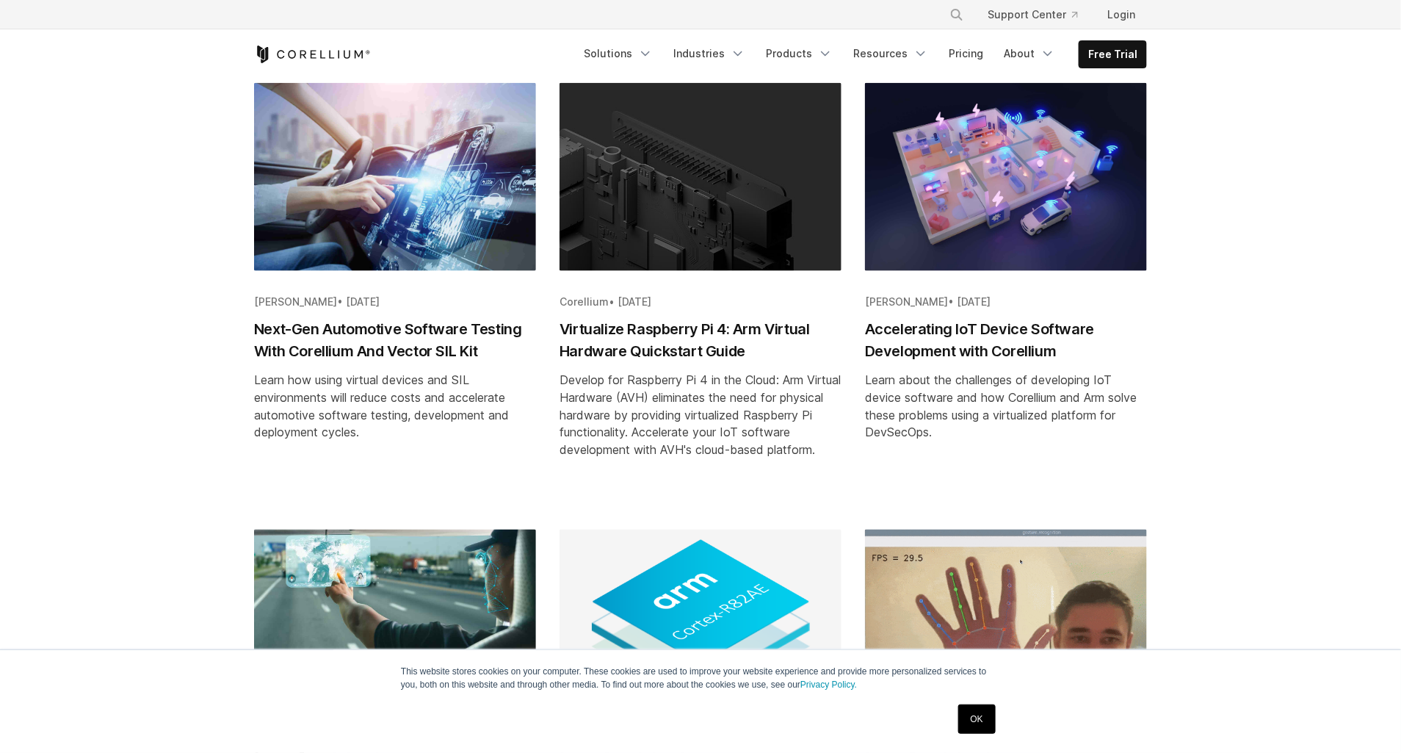
scroll to position [800, 0]
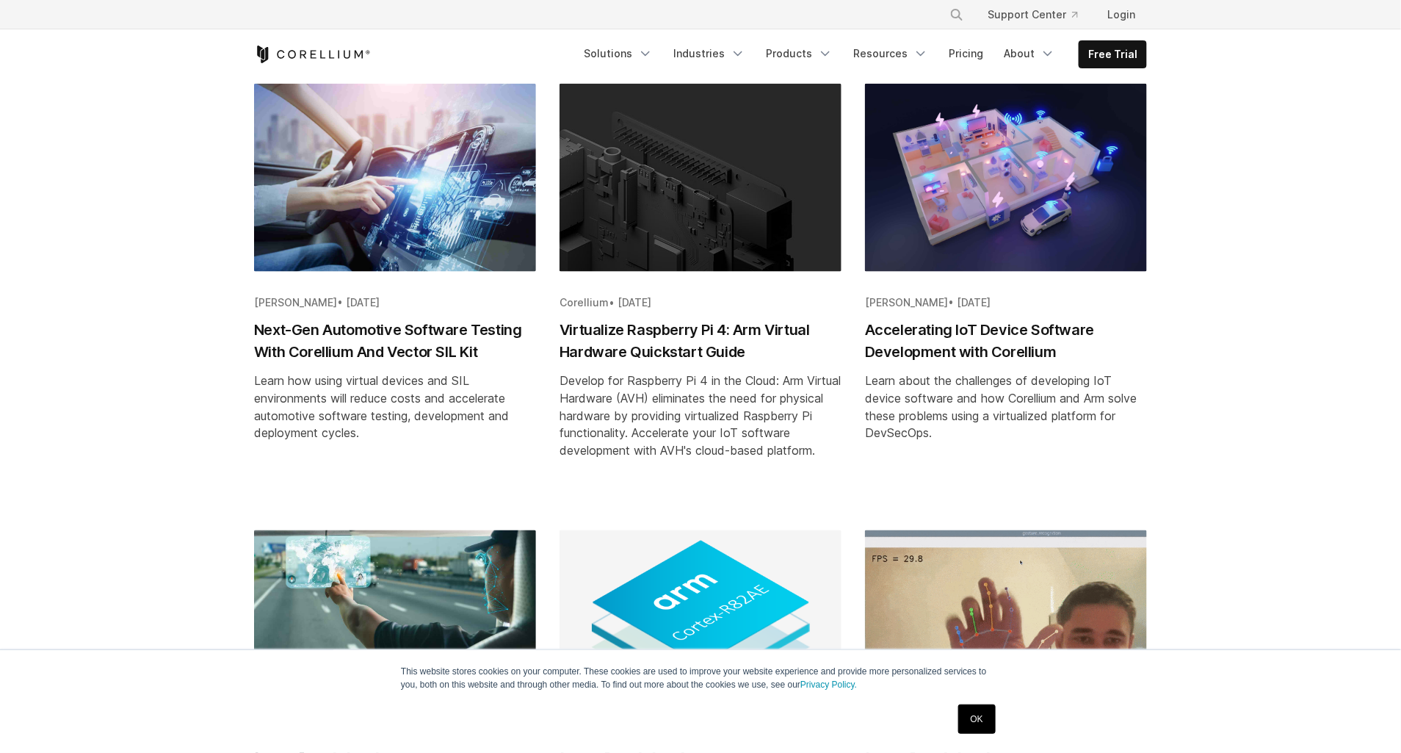
click at [1002, 197] on img "Blog post summary: Accelerating IoT Device Software Development with Corellium" at bounding box center [1006, 178] width 282 height 188
click at [980, 343] on h2 "Accelerating IoT Device Software Development with Corellium" at bounding box center [1006, 341] width 282 height 44
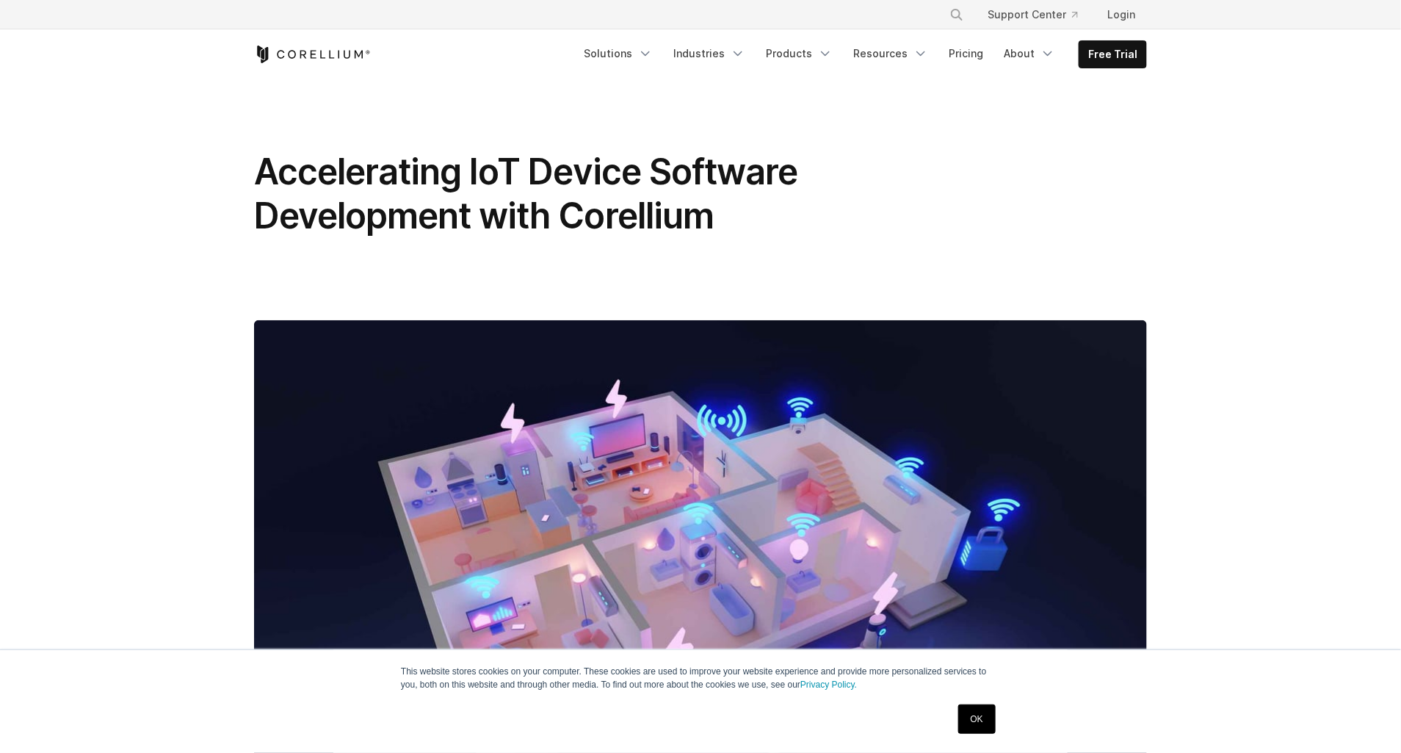
drag, startPoint x: 30, startPoint y: 208, endPoint x: 74, endPoint y: 647, distance: 441.3
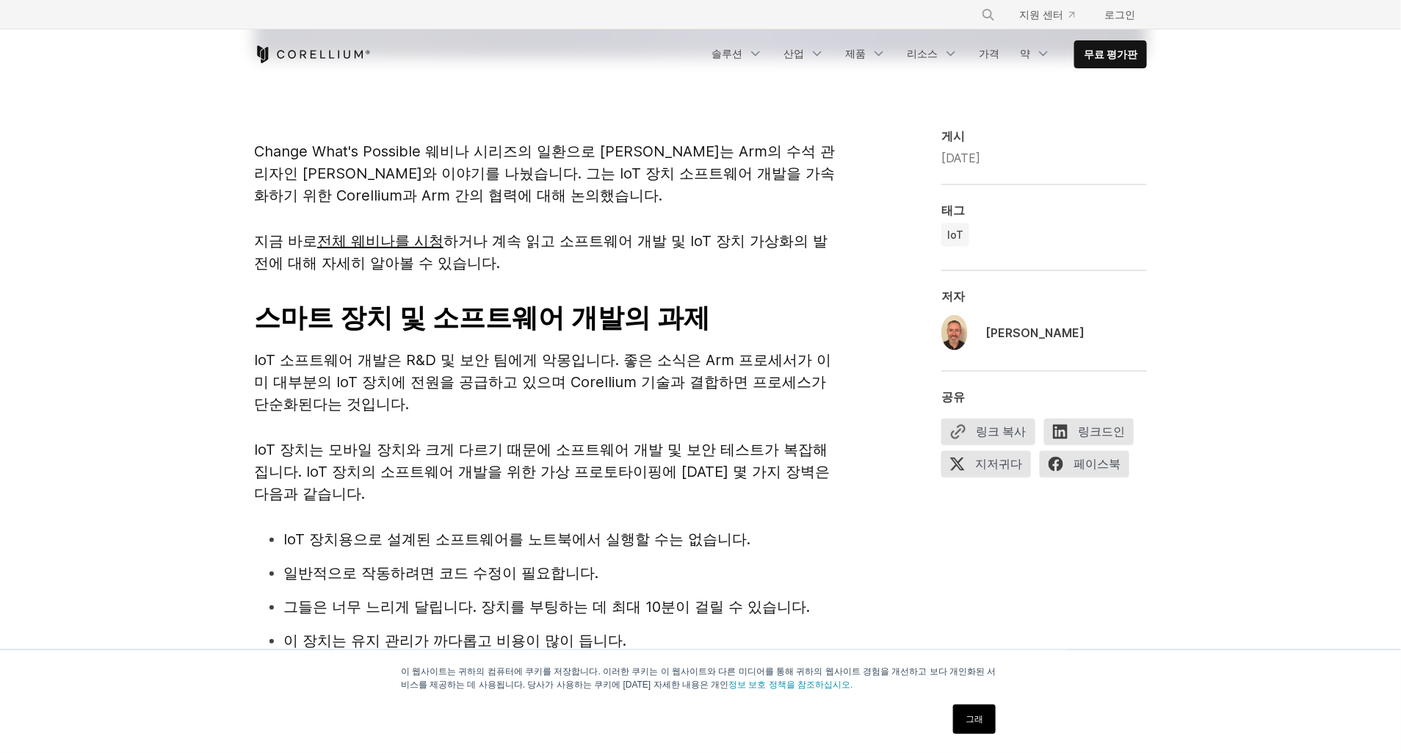
scroll to position [800, 0]
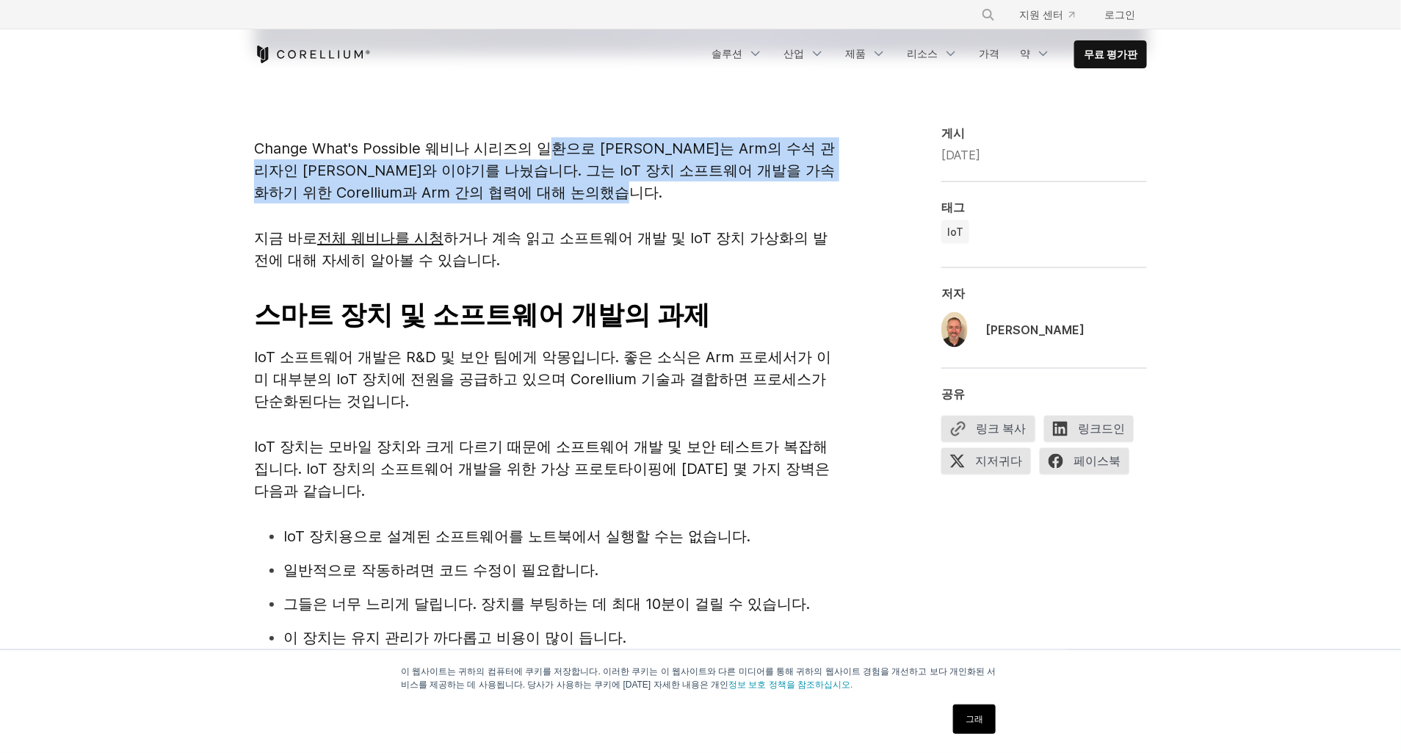
drag, startPoint x: 618, startPoint y: 196, endPoint x: 550, endPoint y: 130, distance: 94.5
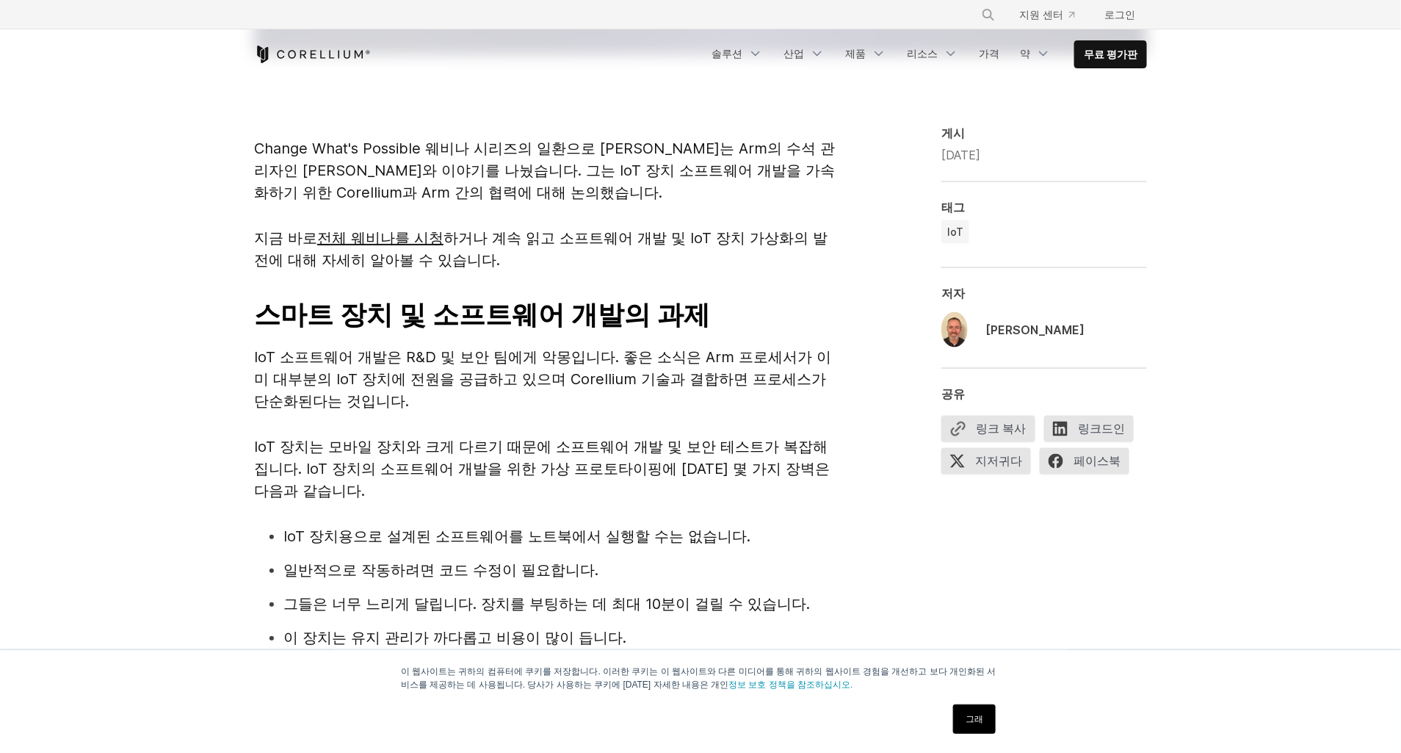
click at [560, 261] on p "지금 바로 전체 웨비나를 시청 하거나 계속 읽고 소프트웨어 개발 및 IoT 장치 가상화의 발전에 대해 자세히 알아볼 수 있습니다." at bounding box center [547, 249] width 587 height 44
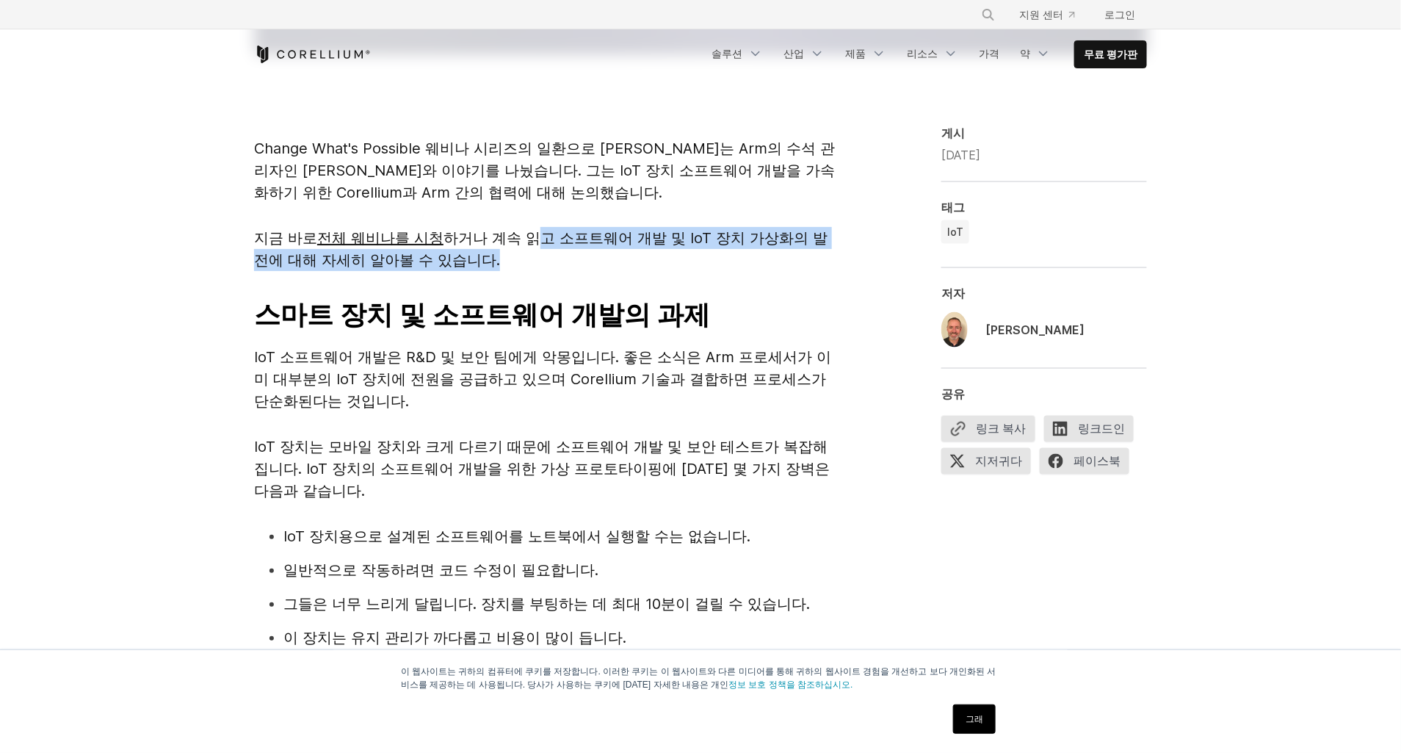
drag, startPoint x: 554, startPoint y: 253, endPoint x: 543, endPoint y: 216, distance: 38.6
click at [543, 216] on div "Change What's Possible 웨비나 시리즈의 일환으로 Bill Neifert는 Arm의 수석 관리자인 Eric Sondhi와 이야…" at bounding box center [547, 204] width 587 height 134
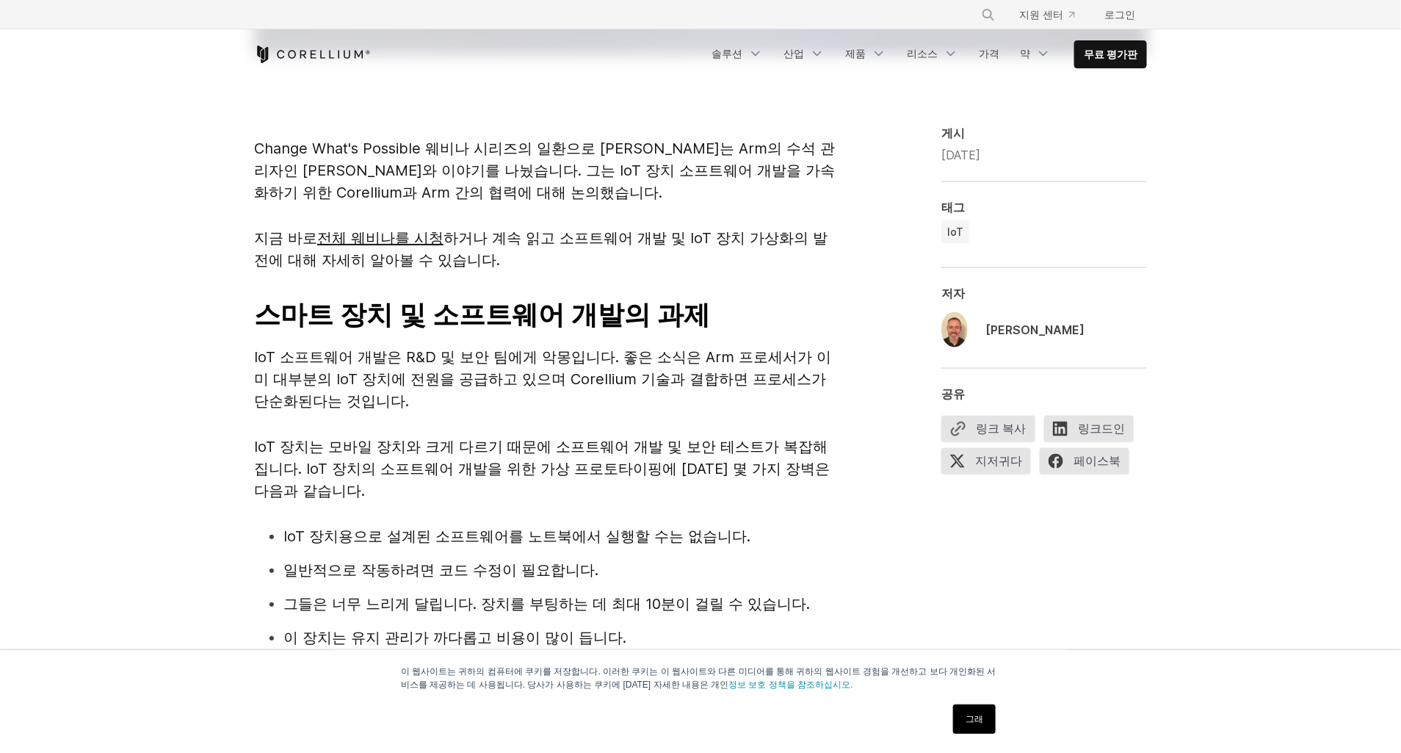
click at [828, 294] on h2 "스마트 장치 및 소프트웨어 개발의 과제" at bounding box center [547, 314] width 587 height 40
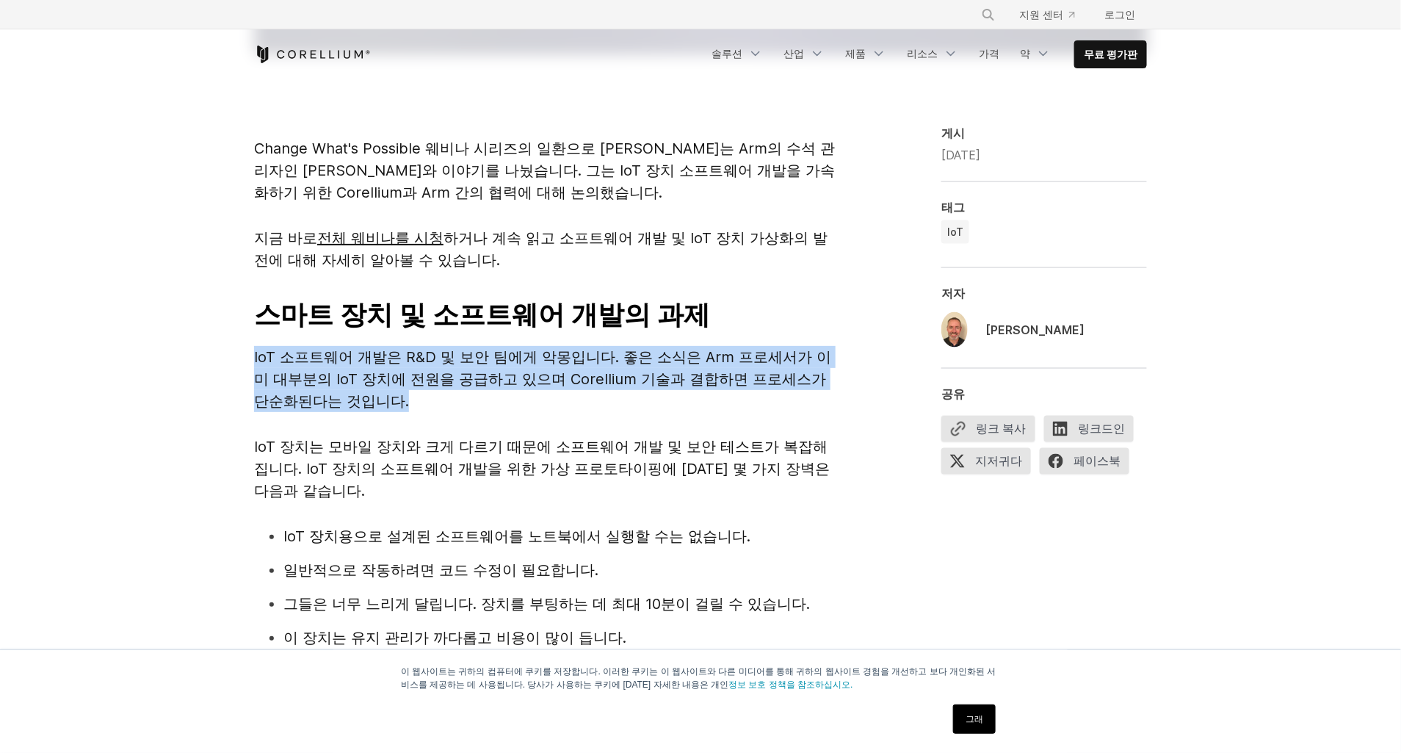
drag, startPoint x: 427, startPoint y: 401, endPoint x: 192, endPoint y: 352, distance: 239.9
drag, startPoint x: 192, startPoint y: 352, endPoint x: 188, endPoint y: 405, distance: 53.1
click at [519, 397] on p "IoT 소프트웨어 개발은 R&D 및 보안 팀에게 악몽입니다. 좋은 소식은 Arm 프로세서가 이미 대부분의 IoT 장치에 전원을 공급하고 있으며…" at bounding box center [547, 379] width 587 height 66
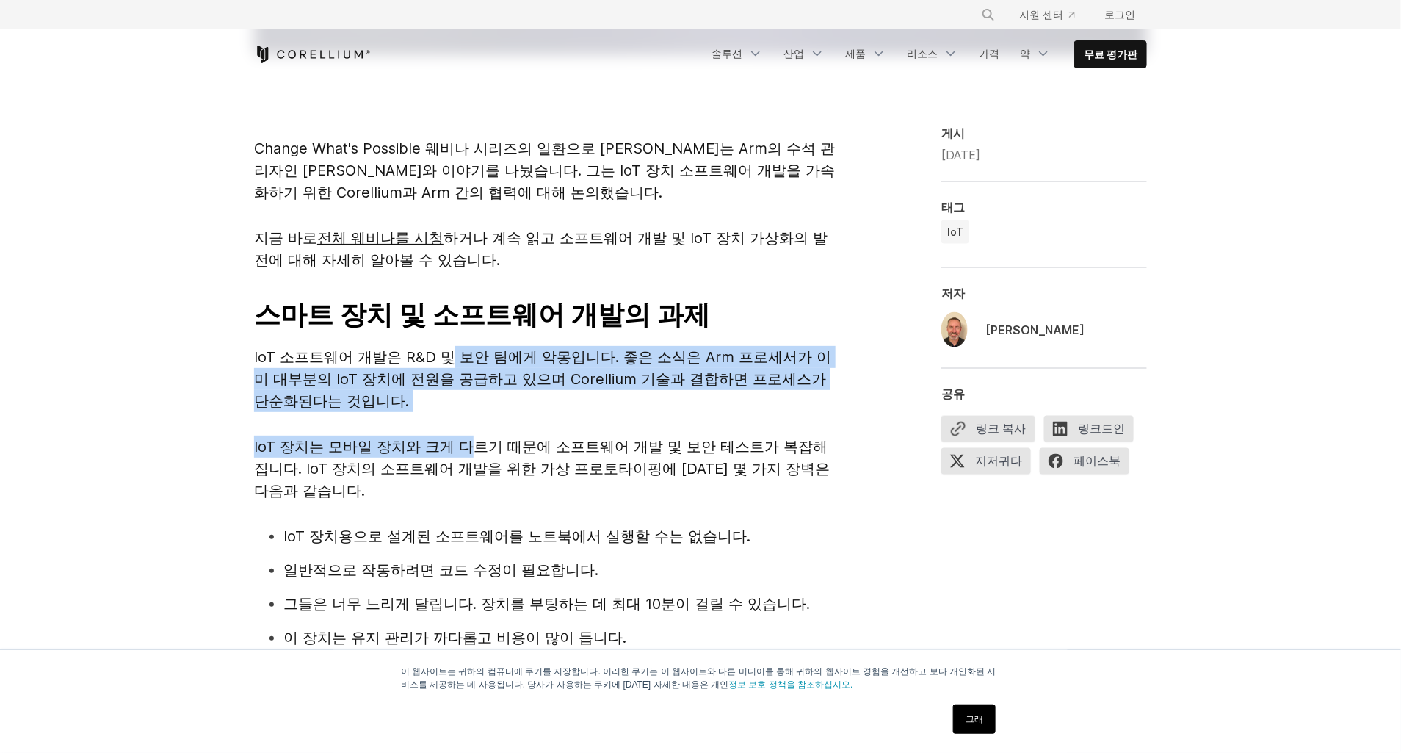
drag, startPoint x: 449, startPoint y: 336, endPoint x: 467, endPoint y: 412, distance: 77.7
drag, startPoint x: 467, startPoint y: 412, endPoint x: 670, endPoint y: 391, distance: 203.8
click at [670, 391] on p "IoT 소프트웨어 개발은 R&D 및 보안 팀에게 악몽입니다. 좋은 소식은 Arm 프로세서가 이미 대부분의 IoT 장치에 전원을 공급하고 있으며…" at bounding box center [547, 379] width 587 height 66
click at [668, 396] on p "IoT 소프트웨어 개발은 R&D 및 보안 팀에게 악몽입니다. 좋은 소식은 Arm 프로세서가 이미 대부분의 IoT 장치에 전원을 공급하고 있으며…" at bounding box center [547, 379] width 587 height 66
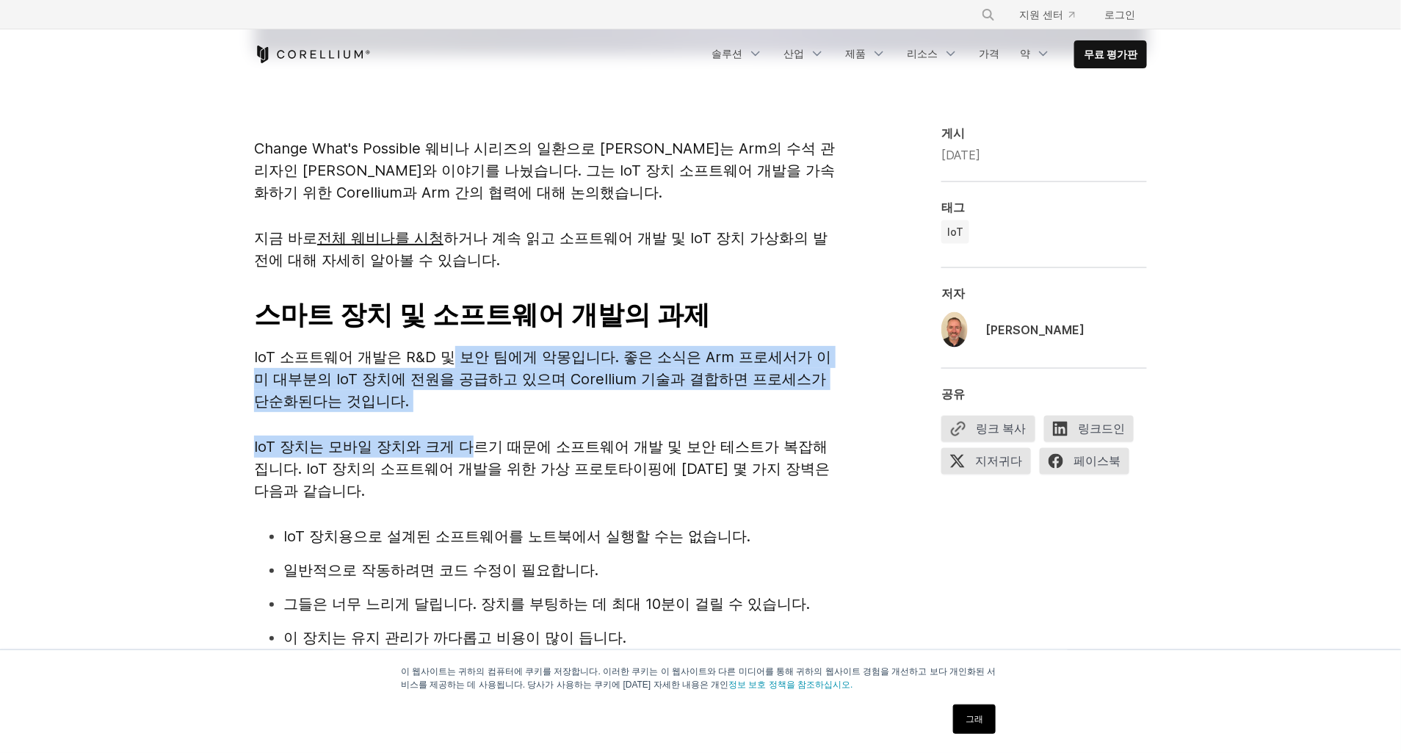
click at [654, 410] on p "IoT 소프트웨어 개발은 R&D 및 보안 팀에게 악몽입니다. 좋은 소식은 Arm 프로세서가 이미 대부분의 IoT 장치에 전원을 공급하고 있으며…" at bounding box center [547, 379] width 587 height 66
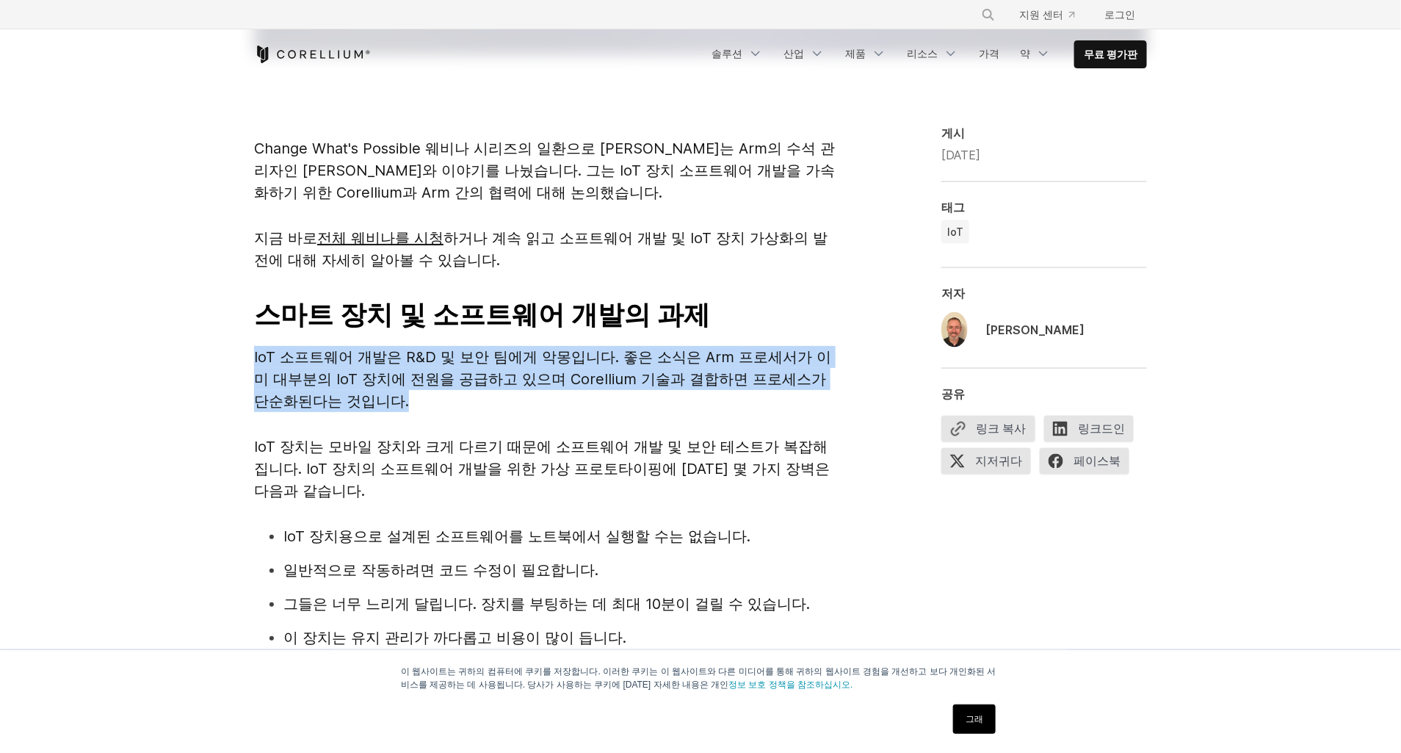
drag, startPoint x: 481, startPoint y: 408, endPoint x: 228, endPoint y: 362, distance: 257.4
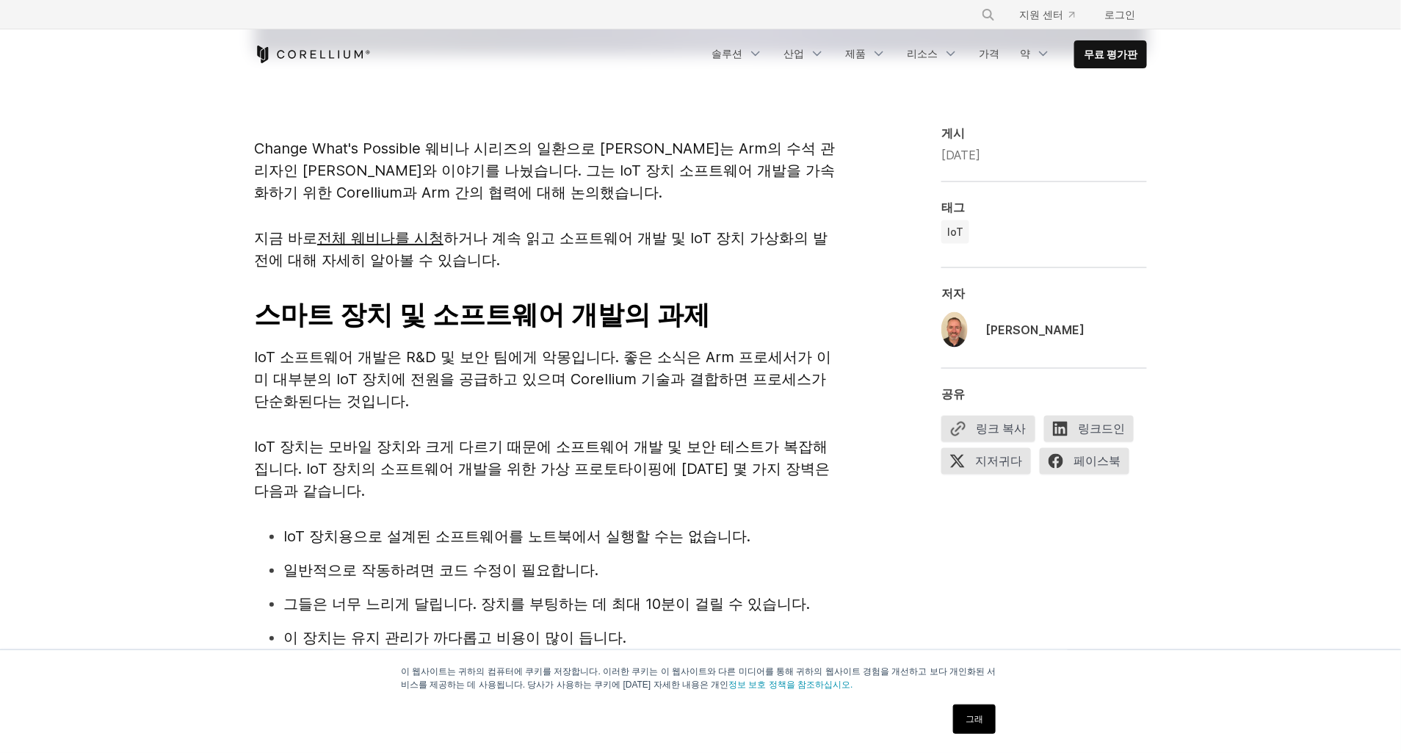
drag, startPoint x: 228, startPoint y: 362, endPoint x: 153, endPoint y: 446, distance: 112.3
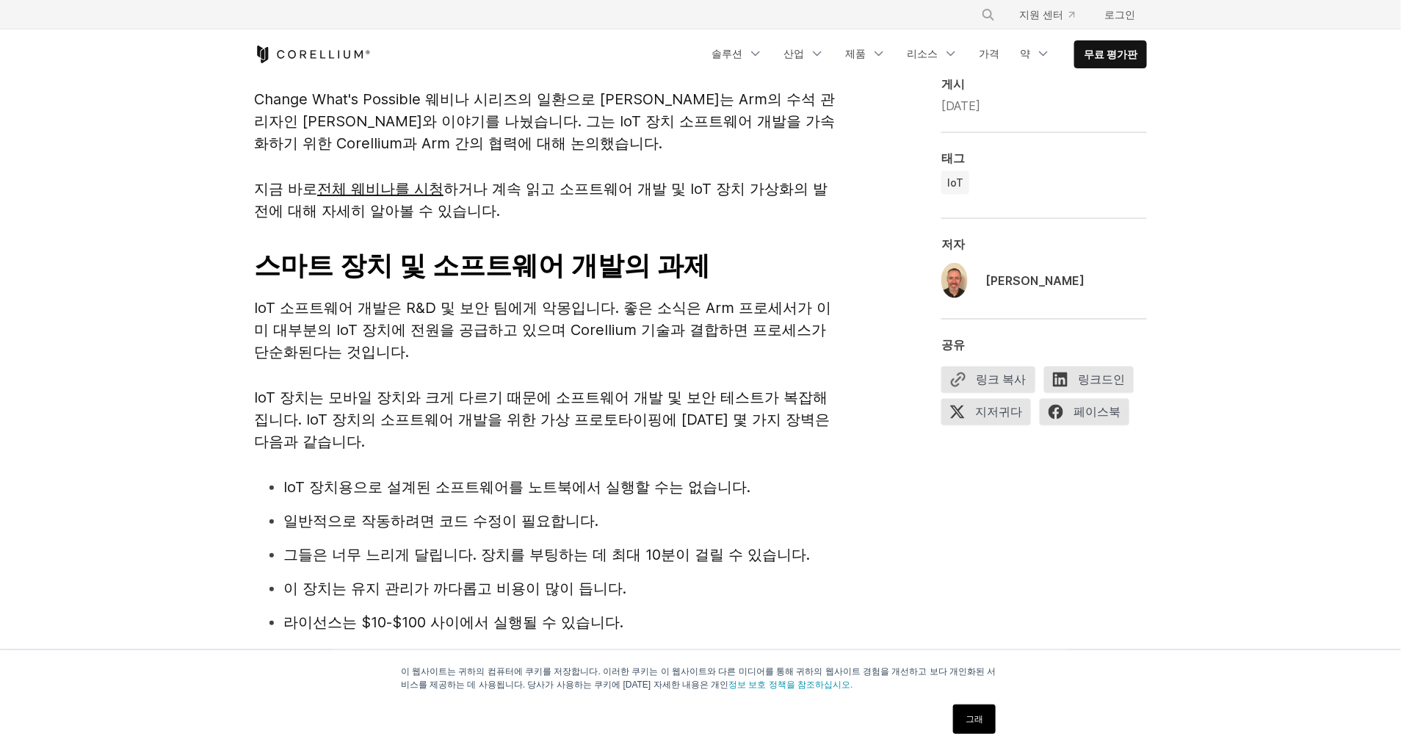
scroll to position [867, 0]
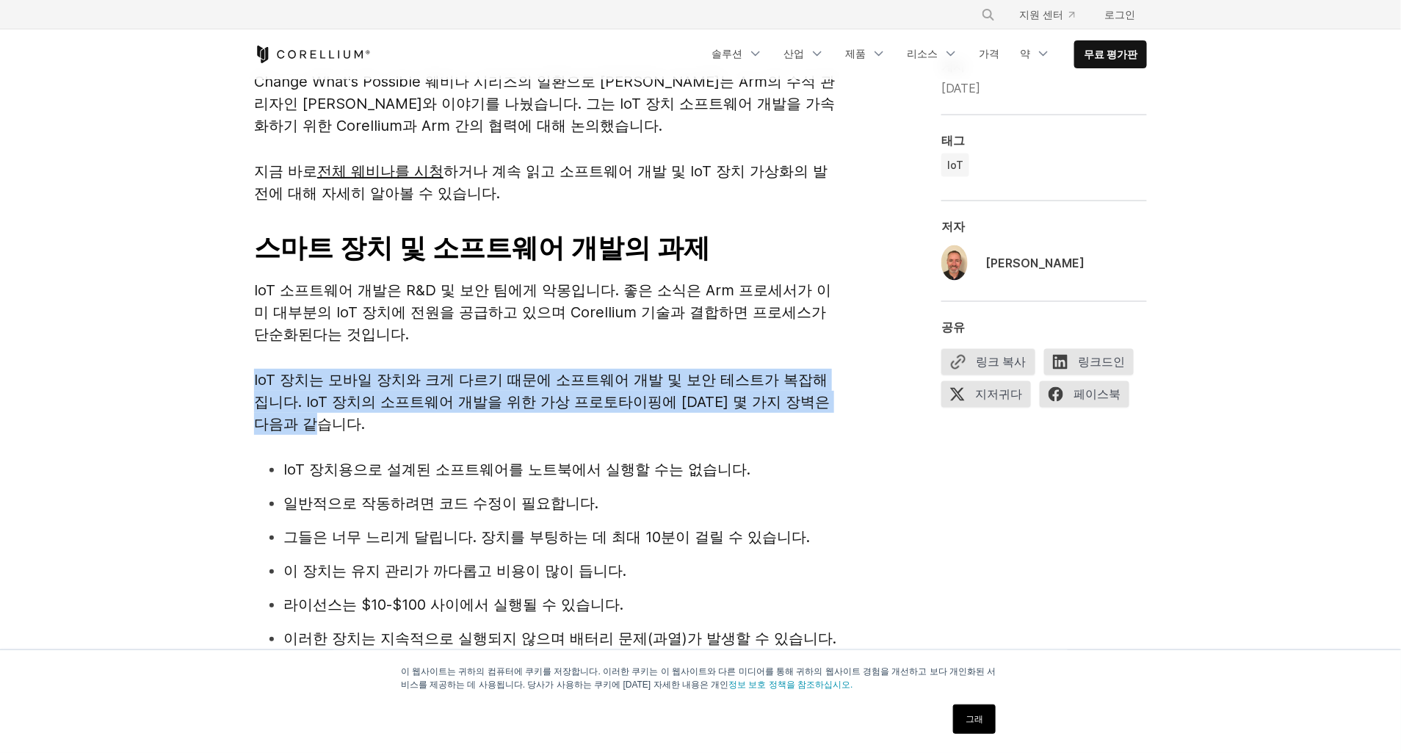
drag, startPoint x: 352, startPoint y: 420, endPoint x: 226, endPoint y: 370, distance: 135.8
drag, startPoint x: 226, startPoint y: 370, endPoint x: 137, endPoint y: 429, distance: 107.1
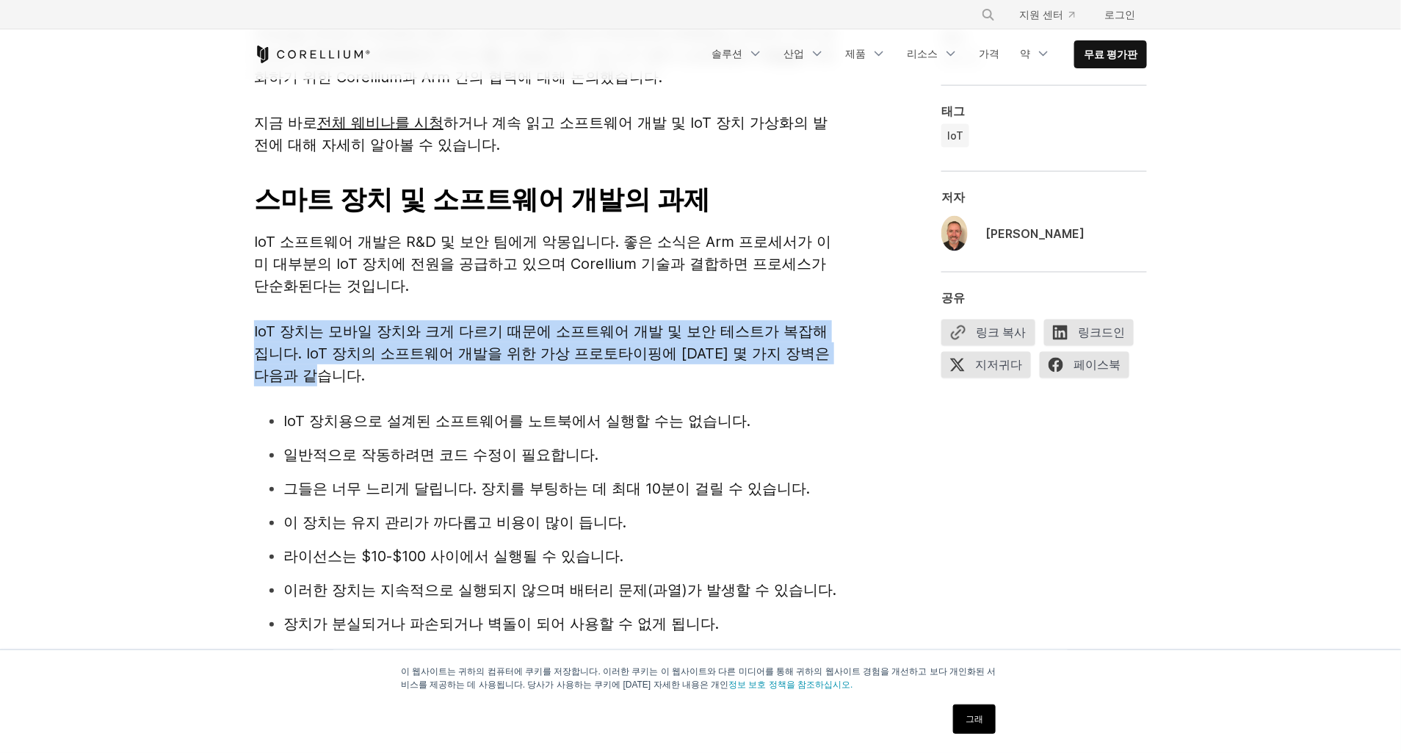
scroll to position [934, 0]
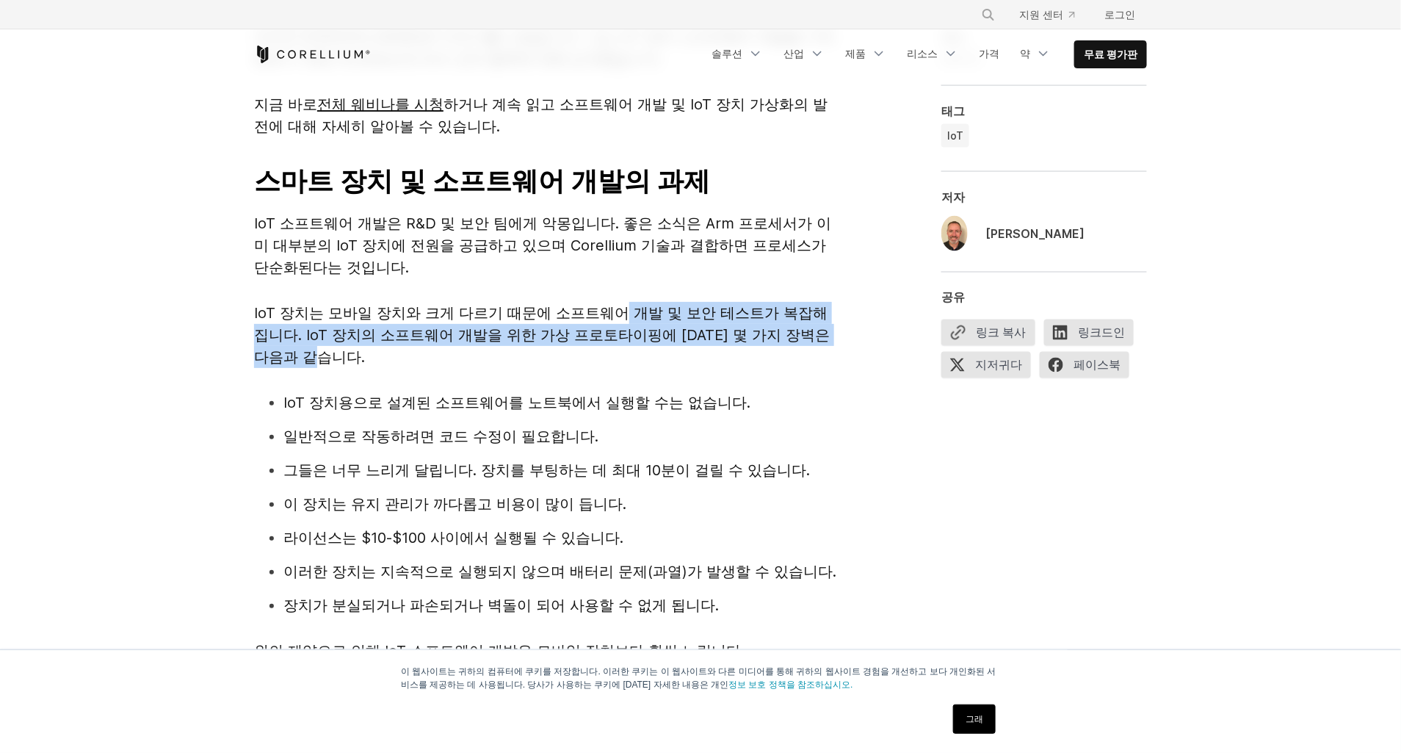
drag, startPoint x: 646, startPoint y: 347, endPoint x: 627, endPoint y: 297, distance: 54.1
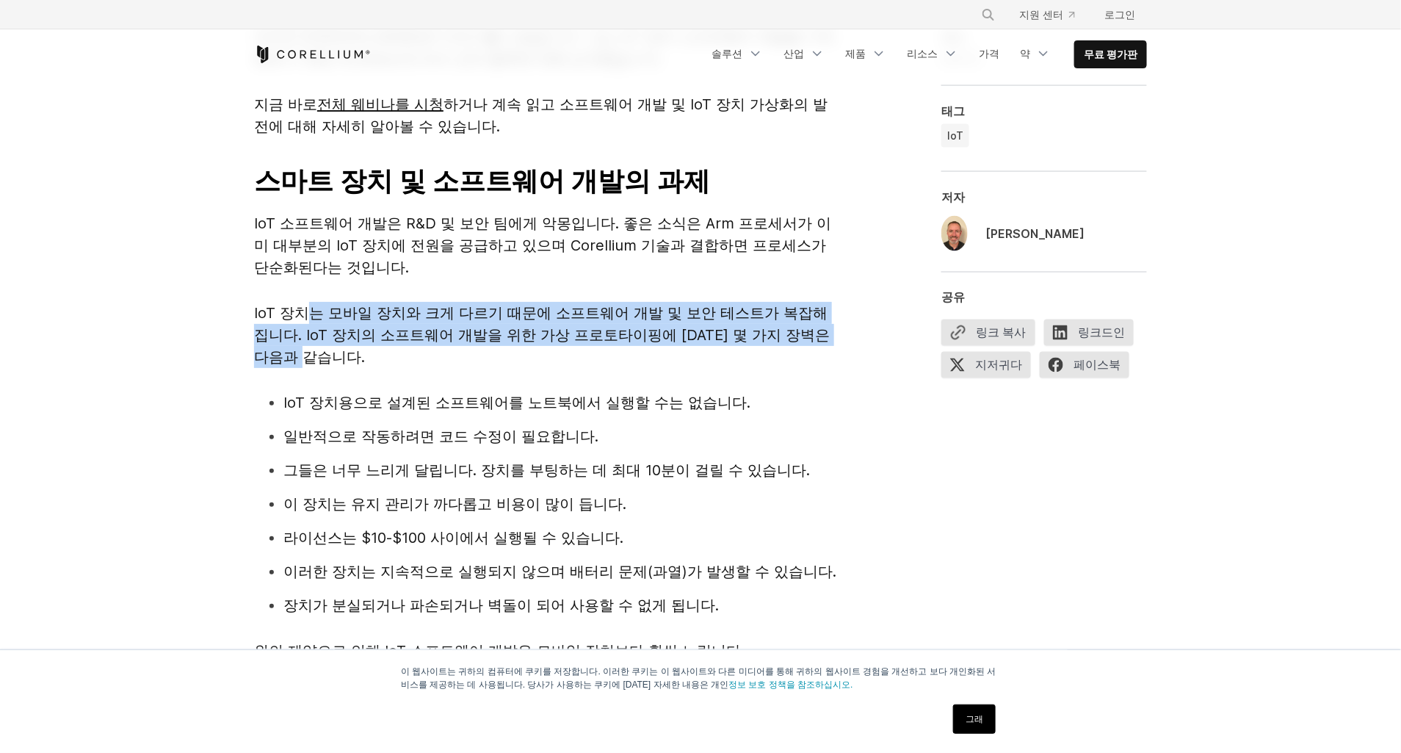
drag, startPoint x: 309, startPoint y: 305, endPoint x: 332, endPoint y: 363, distance: 62.3
click at [332, 363] on span "IoT 장치는 모바일 장치와 크게 다르기 때문에 소프트웨어 개발 및 보안 테스트가 복잡해집니다. IoT 장치의 소프트웨어 개발을 위한 가상 프…" at bounding box center [542, 335] width 576 height 62
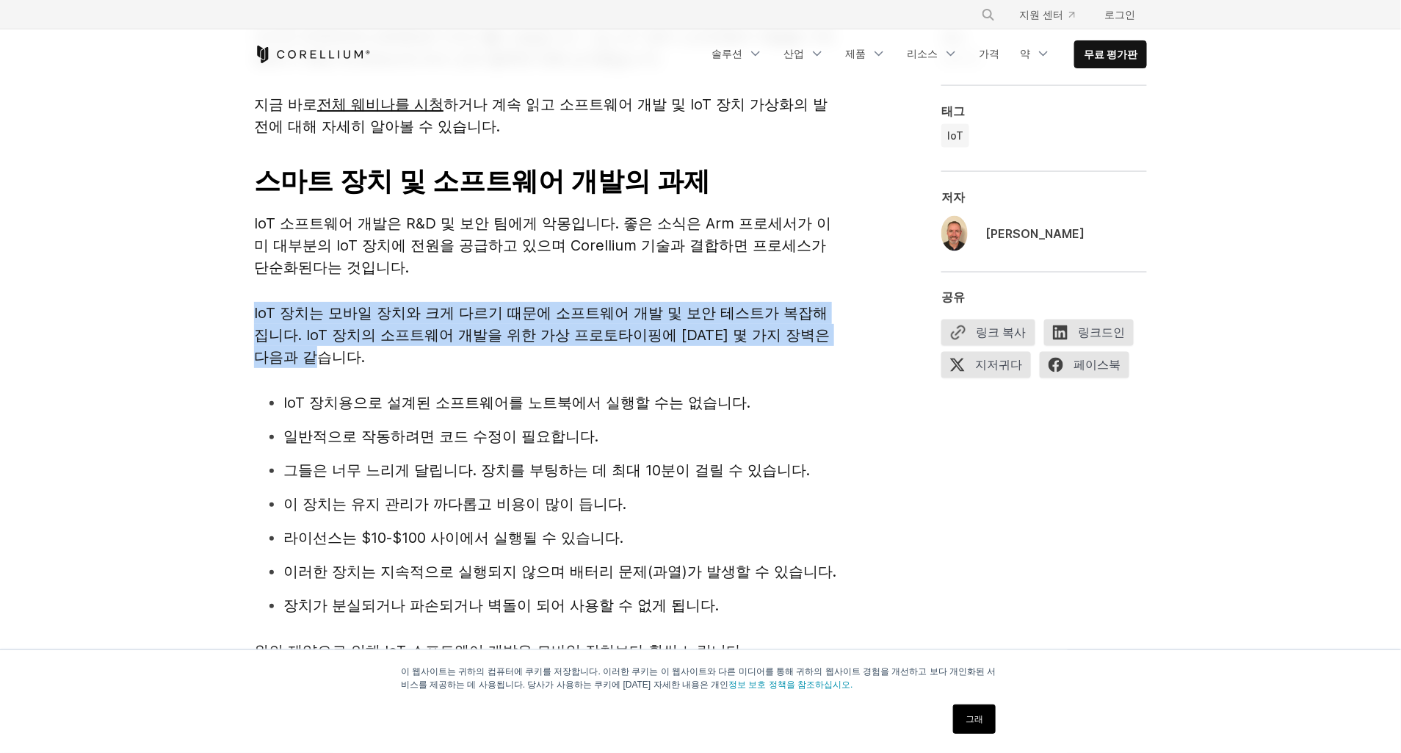
drag, startPoint x: 634, startPoint y: 357, endPoint x: 248, endPoint y: 317, distance: 387.6
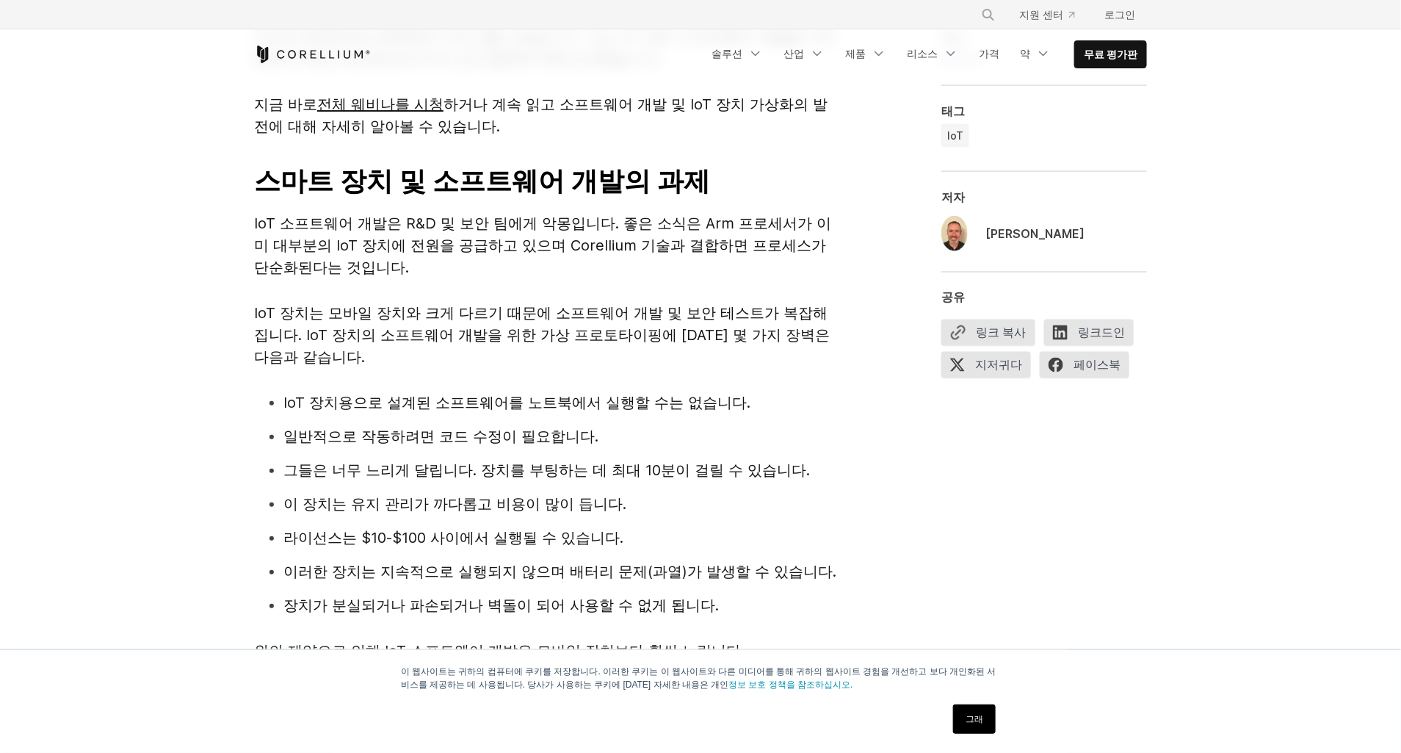
drag, startPoint x: 248, startPoint y: 317, endPoint x: 203, endPoint y: 438, distance: 129.4
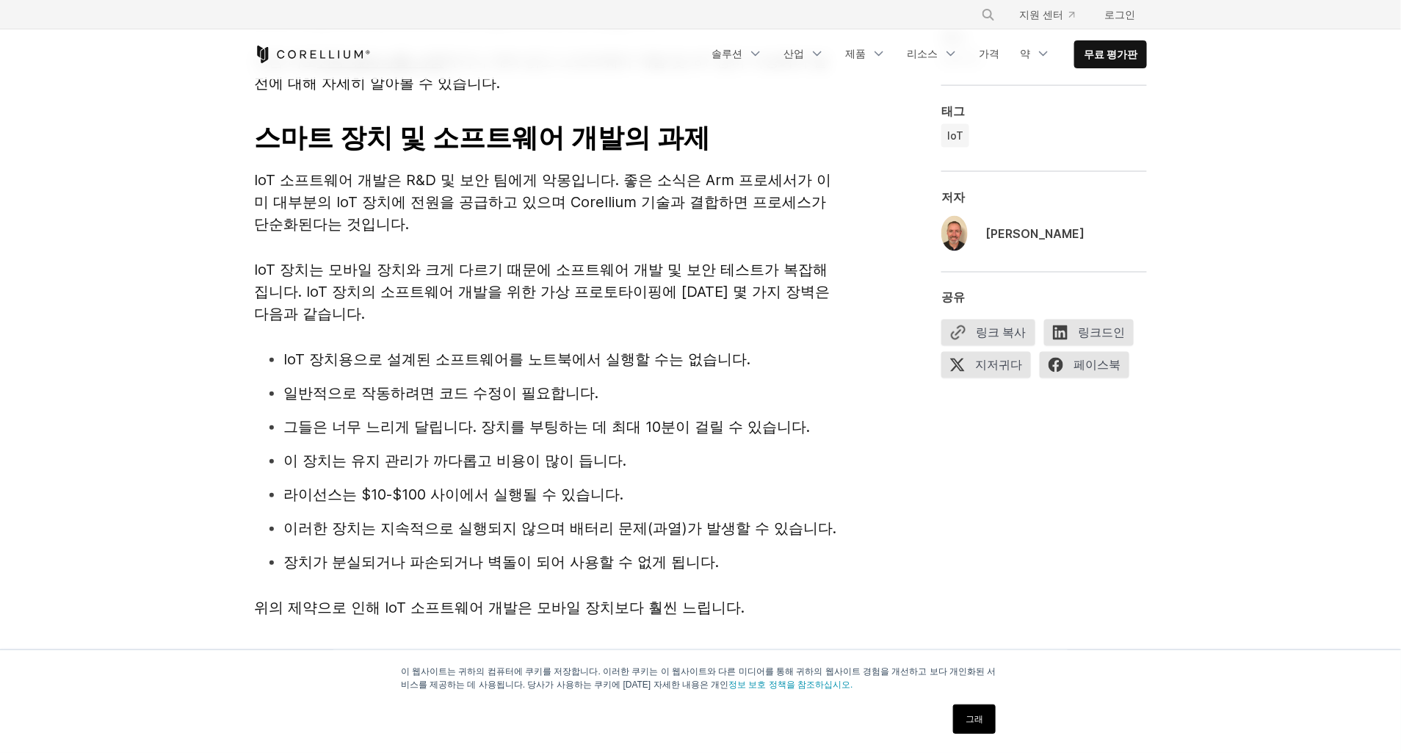
scroll to position [1001, 0]
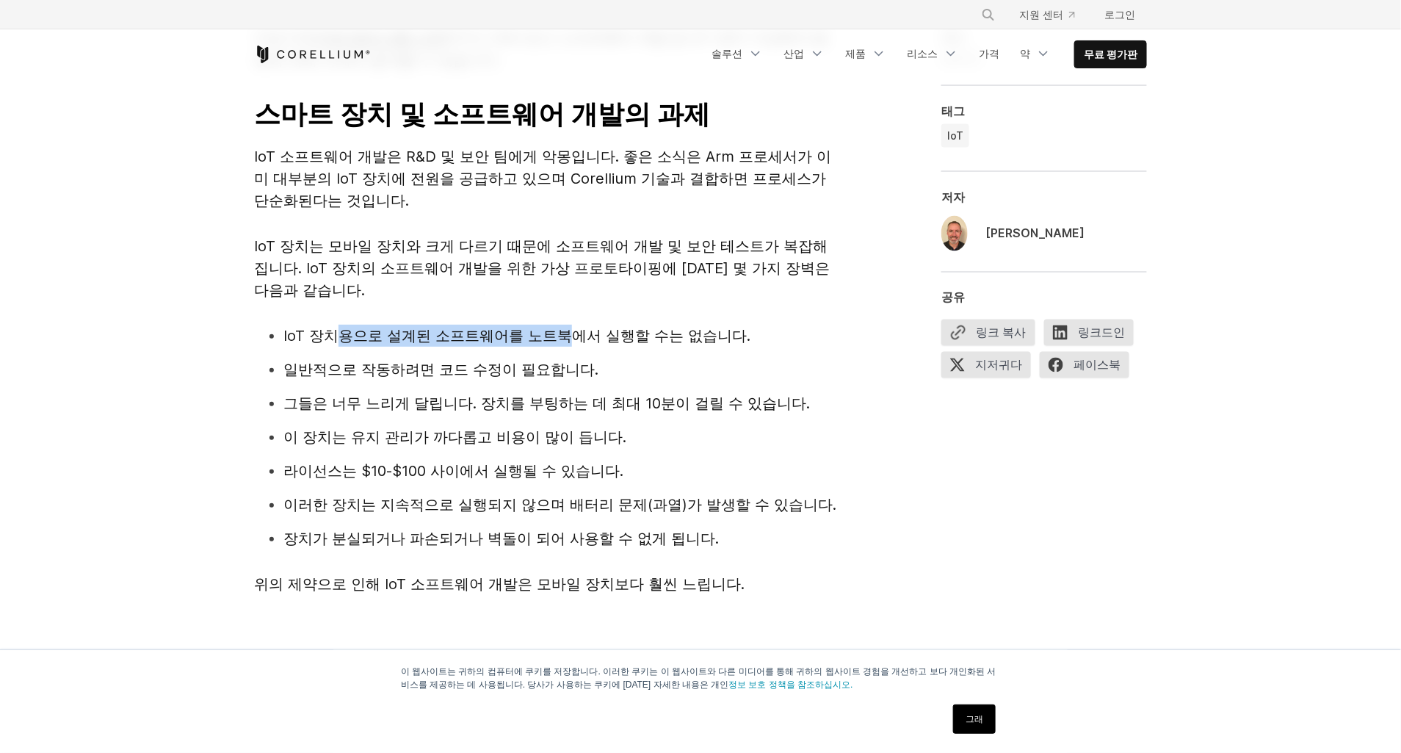
drag, startPoint x: 339, startPoint y: 337, endPoint x: 579, endPoint y: 322, distance: 240.6
drag, startPoint x: 579, startPoint y: 322, endPoint x: 393, endPoint y: 366, distance: 191.7
click at [393, 366] on span "일반적으로 작동하려면 코드 수정이 필요합니다." at bounding box center [440, 370] width 315 height 18
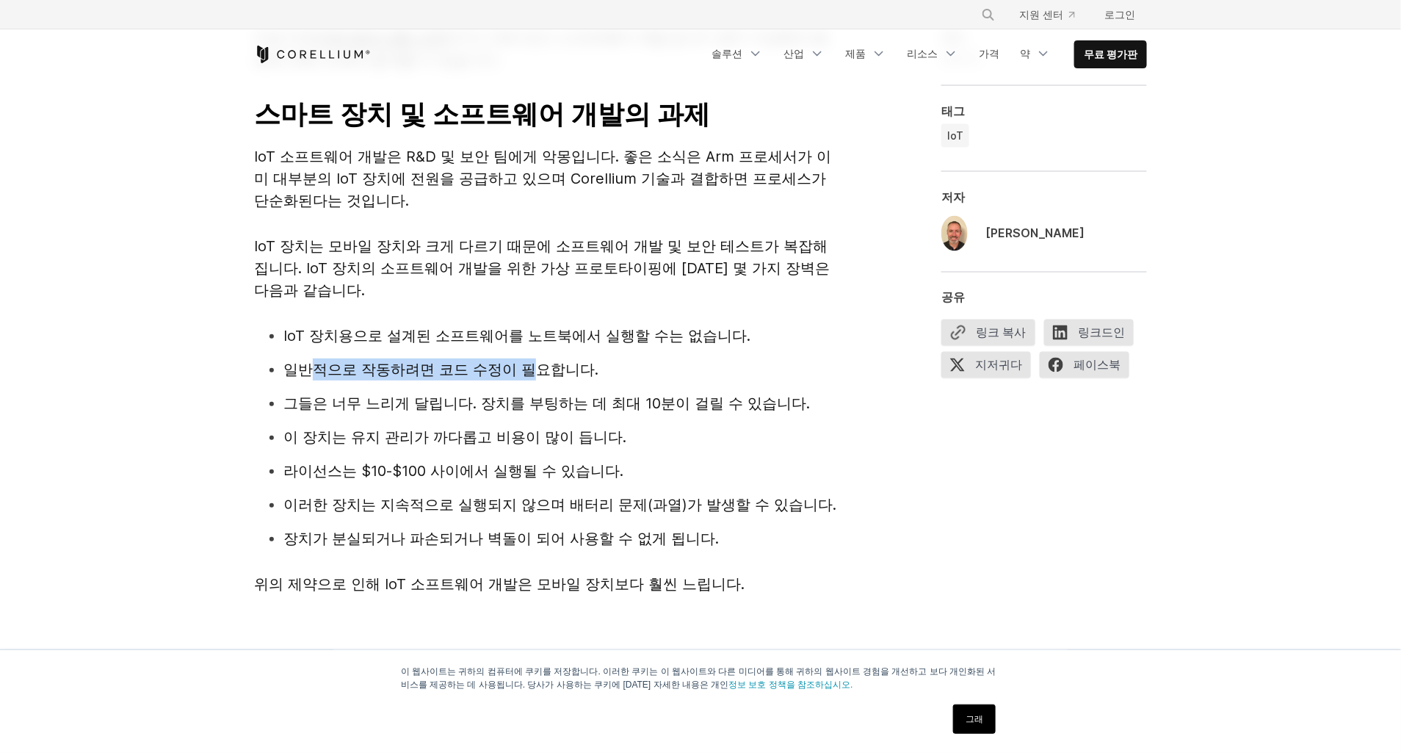
drag, startPoint x: 318, startPoint y: 365, endPoint x: 551, endPoint y: 358, distance: 232.9
click at [551, 358] on li "일반적으로 작동하려면 코드 수정이 필요합니다." at bounding box center [562, 369] width 558 height 22
click at [334, 394] on span "그들은 너무 느리게 달립니다. 장치를 부팅하는 데 최대 10분이 걸릴 수 있습니다." at bounding box center [546, 403] width 527 height 18
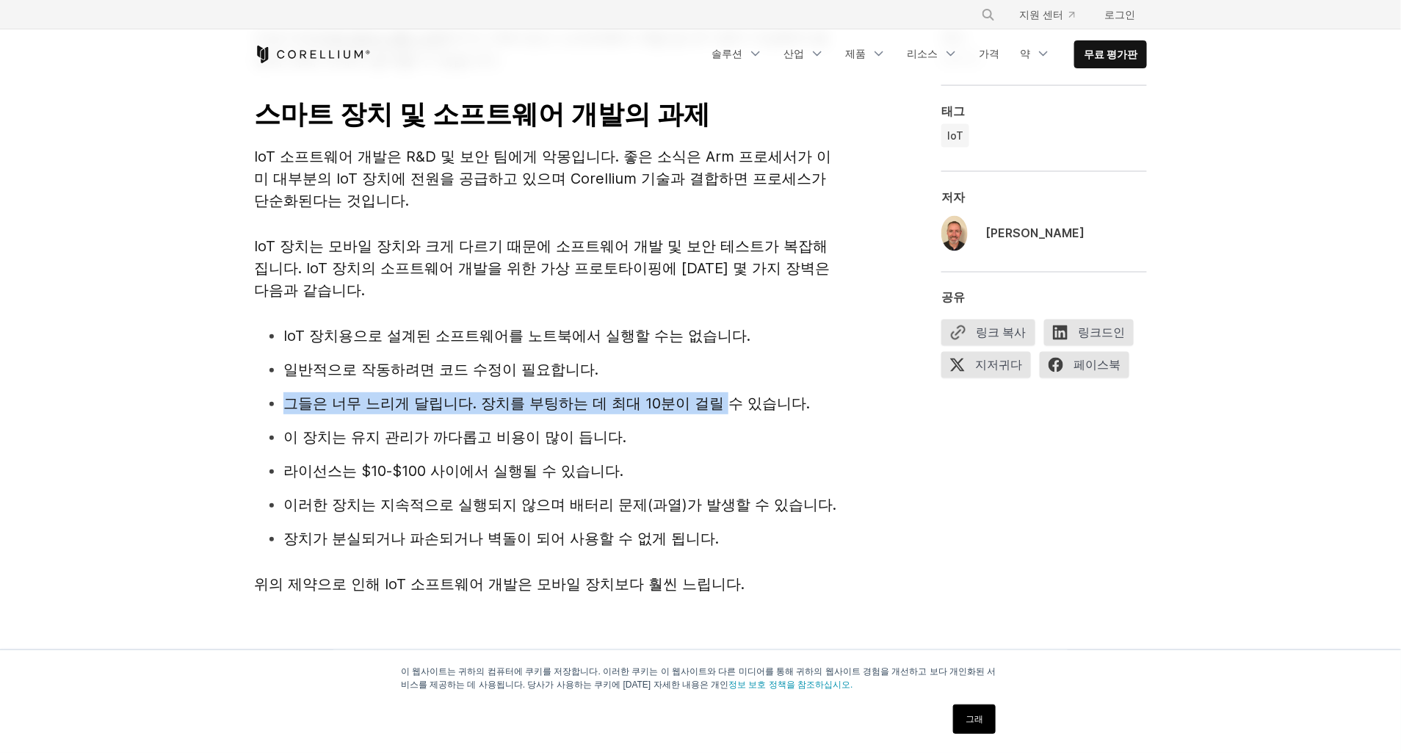
drag, startPoint x: 287, startPoint y: 401, endPoint x: 729, endPoint y: 394, distance: 442.1
click at [729, 394] on span "그들은 너무 느리게 달립니다. 장치를 부팅하는 데 최대 10분이 걸릴 수 있습니다." at bounding box center [546, 403] width 527 height 18
drag, startPoint x: 729, startPoint y: 394, endPoint x: 491, endPoint y: 442, distance: 243.5
click at [491, 442] on span "이 장치는 유지 관리가 까다롭고 비용이 많이 듭니다." at bounding box center [454, 437] width 343 height 18
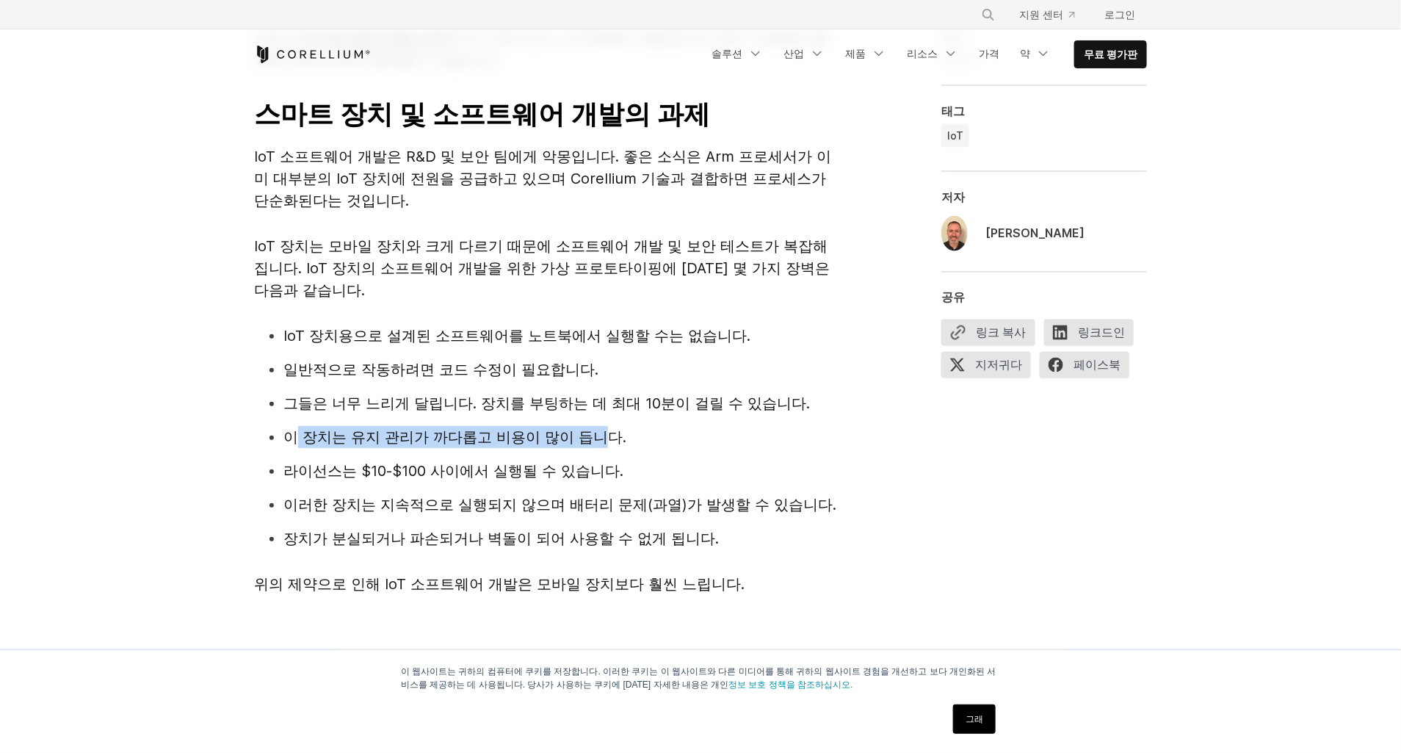
drag, startPoint x: 317, startPoint y: 435, endPoint x: 612, endPoint y: 435, distance: 294.5
click at [612, 435] on span "이 장치는 유지 관리가 까다롭고 비용이 많이 듭니다." at bounding box center [454, 437] width 343 height 18
click at [344, 475] on span "라이선스는 $10-$100 사이에서 실행될 수 있습니다." at bounding box center [453, 471] width 340 height 18
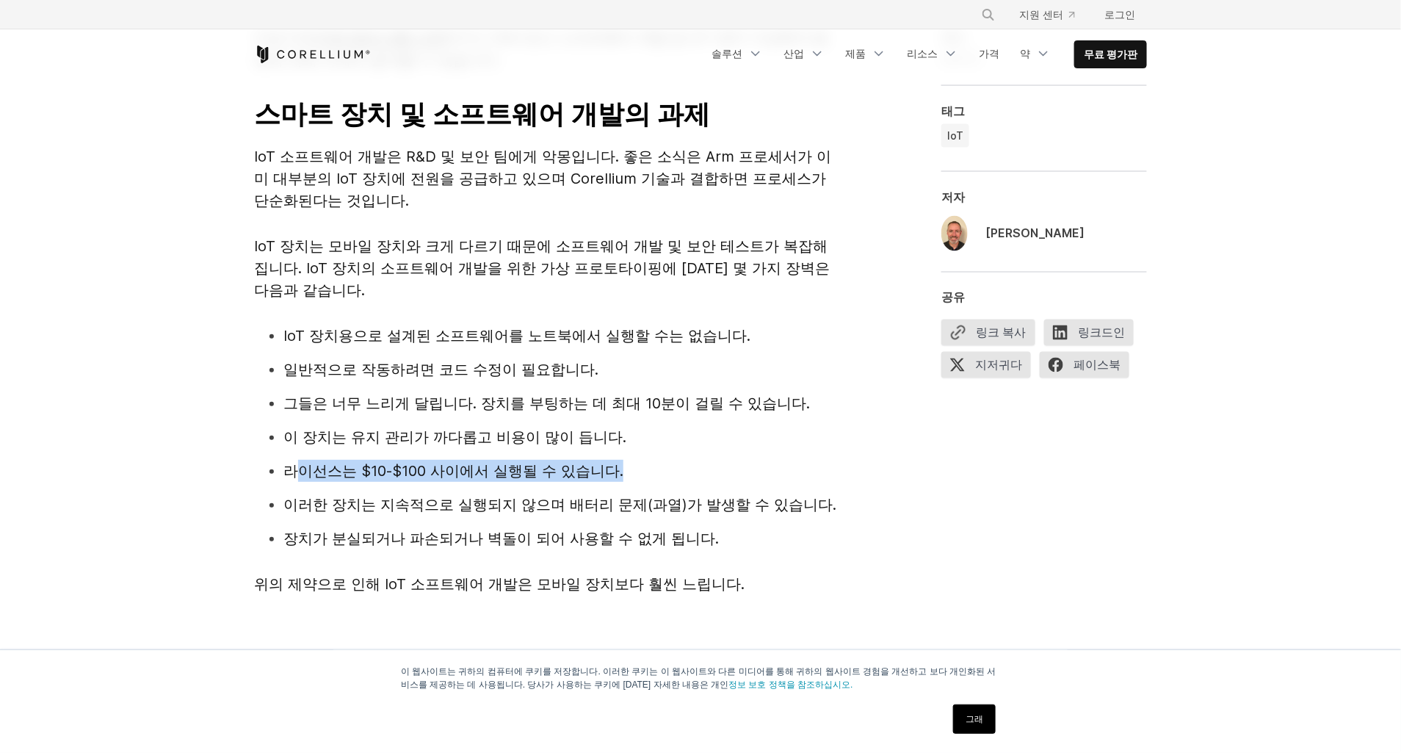
drag, startPoint x: 305, startPoint y: 463, endPoint x: 662, endPoint y: 453, distance: 357.7
click at [662, 453] on ul "IoT 장치용으로 설계된 소프트웨어를 노트북에서 실행할 수는 없습니다. 일반적으로 작동하려면 코드 수정이 필요합니다. 그들은 너무 느리게 달립…" at bounding box center [547, 437] width 587 height 225
click at [351, 511] on span "이러한 장치는 지속적으로 실행되지 않으며 배터리 문제(과열)가 발생할 수 있습니다." at bounding box center [559, 505] width 553 height 18
drag, startPoint x: 284, startPoint y: 474, endPoint x: 648, endPoint y: 466, distance: 364.3
click at [648, 466] on li "라이선스는 $10-$100 사이에서 실행될 수 있습니다." at bounding box center [562, 471] width 558 height 22
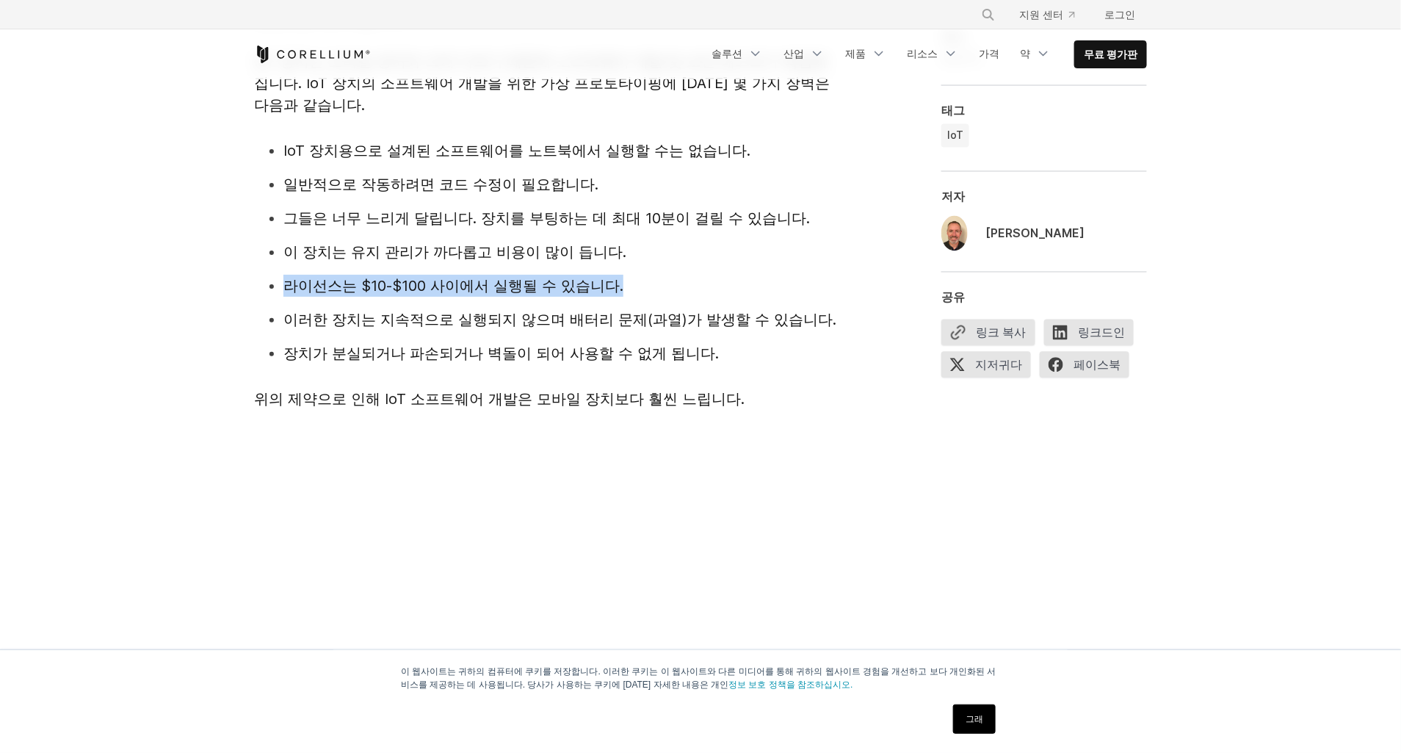
scroll to position [1201, 0]
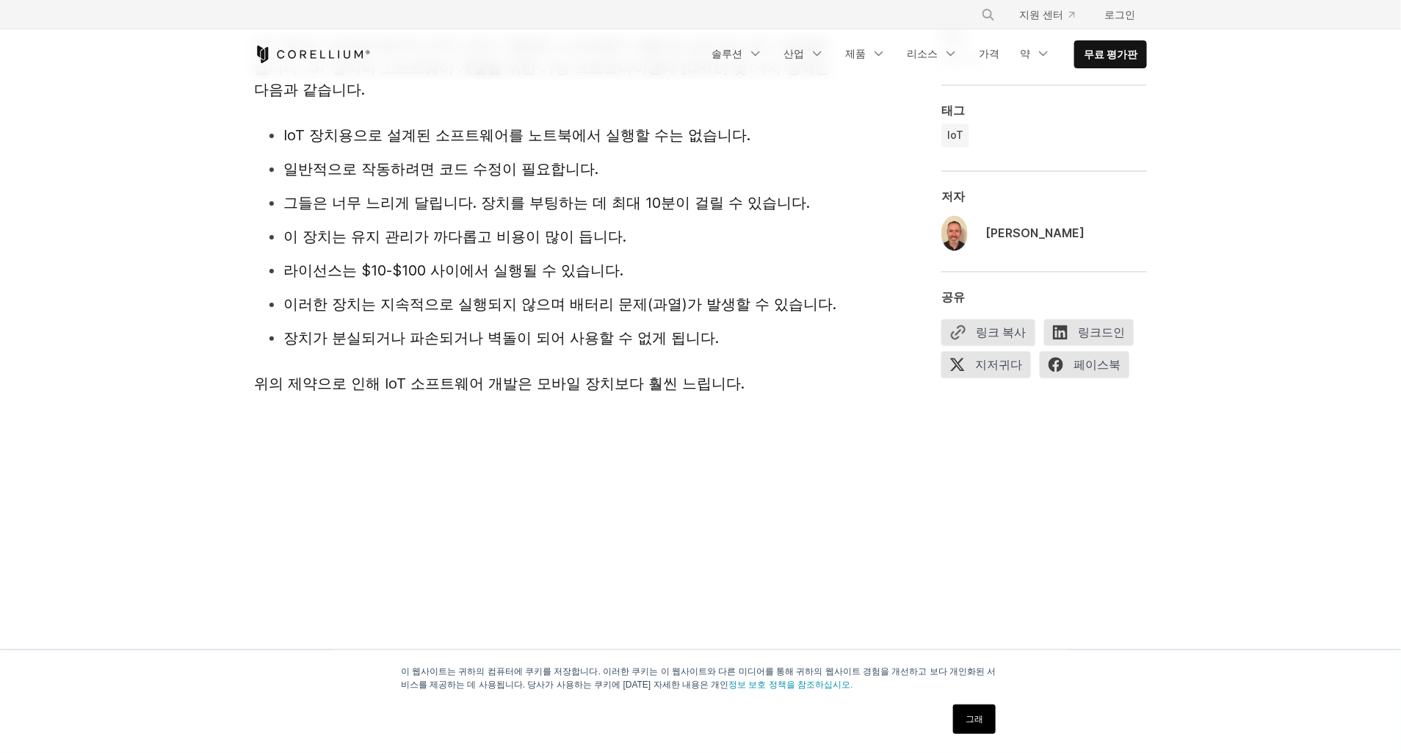
click at [362, 322] on ul "IoT 장치용으로 설계된 소프트웨어를 노트북에서 실행할 수는 없습니다. 일반적으로 작동하려면 코드 수정이 필요합니다. 그들은 너무 느리게 달립…" at bounding box center [547, 236] width 587 height 225
drag, startPoint x: 285, startPoint y: 299, endPoint x: 464, endPoint y: 284, distance: 179.8
click at [464, 284] on ul "IoT 장치용으로 설계된 소프트웨어를 노트북에서 실행할 수는 없습니다. 일반적으로 작동하려면 코드 수정이 필요합니다. 그들은 너무 느리게 달립…" at bounding box center [547, 236] width 587 height 225
drag, startPoint x: 464, startPoint y: 284, endPoint x: 343, endPoint y: 331, distance: 130.0
click at [343, 331] on span "장치가 분실되거나 파손되거나 벽돌이 되어 사용할 수 없게 됩니다." at bounding box center [500, 338] width 435 height 18
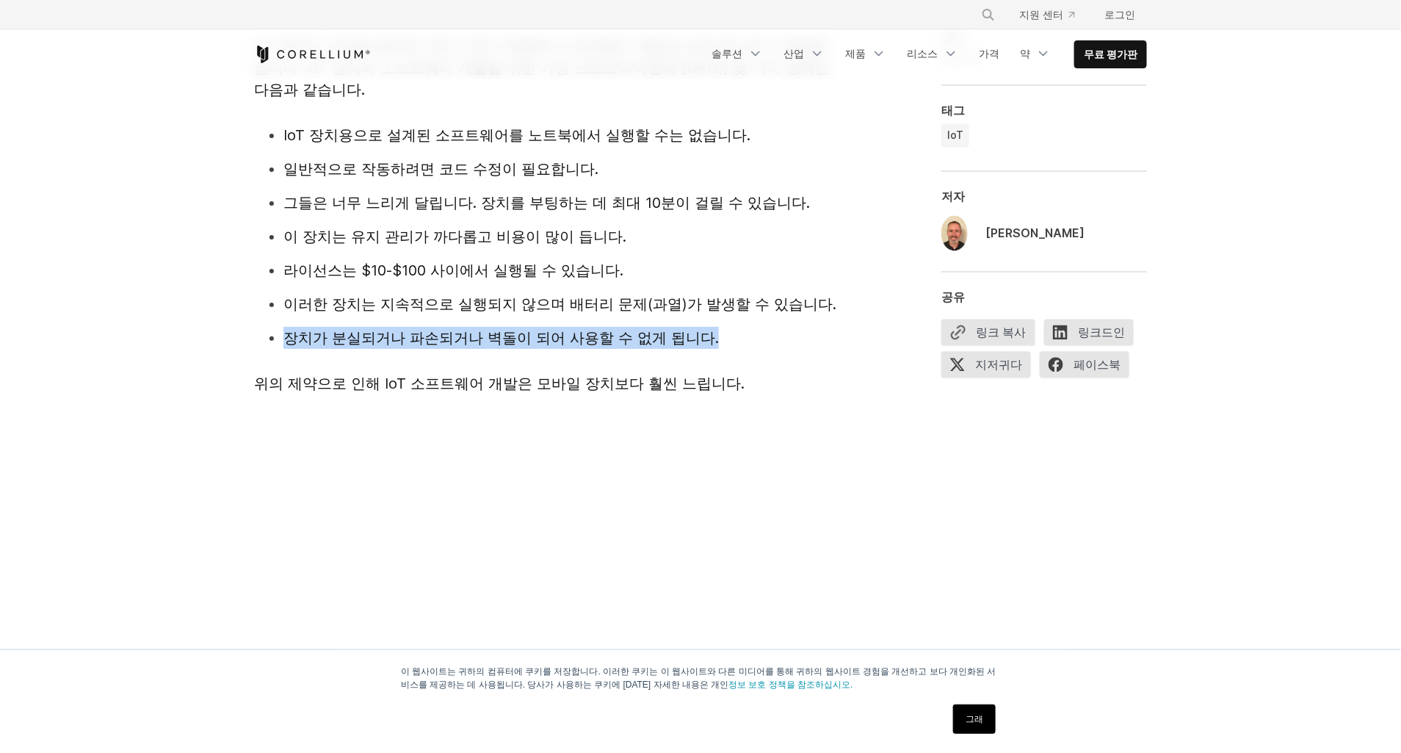
drag, startPoint x: 273, startPoint y: 339, endPoint x: 736, endPoint y: 331, distance: 462.7
click at [736, 331] on li "장치가 분실되거나 파손되거나 벽돌이 되어 사용할 수 없게 됩니다." at bounding box center [562, 338] width 558 height 22
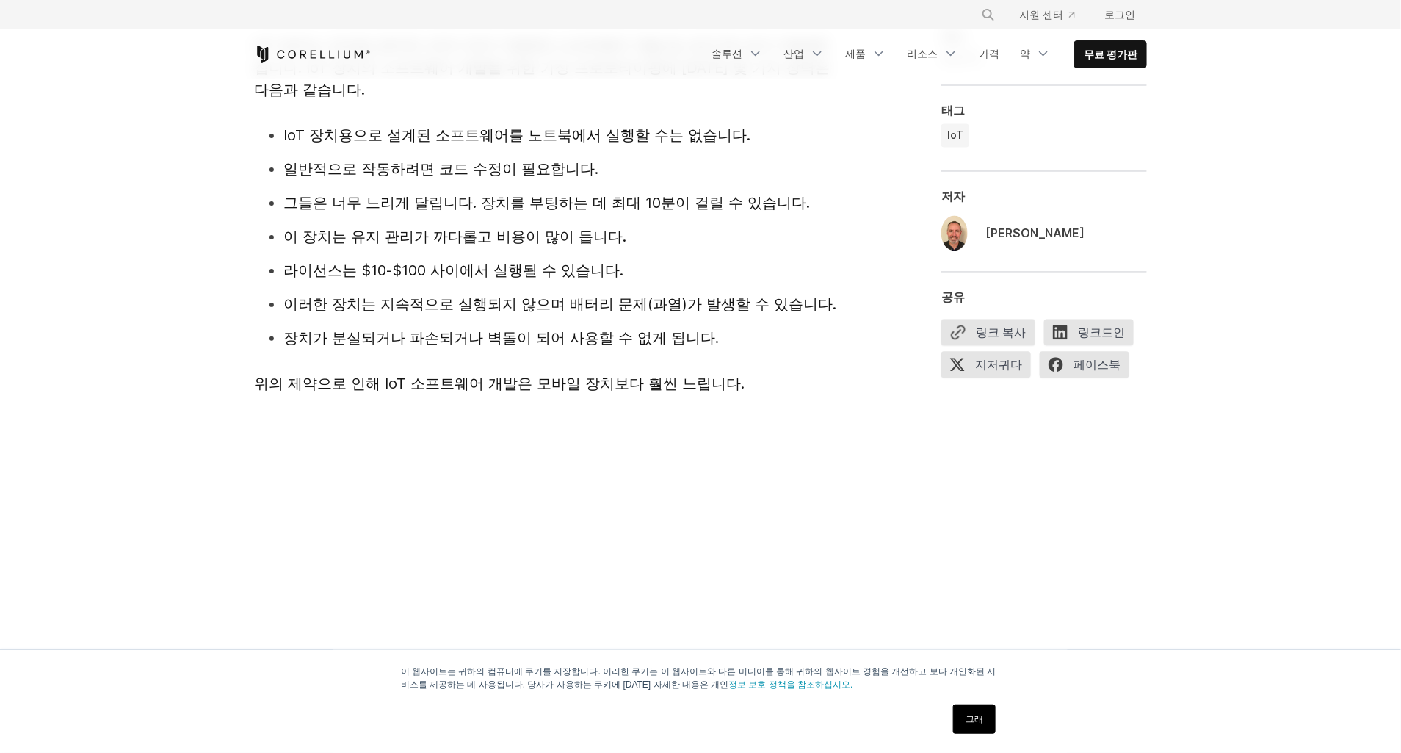
click at [270, 373] on p "위의 제약으로 인해 IoT 소프트웨어 개발은 모바일 장치보다 훨씬 느립니다." at bounding box center [547, 383] width 587 height 22
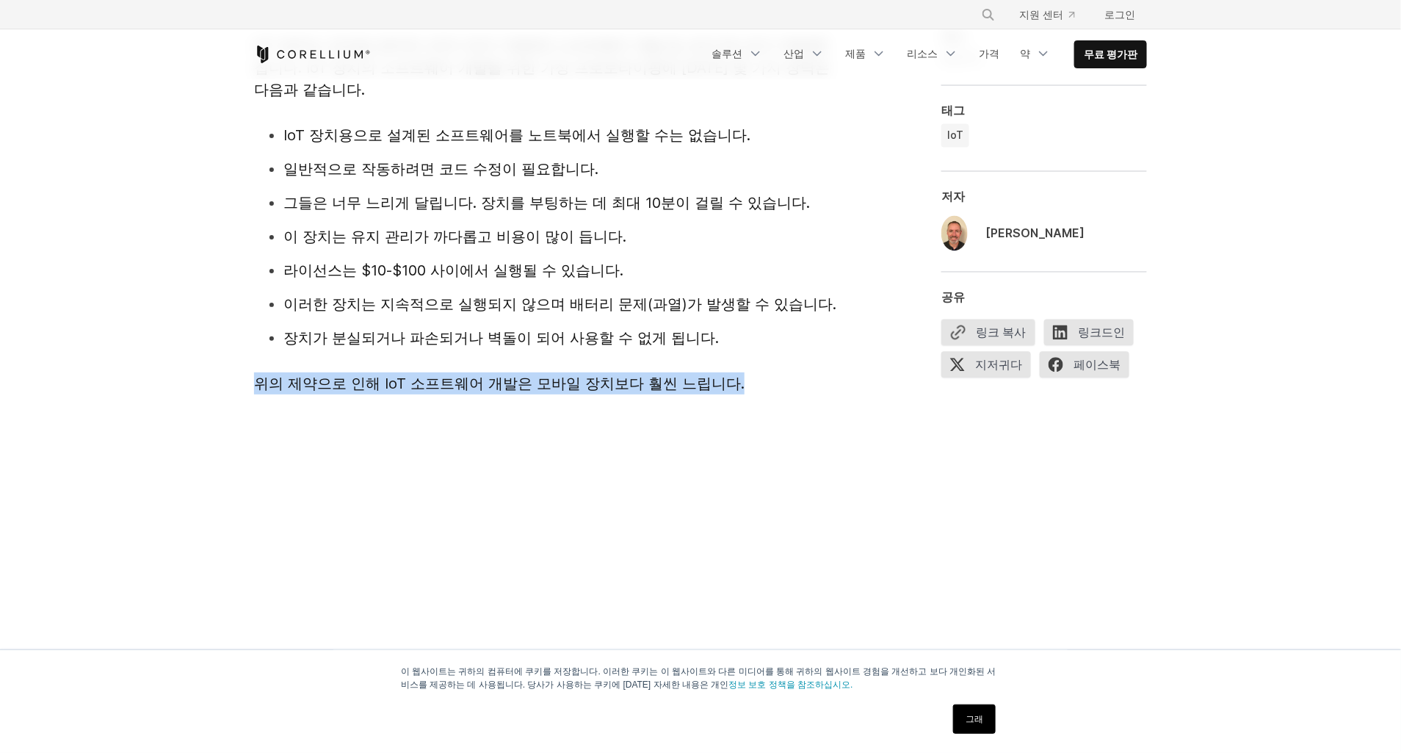
drag, startPoint x: 379, startPoint y: 394, endPoint x: 761, endPoint y: 366, distance: 382.9
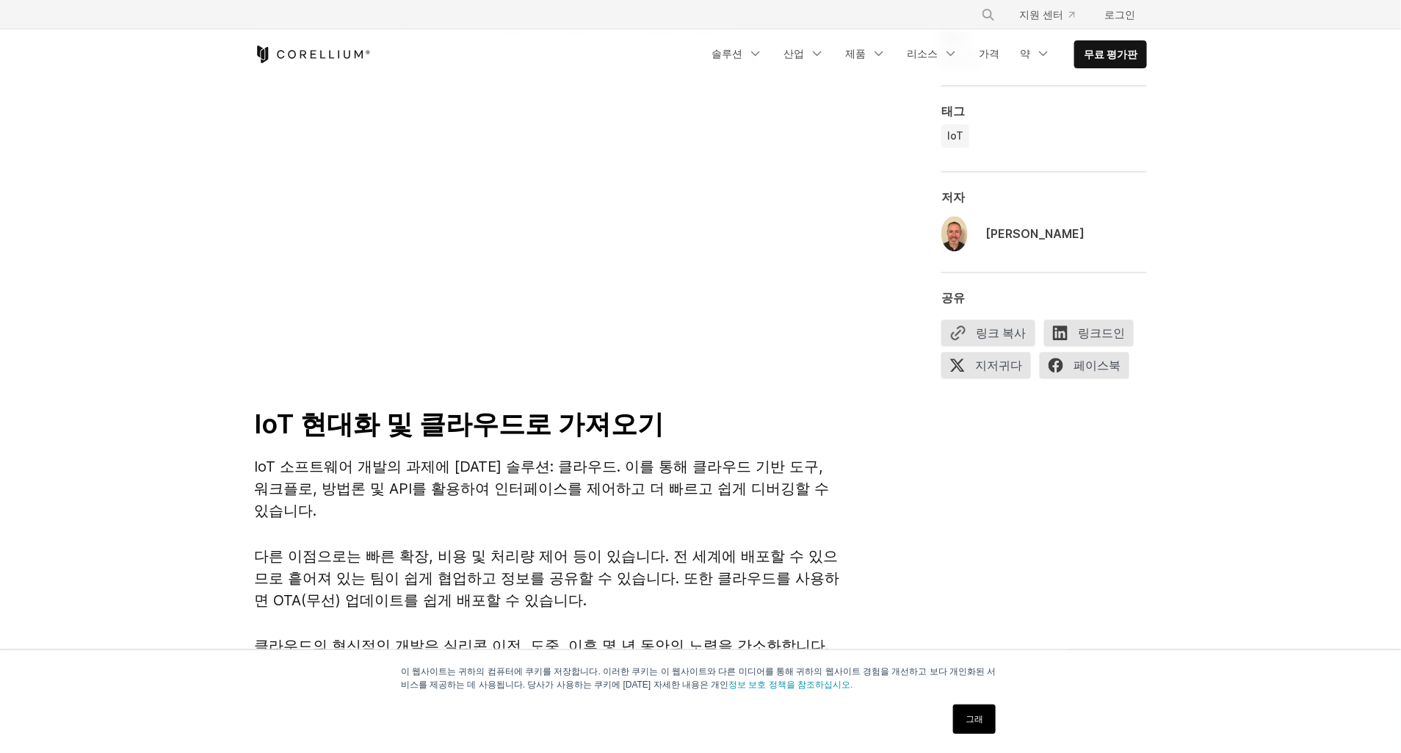
scroll to position [1668, 0]
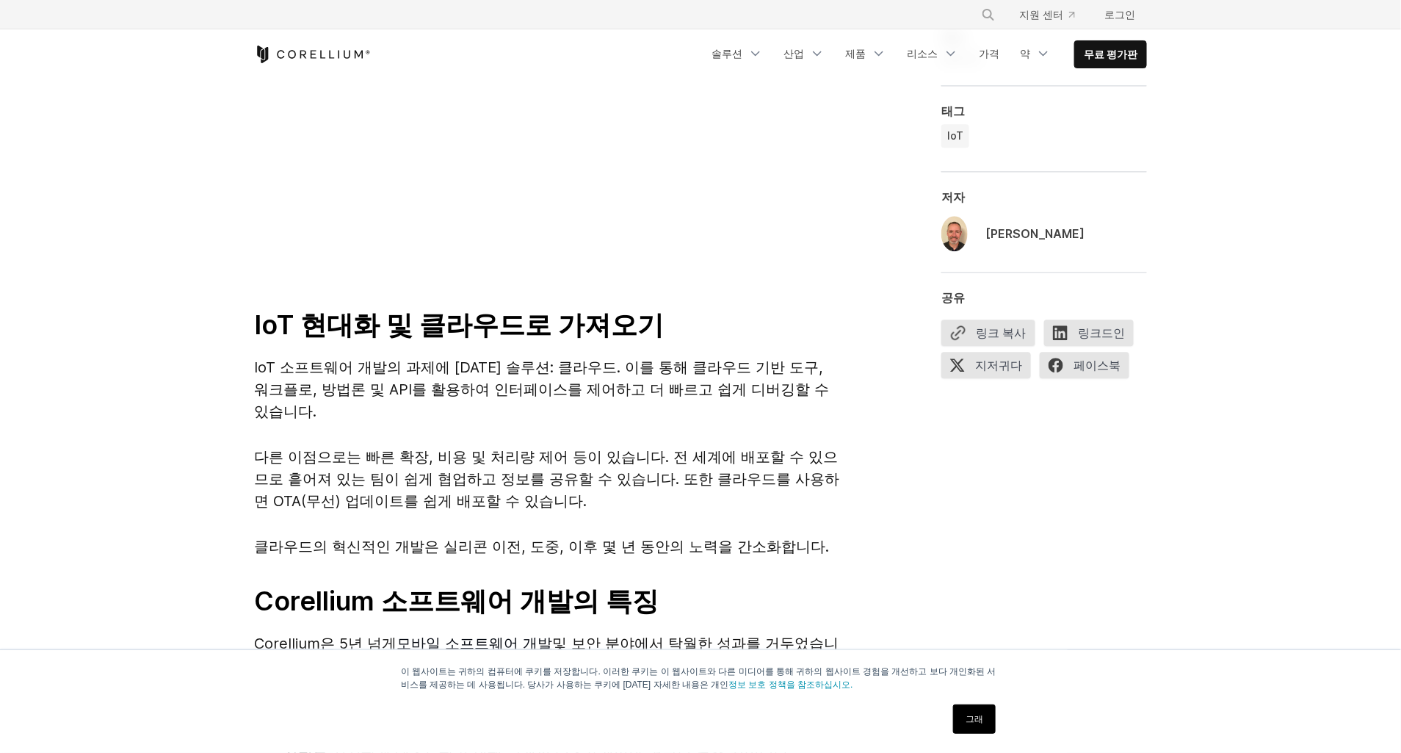
click at [308, 477] on span "다른 이점으로는 빠른 확장, 비용 및 처리량 제어 등이 있습니다. 전 세계에 배포할 수 있으므로 흩어져 있는 팀이 쉽게 협업하고 정보를 공유할…" at bounding box center [546, 479] width 585 height 62
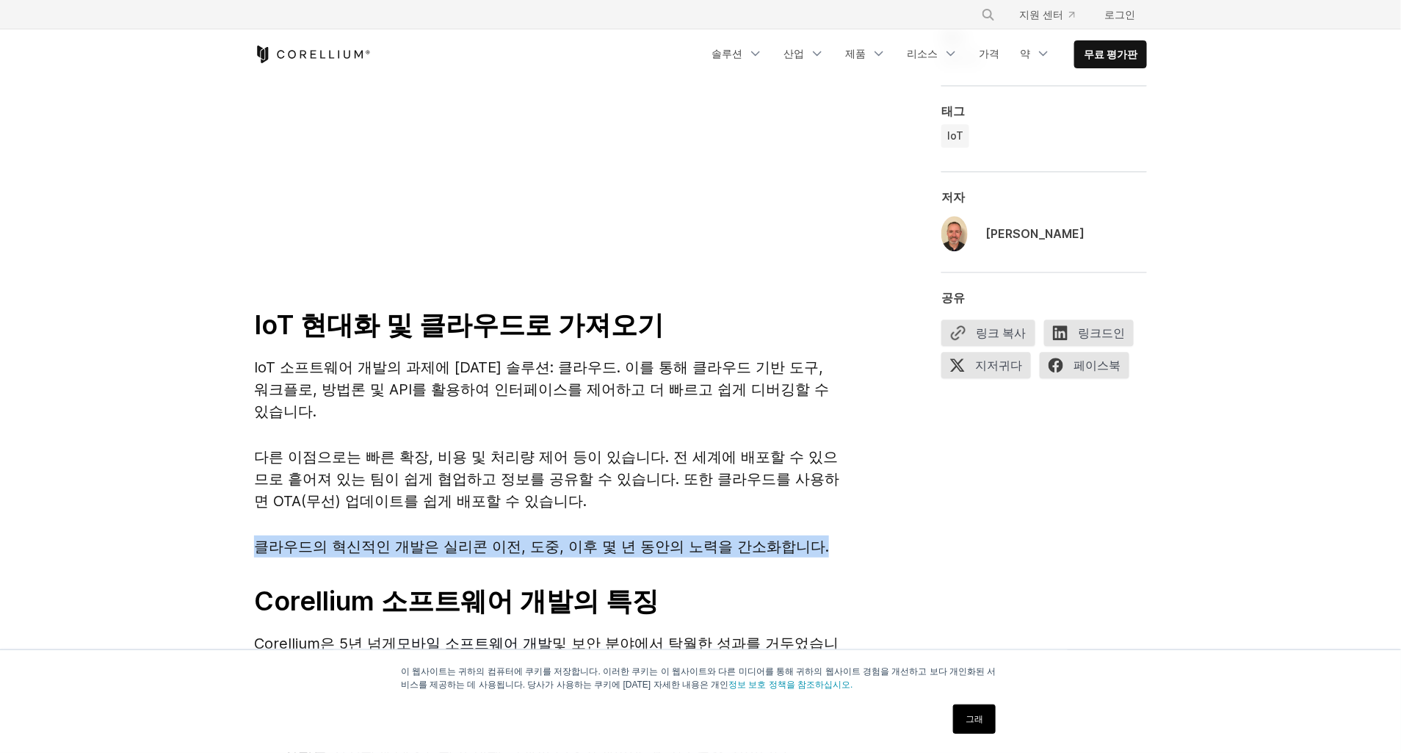
drag, startPoint x: 833, startPoint y: 538, endPoint x: 245, endPoint y: 544, distance: 588.2
click at [245, 544] on div "Change What's Possible 웨비나 시리즈의 일환으로 Bill Neifert는 Arm의 수석 관리자인 Eric Sondhi와 이야…" at bounding box center [701, 765] width 940 height 3015
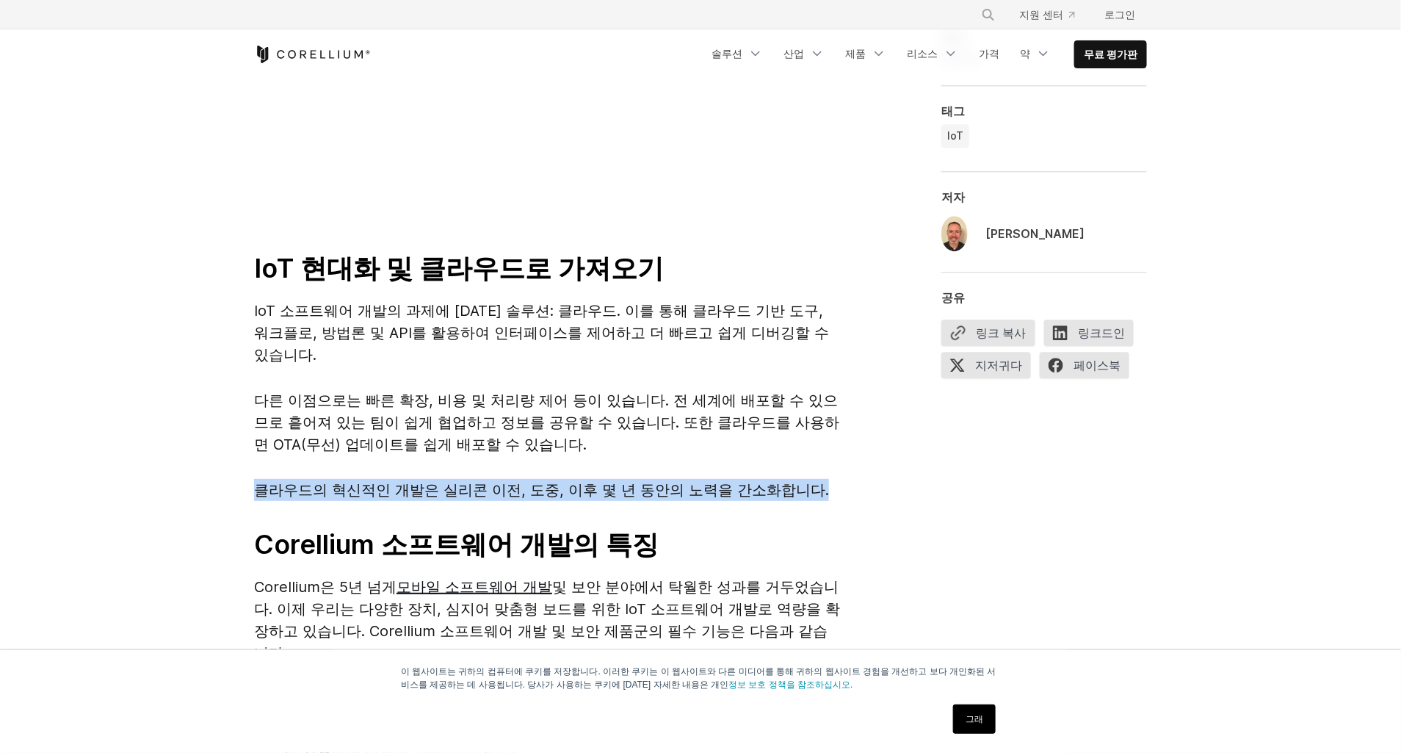
scroll to position [1869, 0]
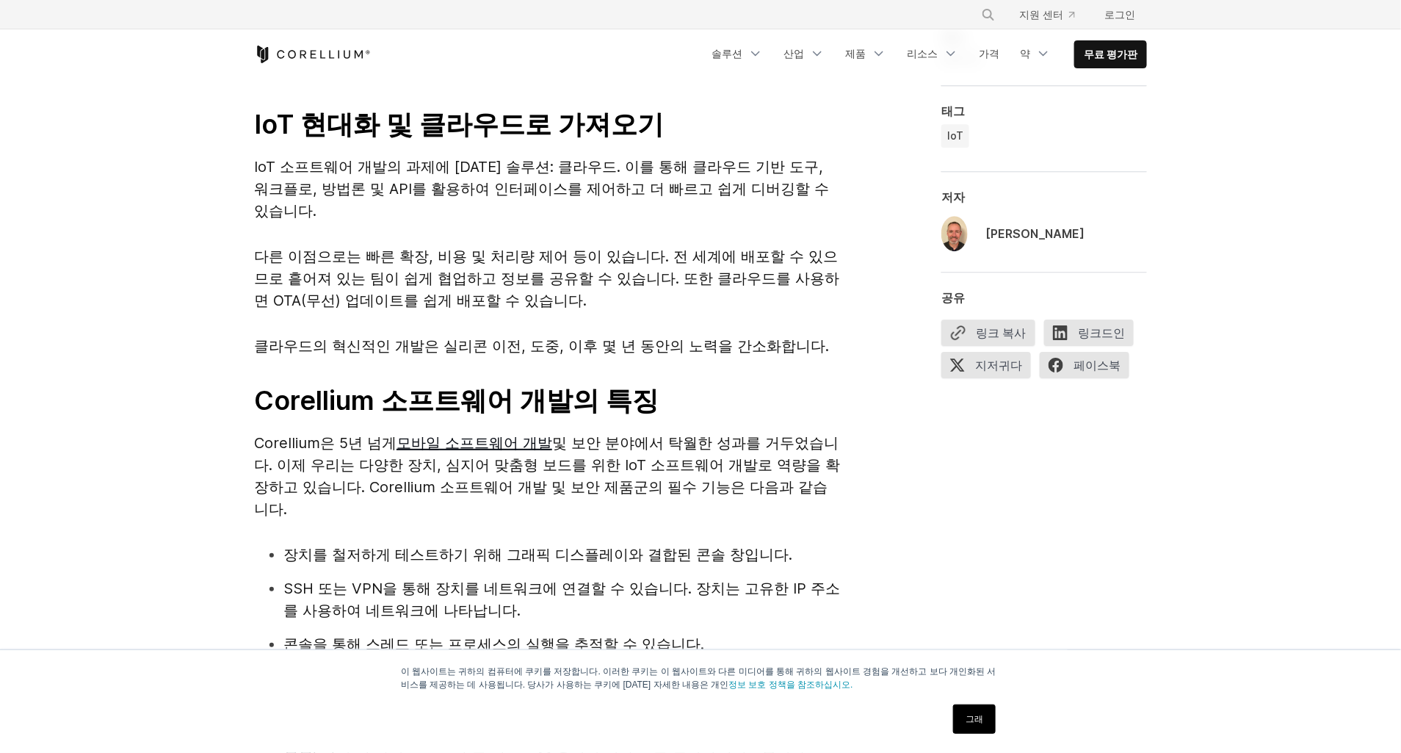
click at [112, 424] on div "Corellium을 통한 IoT 장치 소프트웨어 개발 가속화 Change What's Possible 웨비나 시리즈의 일환으로 Bill Nei…" at bounding box center [700, 428] width 1401 height 4437
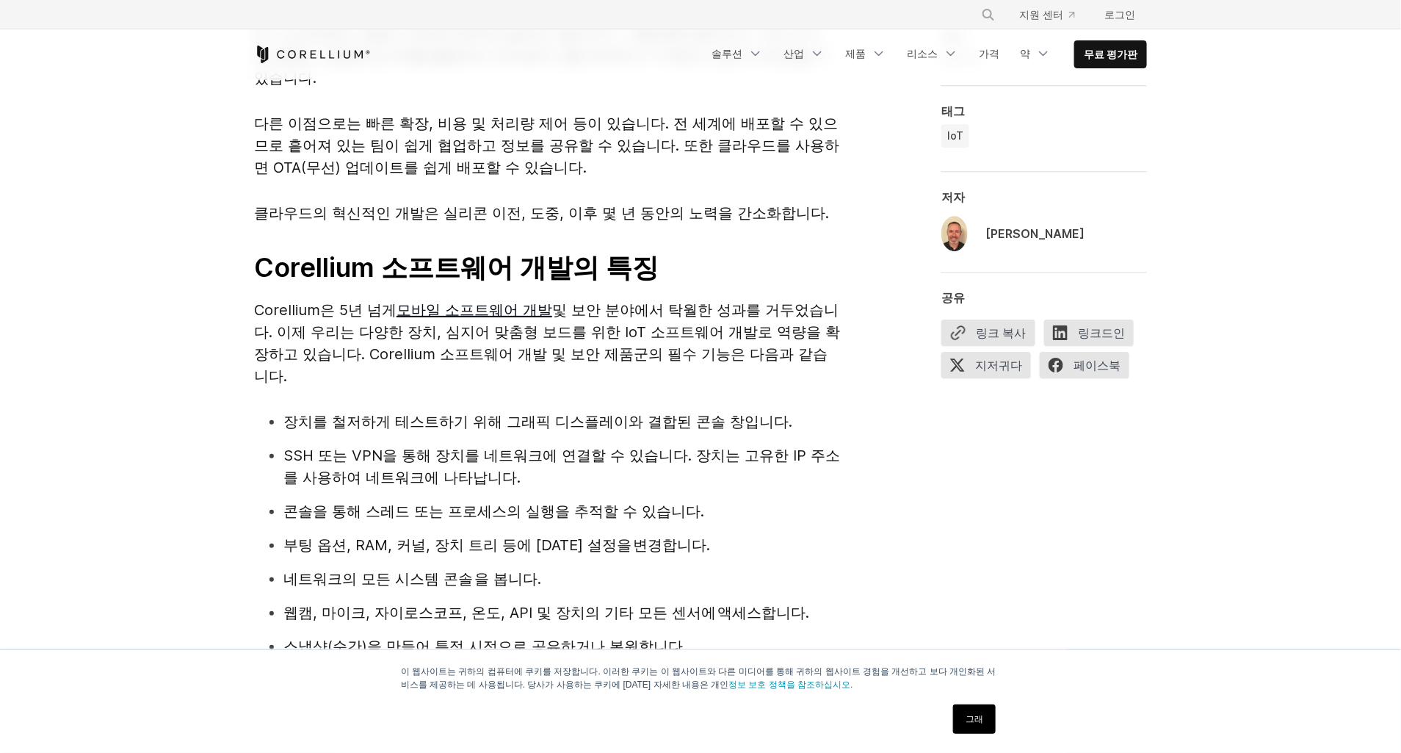
scroll to position [2002, 0]
drag, startPoint x: 294, startPoint y: 374, endPoint x: 251, endPoint y: 308, distance: 79.0
click at [251, 308] on div "Change What's Possible 웨비나 시리즈의 일환으로 Bill Neifert는 Arm의 수석 관리자인 Eric Sondhi와 이야…" at bounding box center [701, 408] width 940 height 2971
click at [110, 371] on div "Corellium을 통한 IoT 장치 소프트웨어 개발 가속화 Change What's Possible 웨비나 시리즈의 일환으로 Bill Nei…" at bounding box center [700, 273] width 1401 height 4393
drag, startPoint x: 299, startPoint y: 372, endPoint x: 241, endPoint y: 318, distance: 79.5
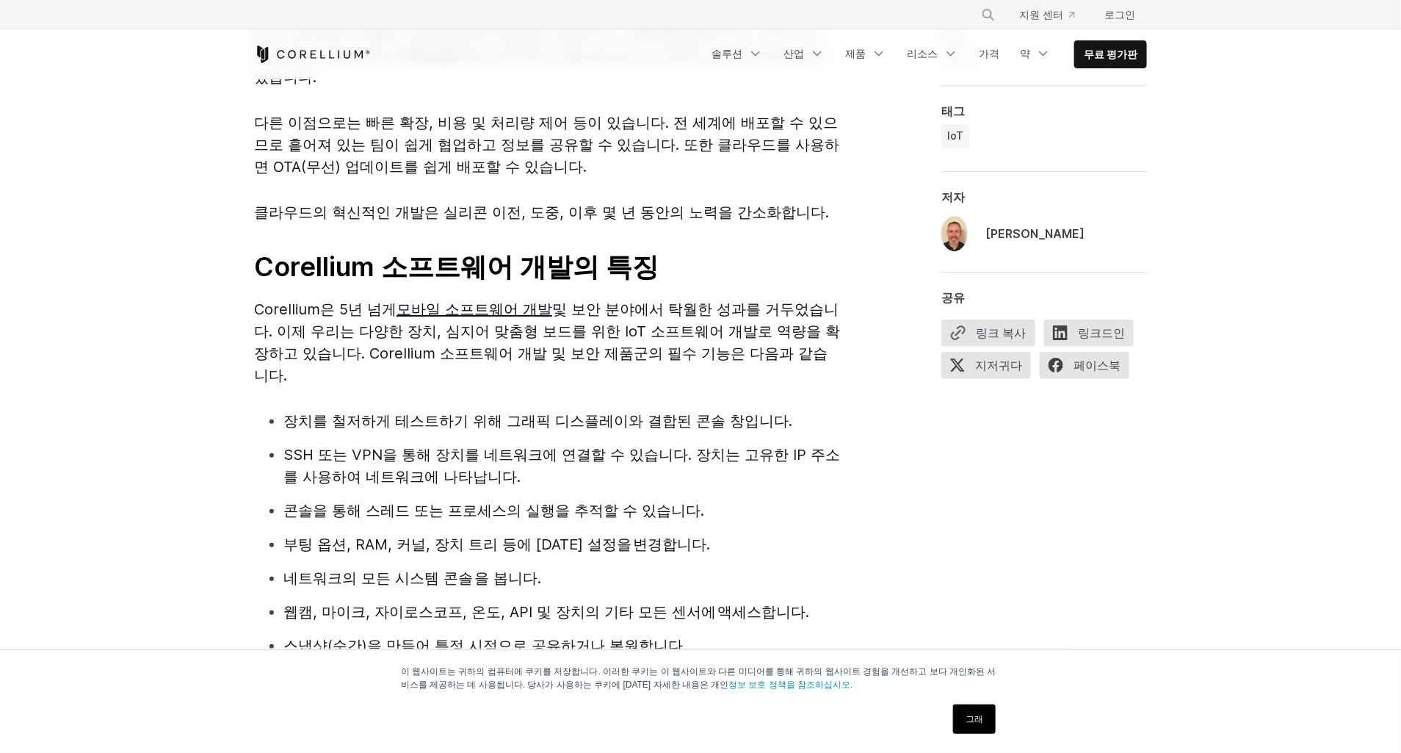
click at [241, 318] on div "Change What's Possible 웨비나 시리즈의 일환으로 Bill Neifert는 Arm의 수석 관리자인 Eric Sondhi와 이야…" at bounding box center [701, 408] width 940 height 2971
click at [178, 427] on div "Corellium을 통한 IoT 장치 소프트웨어 개발 가속화 Change What's Possible 웨비나 시리즈의 일환으로 Bill Nei…" at bounding box center [700, 273] width 1401 height 4393
drag, startPoint x: 305, startPoint y: 375, endPoint x: 211, endPoint y: 299, distance: 120.5
click at [211, 299] on div "Corellium을 통한 IoT 장치 소프트웨어 개발 가속화 Change What's Possible 웨비나 시리즈의 일환으로 Bill Nei…" at bounding box center [700, 273] width 1401 height 4393
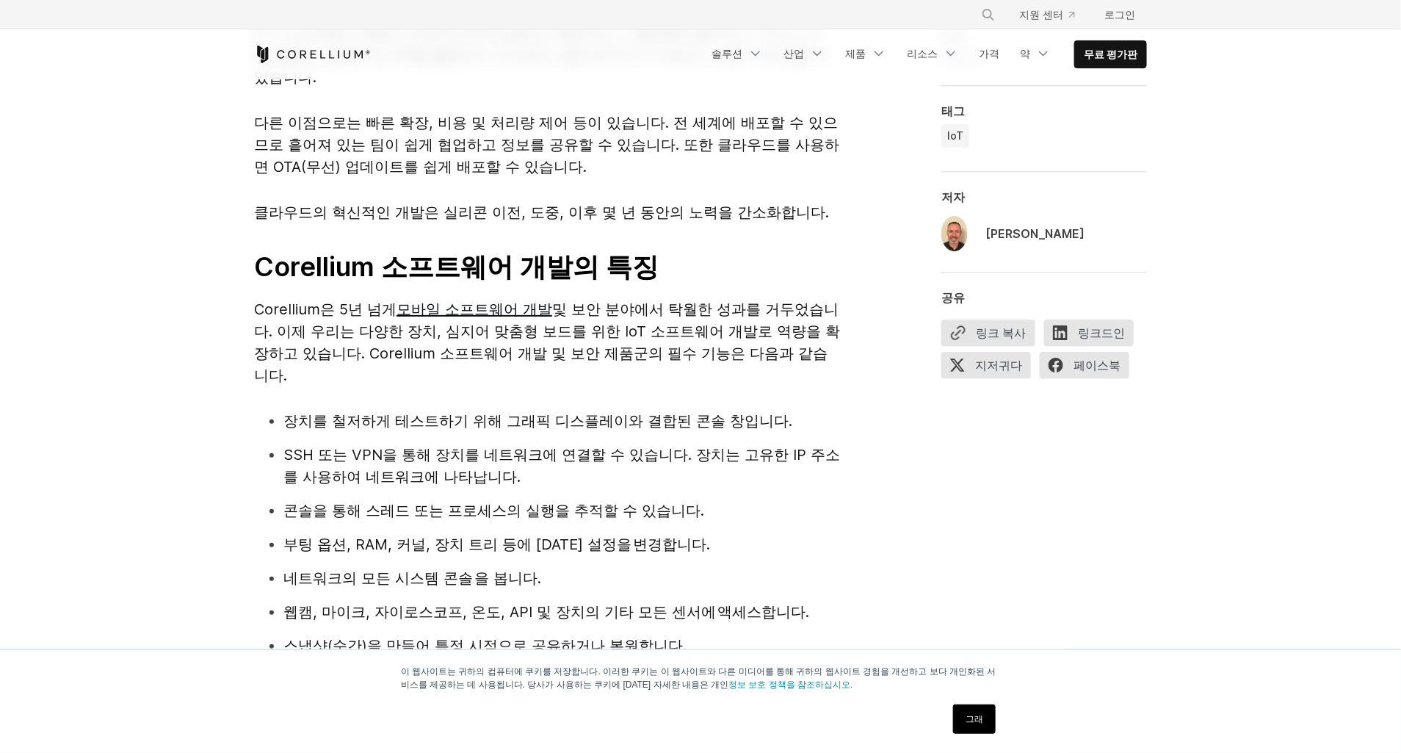
drag, startPoint x: 211, startPoint y: 299, endPoint x: 151, endPoint y: 394, distance: 112.6
click at [151, 394] on div "Corellium을 통한 IoT 장치 소프트웨어 개발 가속화 Change What's Possible 웨비나 시리즈의 일환으로 Bill Nei…" at bounding box center [700, 273] width 1401 height 4393
drag, startPoint x: 283, startPoint y: 415, endPoint x: 819, endPoint y: 410, distance: 536.1
click at [819, 410] on ul "장치를 철저하게 테스트하기 위해 그래픽 디스플레이와 결합된 콘솔 창입니다. SSH 또는 VPN을 통해 장치를 네트워크에 연결할 수 있습니다. …" at bounding box center [547, 533] width 587 height 247
click at [664, 504] on span "콘솔을 통해 스레드 또는 프로세스의 실행을 추적할 수 있습니다." at bounding box center [493, 511] width 421 height 18
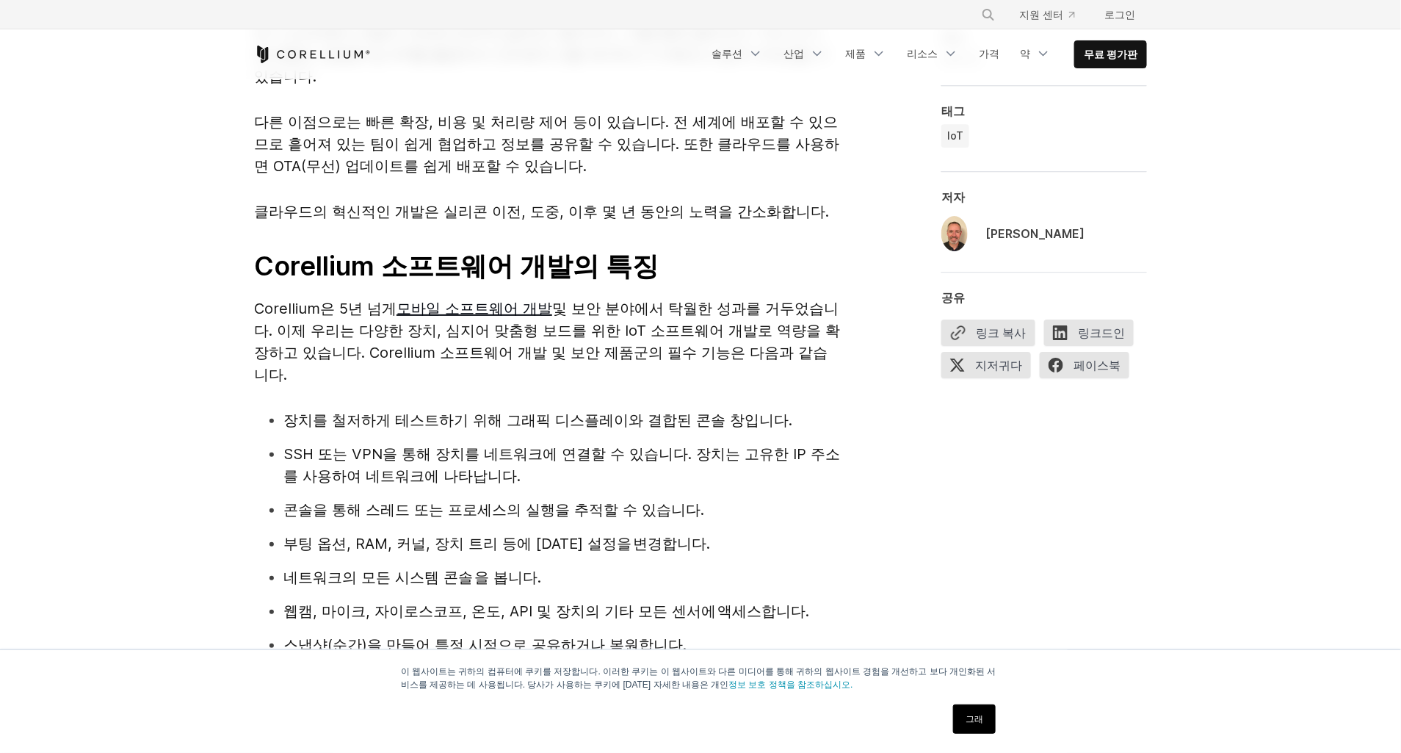
scroll to position [2069, 0]
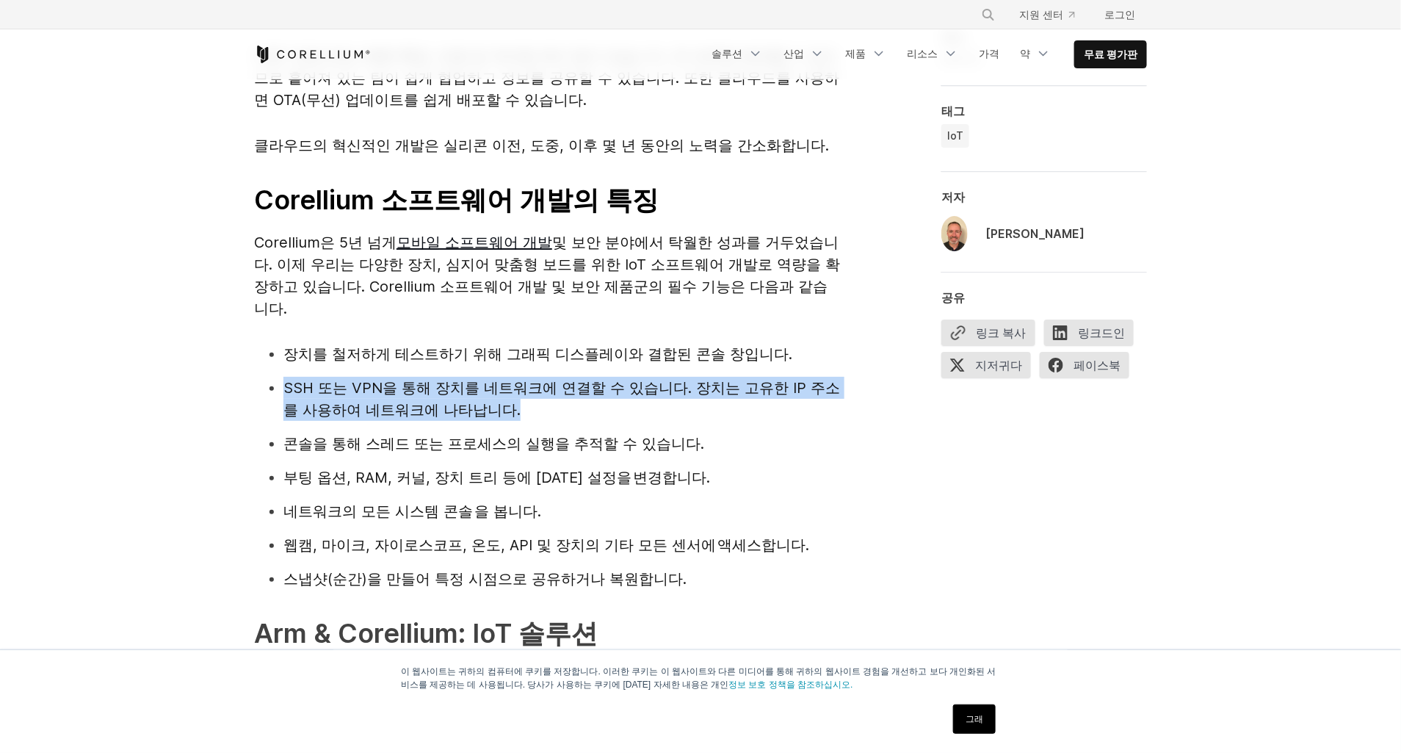
drag, startPoint x: 514, startPoint y: 407, endPoint x: 239, endPoint y: 388, distance: 275.3
click at [239, 388] on div "Change What's Possible 웨비나 시리즈의 일환으로 Bill Neifert는 Arm의 수석 관리자인 Eric Sondhi와 이야…" at bounding box center [701, 322] width 940 height 2931
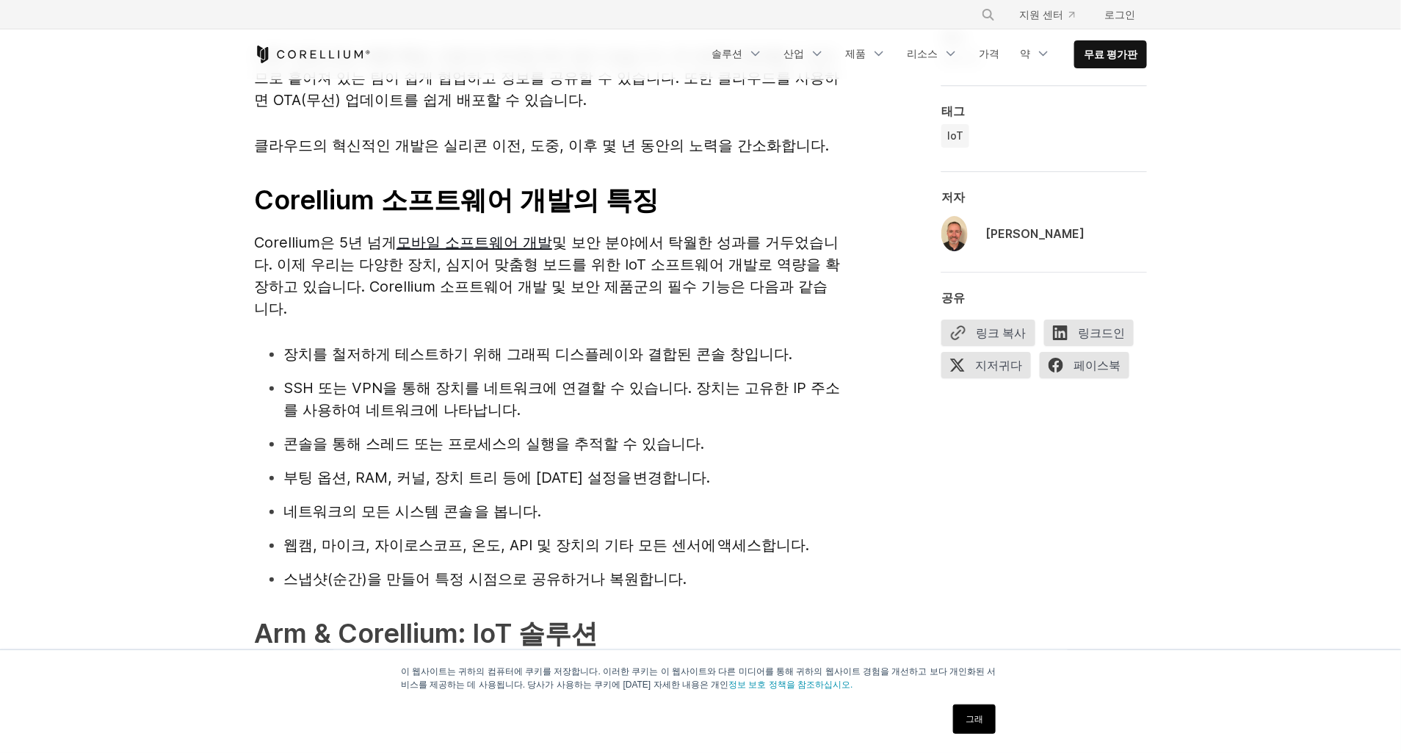
drag, startPoint x: 239, startPoint y: 388, endPoint x: 246, endPoint y: 496, distance: 108.1
click at [246, 496] on div "Change What's Possible 웨비나 시리즈의 일환으로 Bill Neifert는 Arm의 수석 관리자인 Eric Sondhi와 이야…" at bounding box center [701, 322] width 940 height 2931
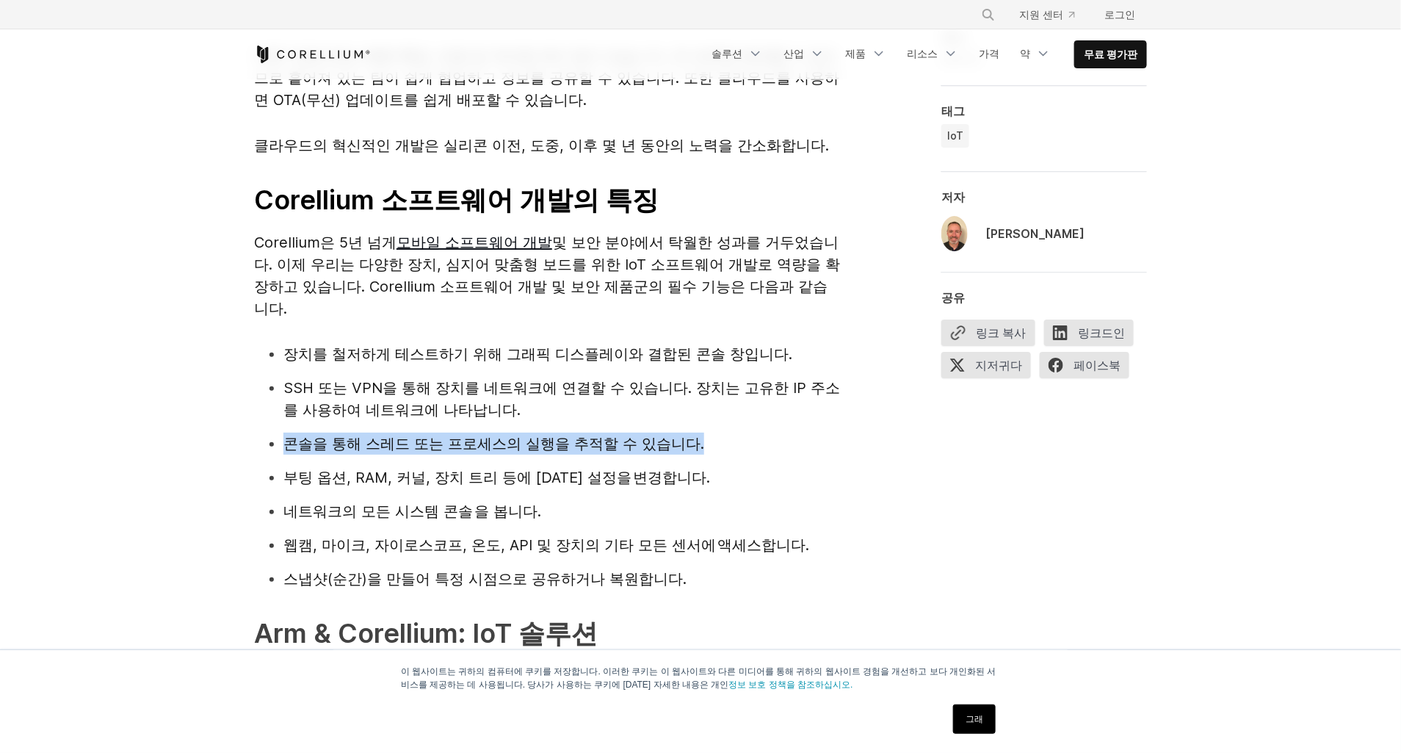
drag, startPoint x: 288, startPoint y: 444, endPoint x: 727, endPoint y: 449, distance: 439.2
click at [727, 449] on ul "장치를 철저하게 테스트하기 위해 그래픽 디스플레이와 결합된 콘솔 창입니다. SSH 또는 VPN을 통해 장치를 네트워크에 연결할 수 있습니다. …" at bounding box center [547, 466] width 587 height 247
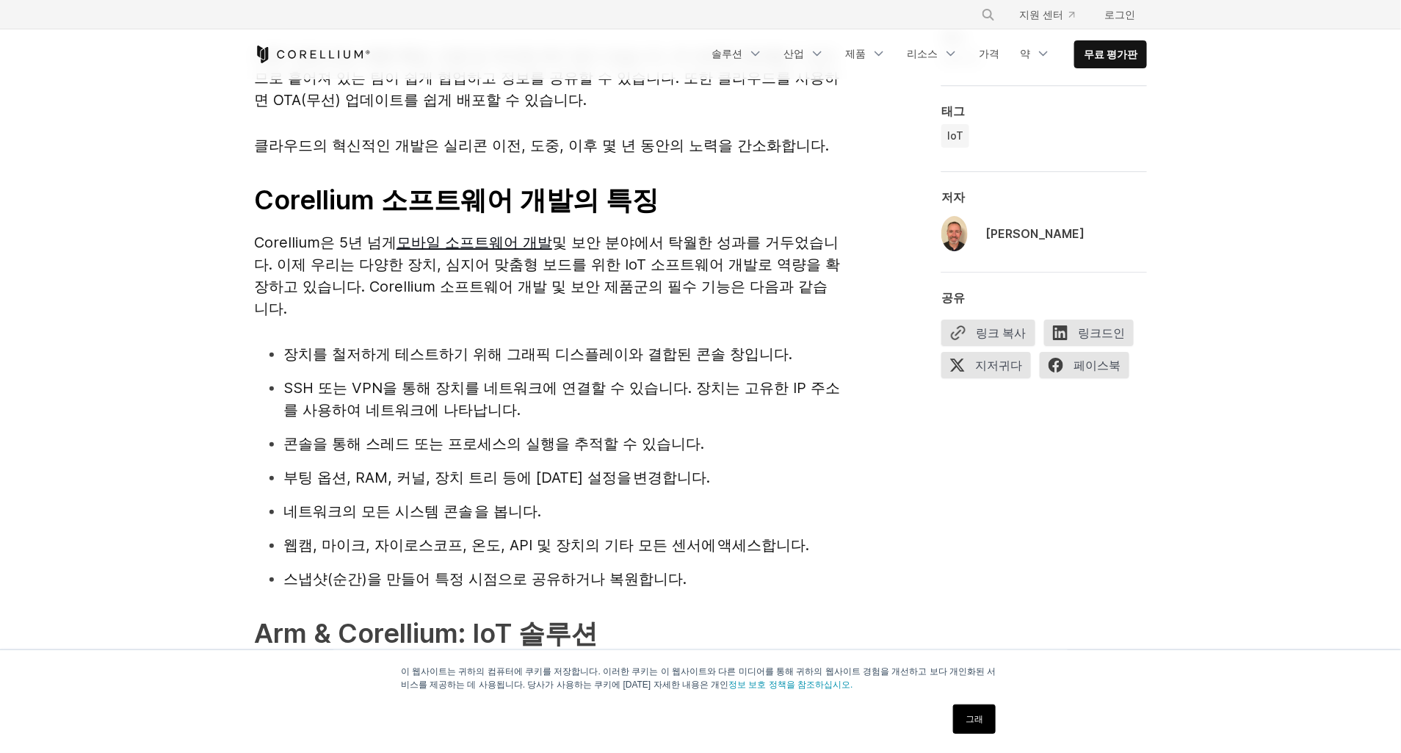
drag, startPoint x: 727, startPoint y: 449, endPoint x: 706, endPoint y: 480, distance: 36.9
click at [706, 480] on li "부팅 옵션, RAM, 커널, 장치 트리 등에 대한 설정을 변경합니다." at bounding box center [562, 477] width 558 height 22
drag, startPoint x: 692, startPoint y: 479, endPoint x: 242, endPoint y: 471, distance: 450.2
click at [242, 471] on div "Change What's Possible 웨비나 시리즈의 일환으로 Bill Neifert는 Arm의 수석 관리자인 Eric Sondhi와 이야…" at bounding box center [701, 322] width 940 height 2931
drag, startPoint x: 242, startPoint y: 471, endPoint x: 205, endPoint y: 533, distance: 71.8
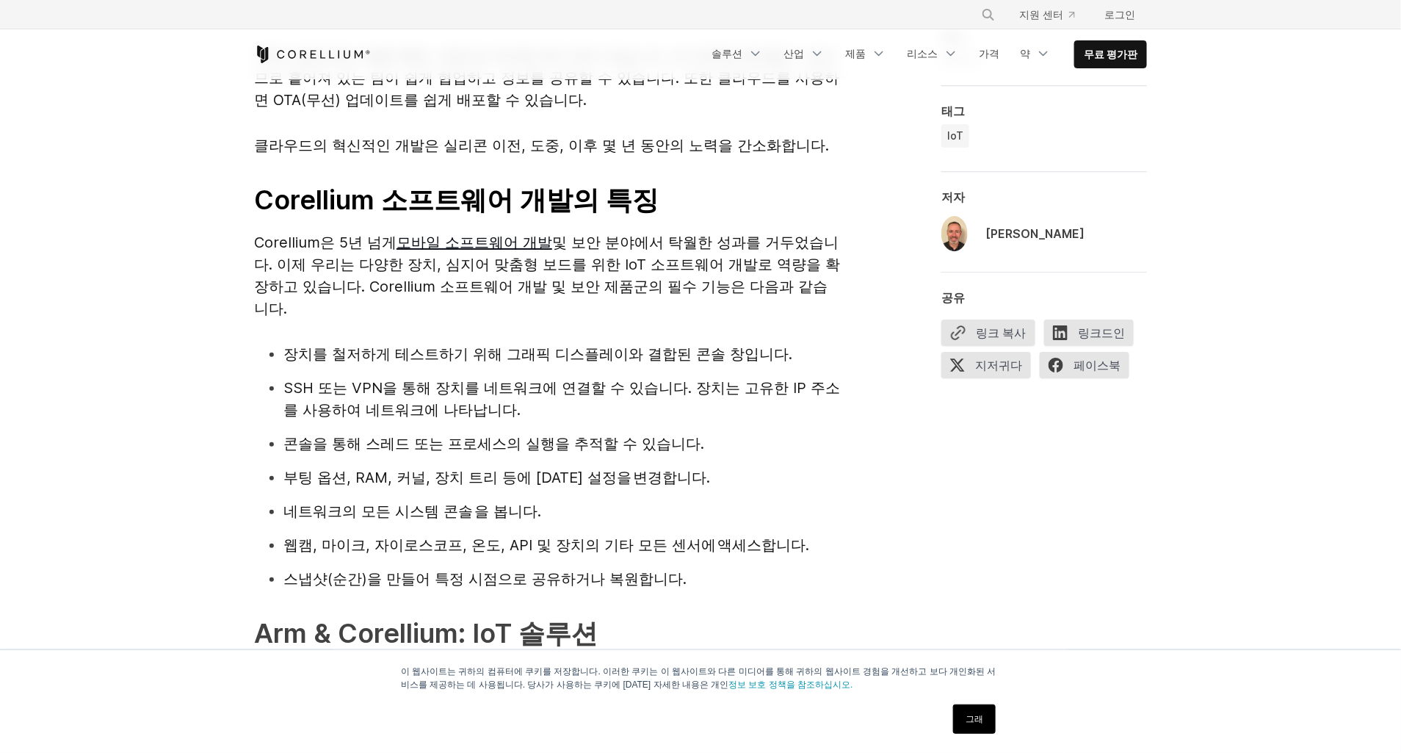
click at [205, 533] on div "Corellium을 통한 IoT 장치 소프트웨어 개발 가속화 Change What's Possible 웨비나 시리즈의 일환으로 Bill Nei…" at bounding box center [700, 186] width 1401 height 4353
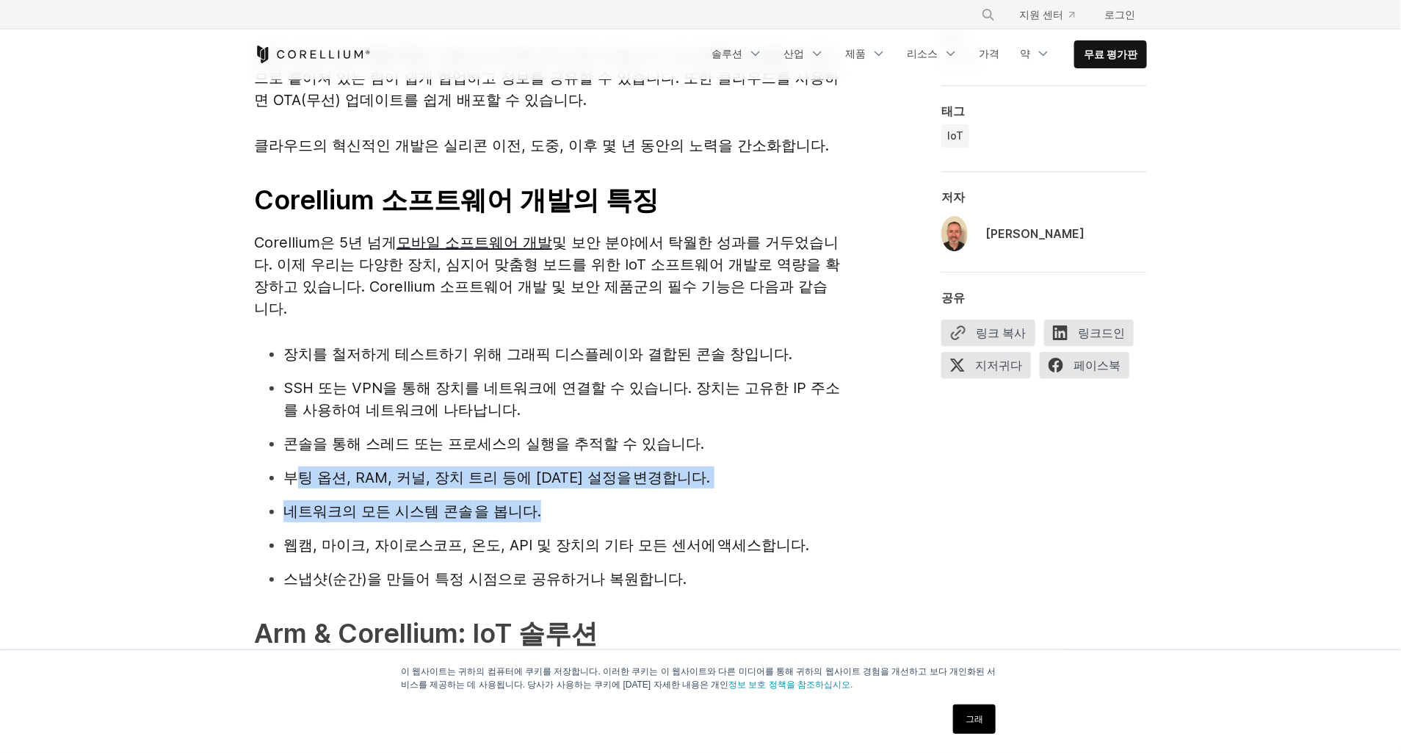
drag, startPoint x: 582, startPoint y: 506, endPoint x: 255, endPoint y: 485, distance: 327.4
click at [255, 485] on ul "장치를 철저하게 테스트하기 위해 그래픽 디스플레이와 결합된 콘솔 창입니다. SSH 또는 VPN을 통해 장치를 네트워크에 연결할 수 있습니다. …" at bounding box center [547, 466] width 587 height 247
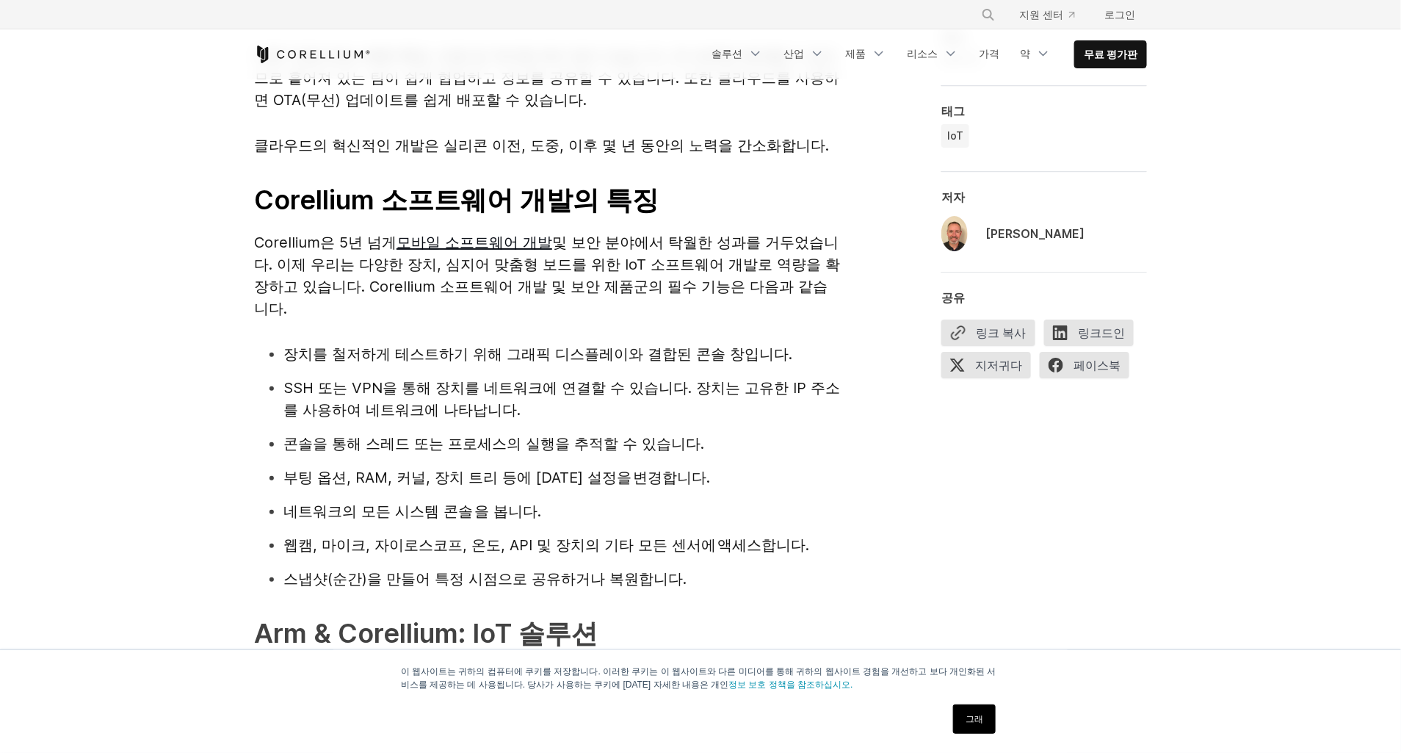
drag, startPoint x: 255, startPoint y: 485, endPoint x: 185, endPoint y: 546, distance: 92.6
click at [185, 546] on div "Corellium을 통한 IoT 장치 소프트웨어 개발 가속화 Change What's Possible 웨비나 시리즈의 일환으로 Bill Nei…" at bounding box center [700, 186] width 1401 height 4353
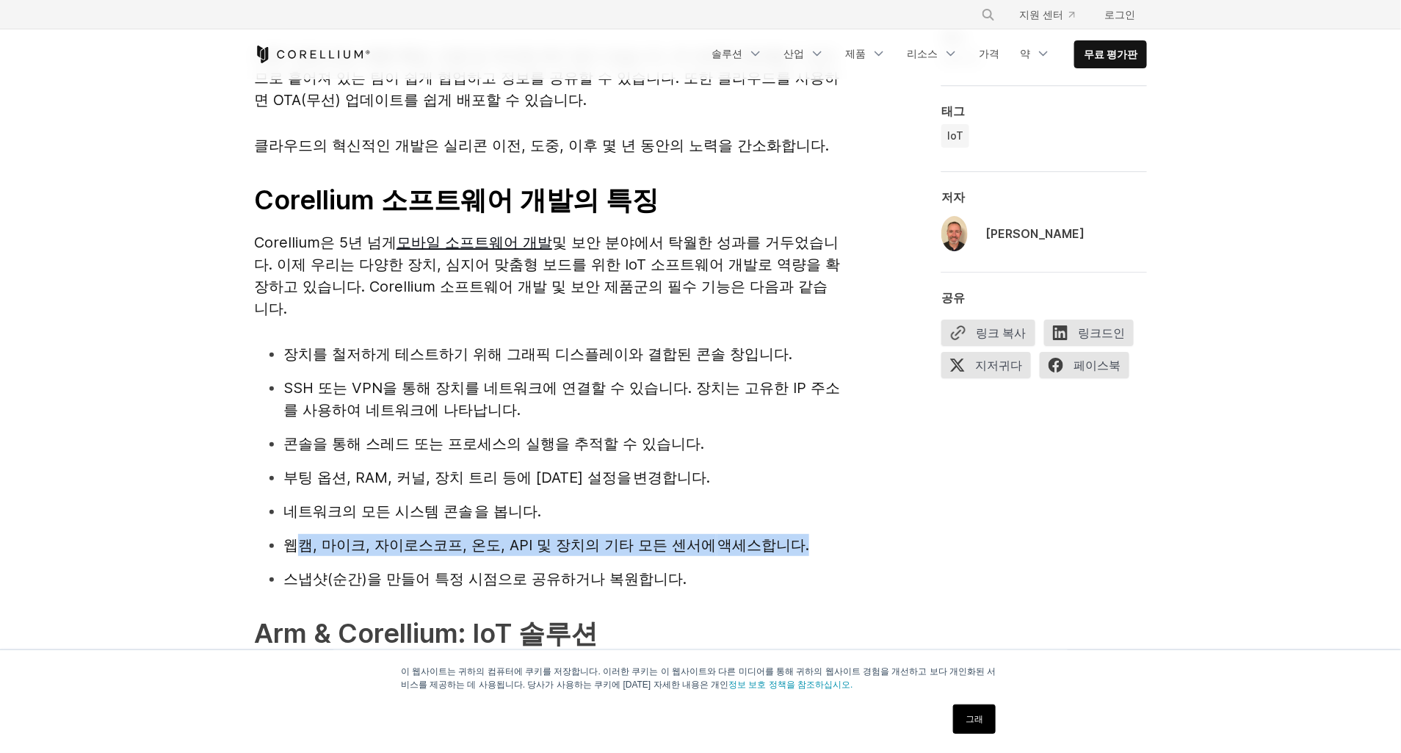
drag, startPoint x: 834, startPoint y: 549, endPoint x: 264, endPoint y: 541, distance: 569.9
click at [264, 541] on ul "장치를 철저하게 테스트하기 위해 그래픽 디스플레이와 결합된 콘솔 창입니다. SSH 또는 VPN을 통해 장치를 네트워크에 연결할 수 있습니다. …" at bounding box center [547, 466] width 587 height 247
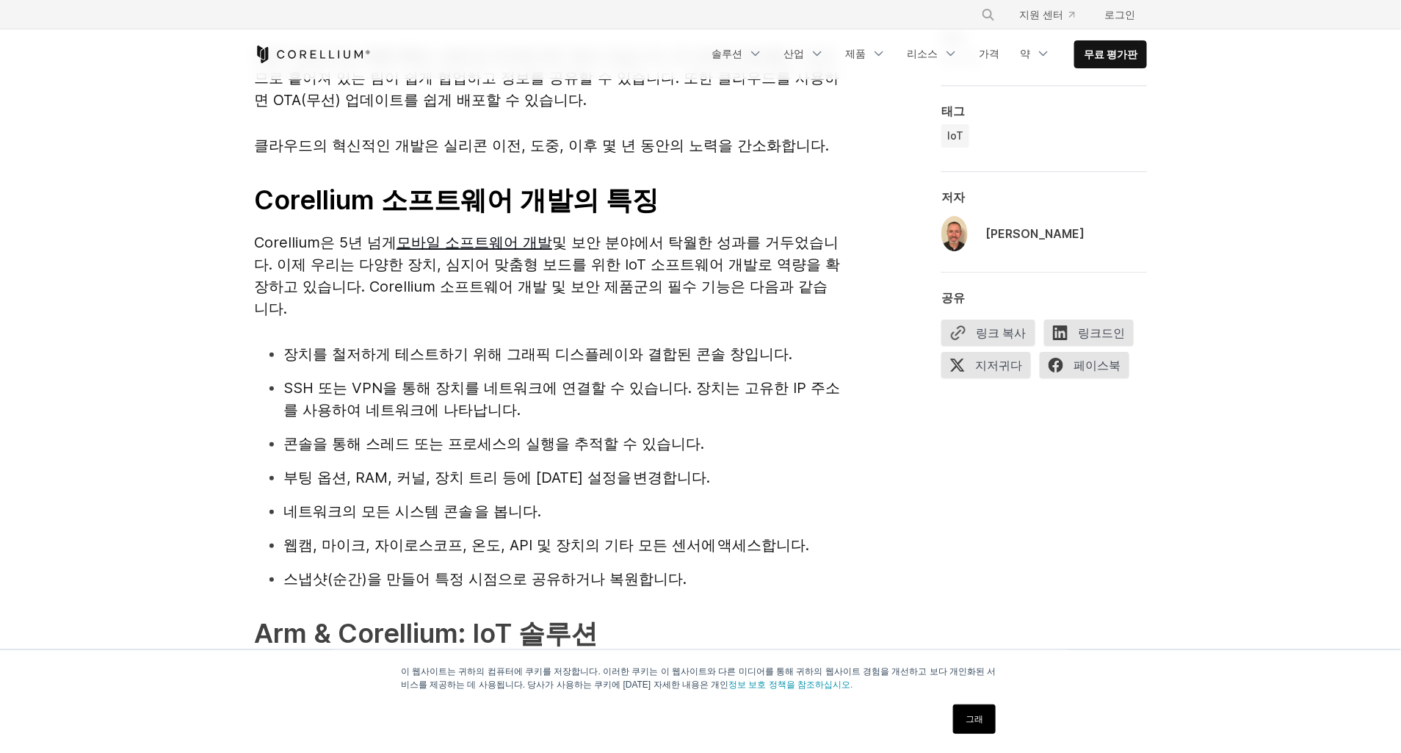
drag, startPoint x: 822, startPoint y: 597, endPoint x: 784, endPoint y: 588, distance: 39.2
click at [821, 597] on span "Change What's Possible 웨비나 시리즈의 일환으로 Bill Neifert는 Arm의 수석 관리자인 Eric Sondhi와 이야…" at bounding box center [547, 269] width 587 height 2802
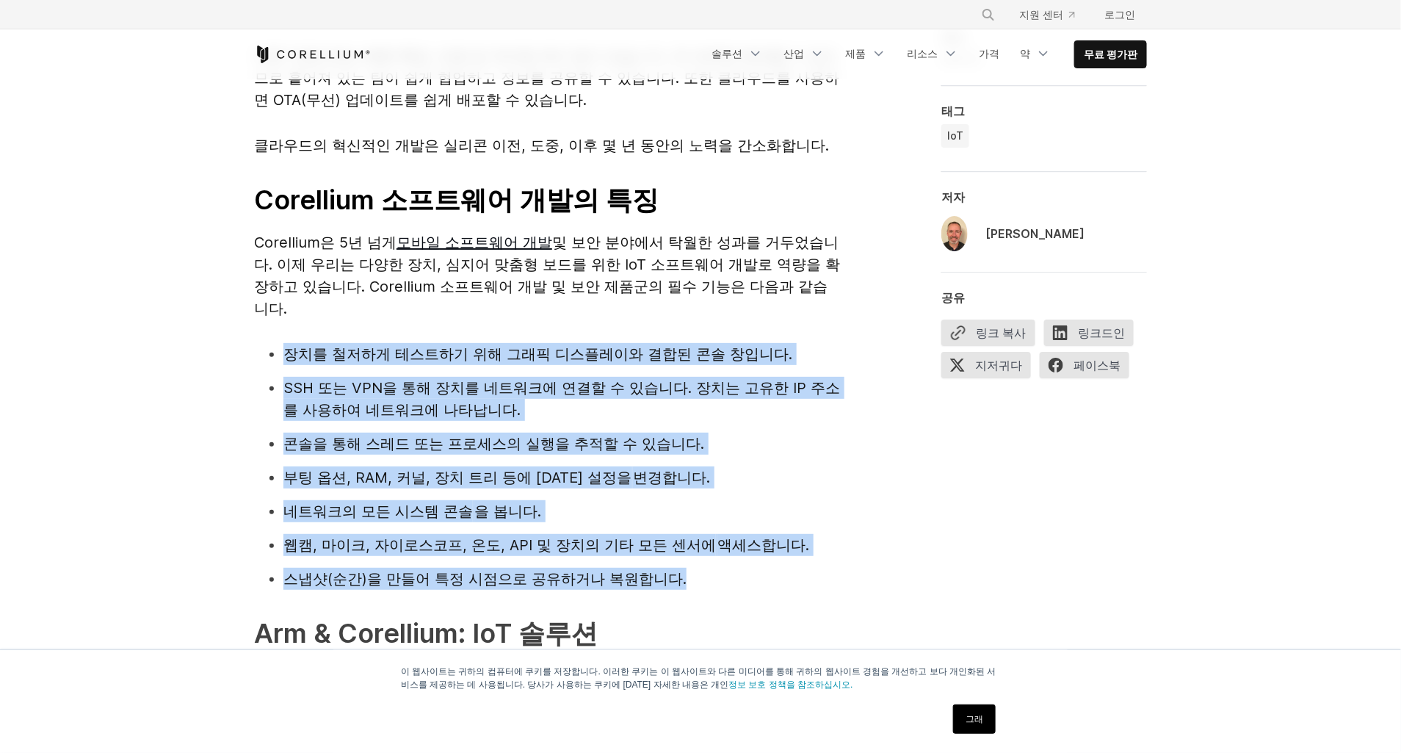
drag, startPoint x: 731, startPoint y: 581, endPoint x: 232, endPoint y: 356, distance: 546.9
click at [232, 356] on div "Change What's Possible 웨비나 시리즈의 일환으로 Bill Neifert는 Arm의 수석 관리자인 Eric Sondhi와 이야…" at bounding box center [701, 322] width 940 height 2931
drag, startPoint x: 232, startPoint y: 356, endPoint x: 181, endPoint y: 471, distance: 125.9
click at [181, 471] on div "Corellium을 통한 IoT 장치 소프트웨어 개발 가속화 Change What's Possible 웨비나 시리즈의 일환으로 Bill Nei…" at bounding box center [700, 186] width 1401 height 4353
click at [188, 529] on div "Corellium을 통한 IoT 장치 소프트웨어 개발 가속화 Change What's Possible 웨비나 시리즈의 일환으로 Bill Nei…" at bounding box center [700, 186] width 1401 height 4353
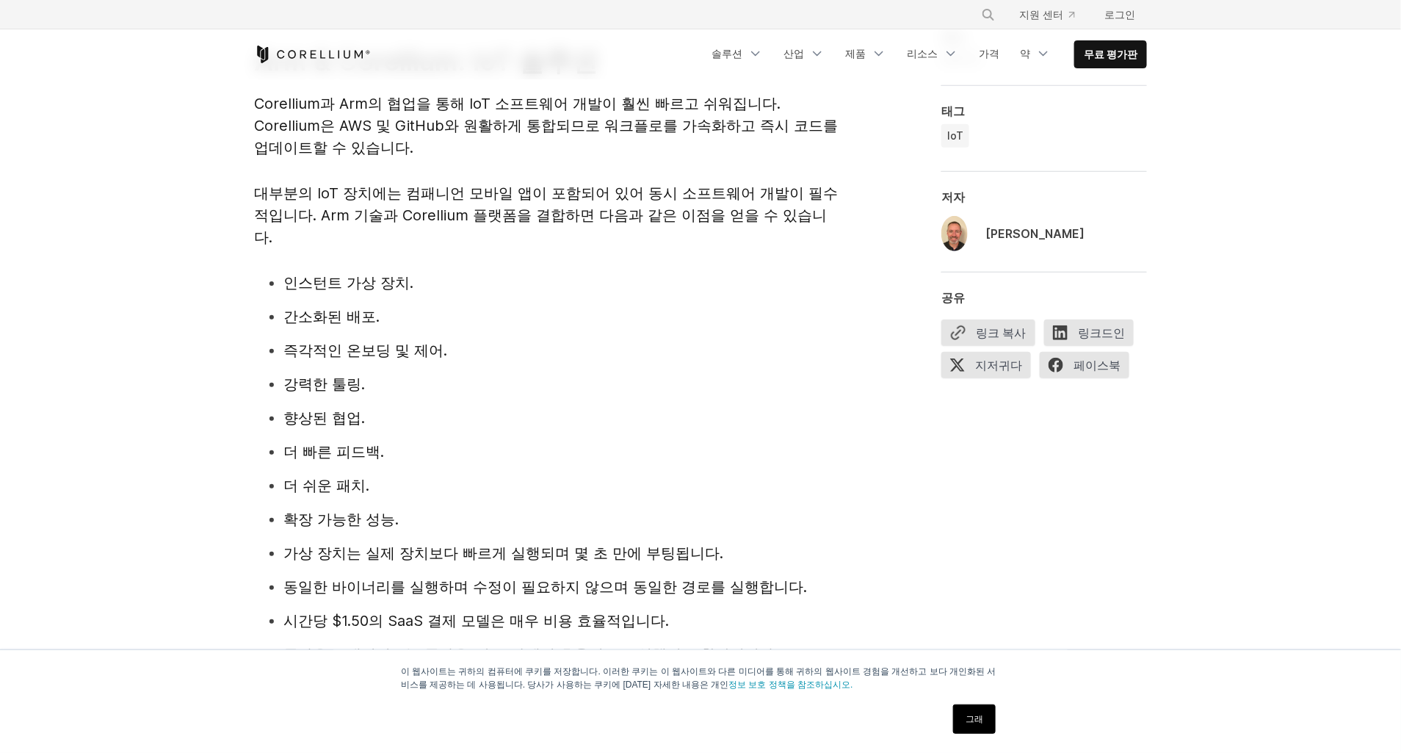
scroll to position [2603, 0]
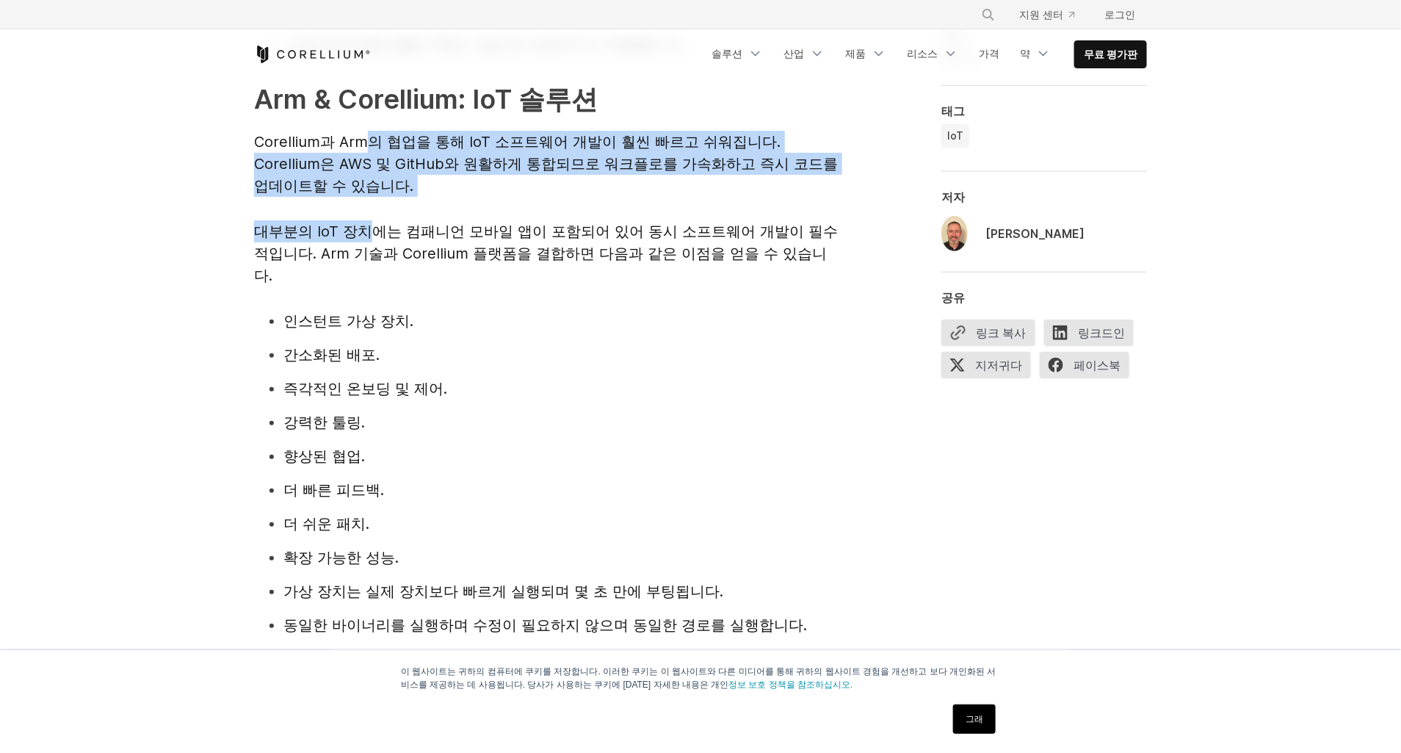
drag, startPoint x: 362, startPoint y: 129, endPoint x: 379, endPoint y: 197, distance: 70.3
drag, startPoint x: 379, startPoint y: 197, endPoint x: 534, endPoint y: 181, distance: 155.8
click at [534, 181] on p "Corellium과 Arm의 협업을 통해 IoT 소프트웨어 개발이 훨씬 빠르고 쉬워집니다. Corellium은 AWS 및 GitHub와 원활하…" at bounding box center [547, 164] width 587 height 66
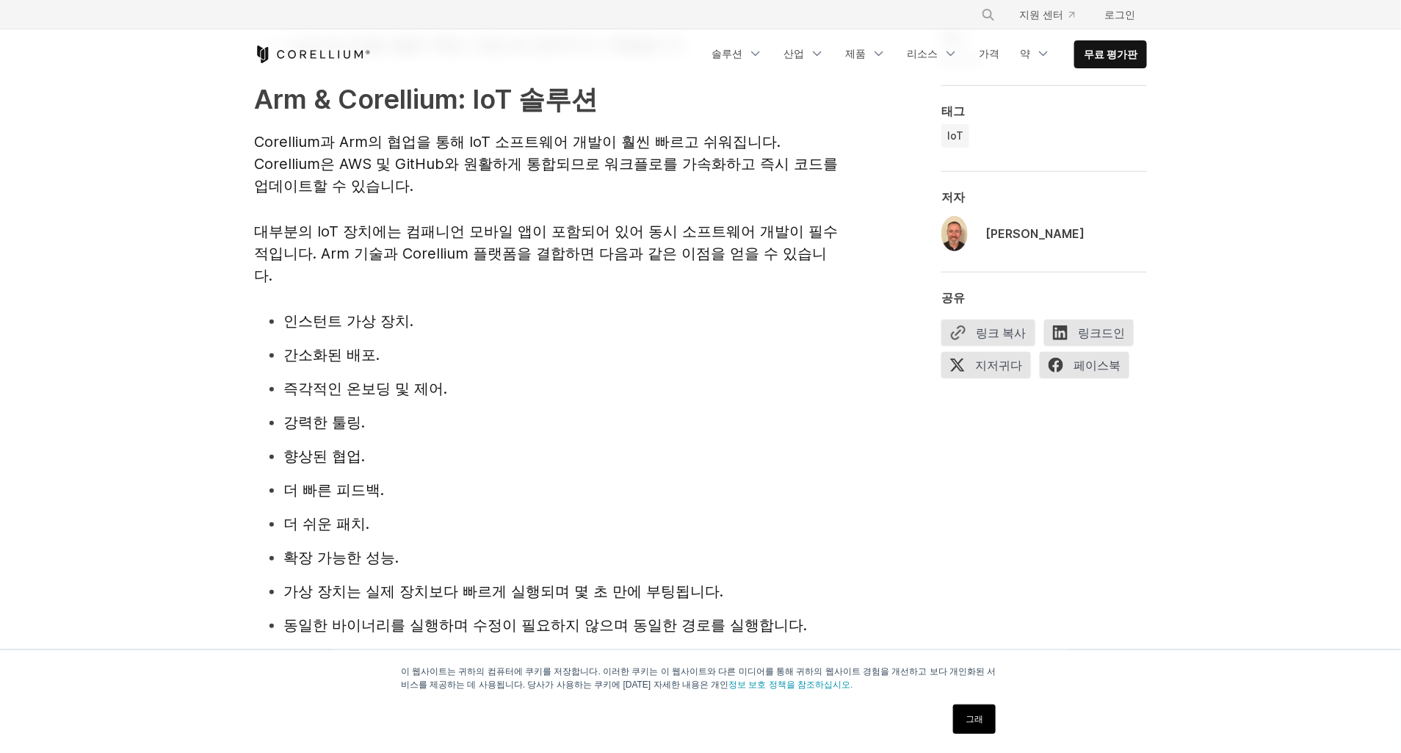
drag, startPoint x: 470, startPoint y: 256, endPoint x: 461, endPoint y: 200, distance: 55.8
drag, startPoint x: 461, startPoint y: 200, endPoint x: 489, endPoint y: 330, distance: 132.9
click at [489, 344] on li "간소화된 배포." at bounding box center [562, 355] width 558 height 22
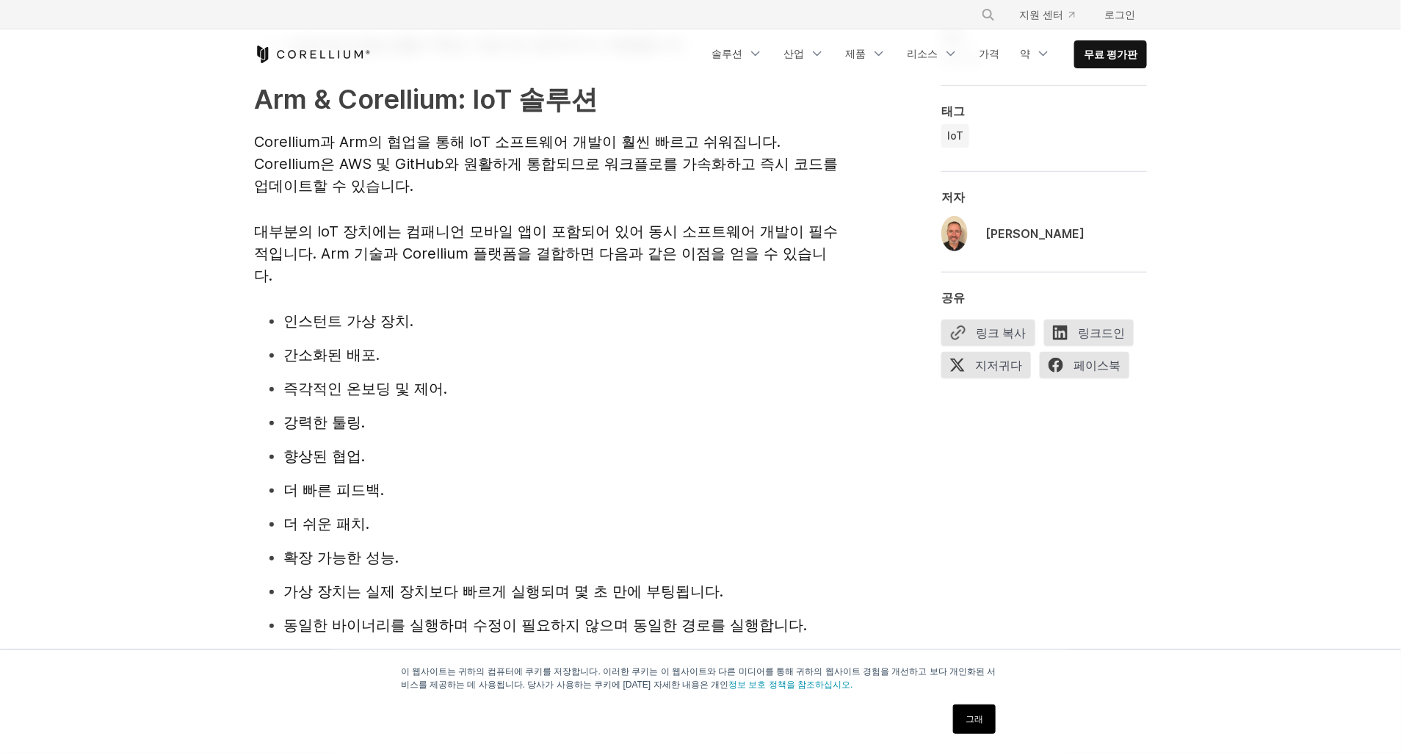
drag, startPoint x: 442, startPoint y: 272, endPoint x: 465, endPoint y: 337, distance: 68.5
drag, startPoint x: 465, startPoint y: 337, endPoint x: 563, endPoint y: 409, distance: 121.9
click at [563, 411] on li "강력한 툴링." at bounding box center [562, 422] width 558 height 22
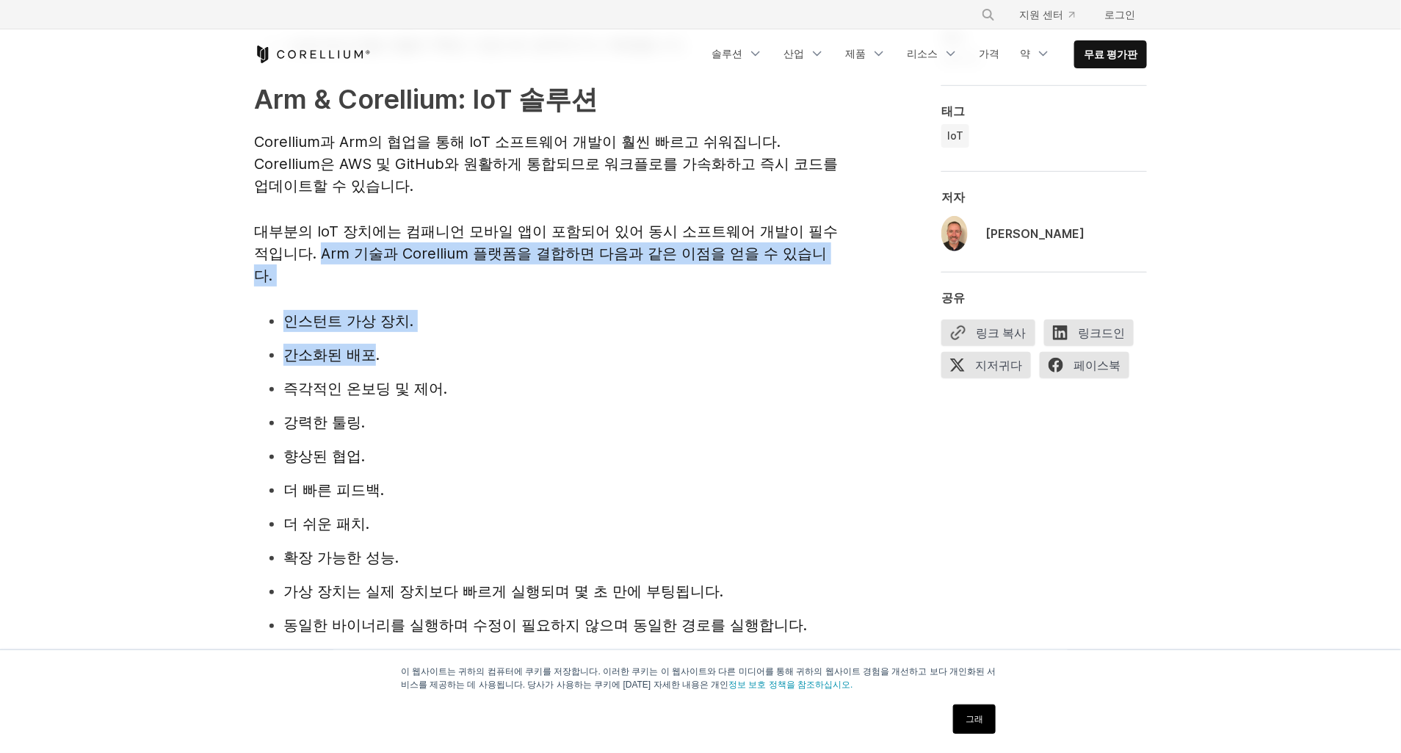
drag, startPoint x: 320, startPoint y: 248, endPoint x: 354, endPoint y: 317, distance: 76.8
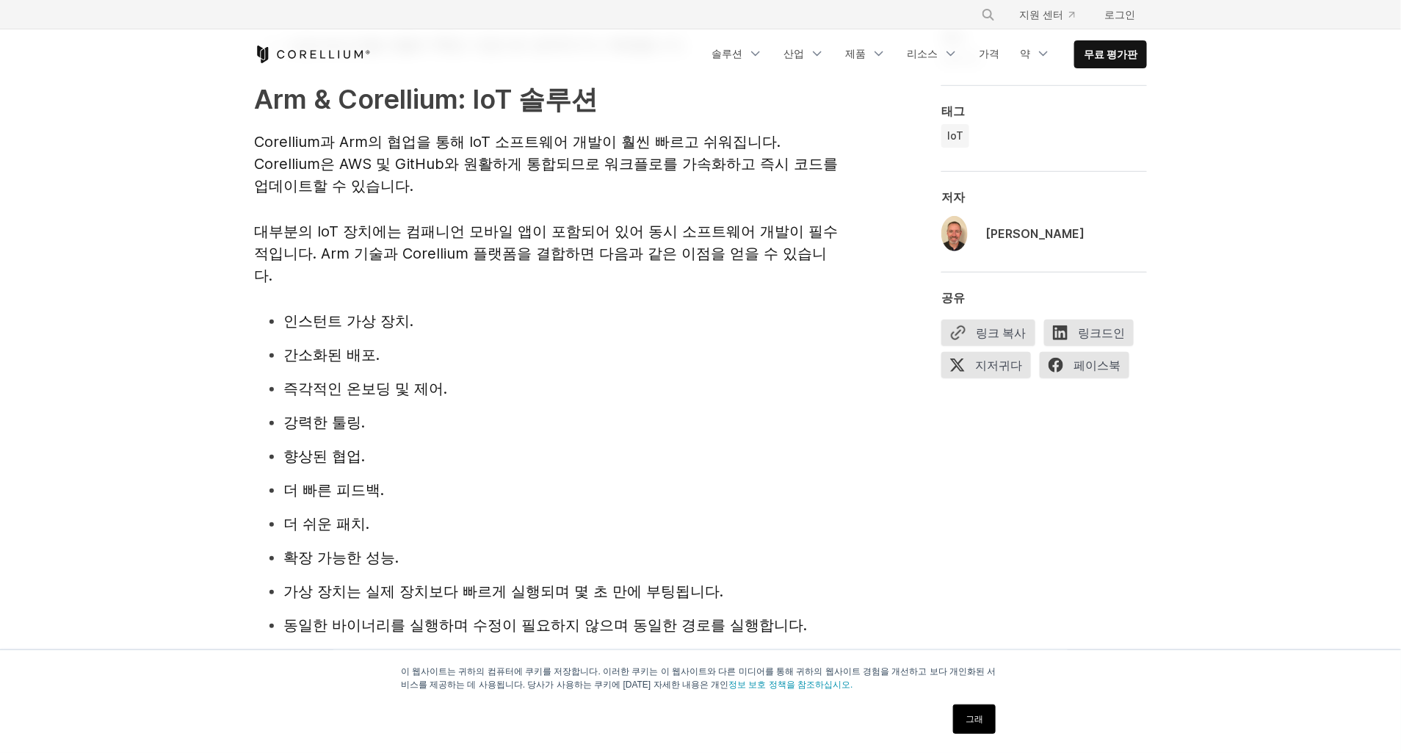
drag, startPoint x: 354, startPoint y: 317, endPoint x: 459, endPoint y: 434, distance: 157.0
click at [459, 445] on li "향상된 협업." at bounding box center [562, 456] width 558 height 22
drag, startPoint x: 419, startPoint y: 316, endPoint x: 431, endPoint y: 382, distance: 66.4
click at [431, 382] on ul "인스턴트 가상 장치. 간소화된 배포. 즉각적인 온보딩 및 제어. 강력한 툴링. 향상된 협업. 더 빠른 피드백. 더 쉬운 패치. 확장 가능한 성…" at bounding box center [547, 540] width 587 height 461
drag, startPoint x: 431, startPoint y: 382, endPoint x: 424, endPoint y: 476, distance: 94.3
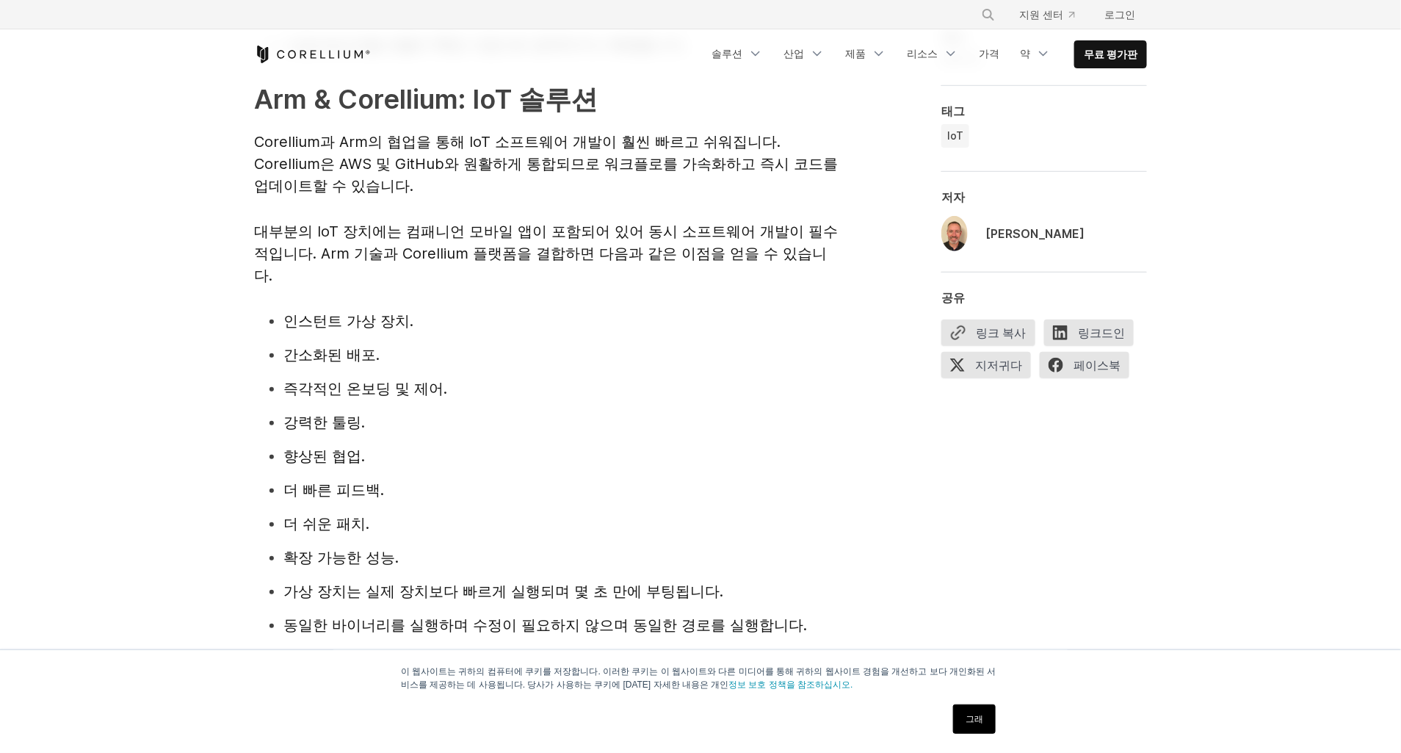
click at [424, 479] on li "더 빠른 피드백." at bounding box center [562, 490] width 558 height 22
drag, startPoint x: 412, startPoint y: 476, endPoint x: 381, endPoint y: 336, distance: 143.6
click at [381, 336] on ul "인스턴트 가상 장치. 간소화된 배포. 즉각적인 온보딩 및 제어. 강력한 툴링. 향상된 협업. 더 빠른 피드백. 더 쉬운 패치. 확장 가능한 성…" at bounding box center [547, 540] width 587 height 461
click at [419, 552] on ul "인스턴트 가상 장치. 간소화된 배포. 즉각적인 온보딩 및 제어. 강력한 툴링. 향상된 협업. 더 빠른 피드백. 더 쉬운 패치. 확장 가능한 성…" at bounding box center [547, 540] width 587 height 461
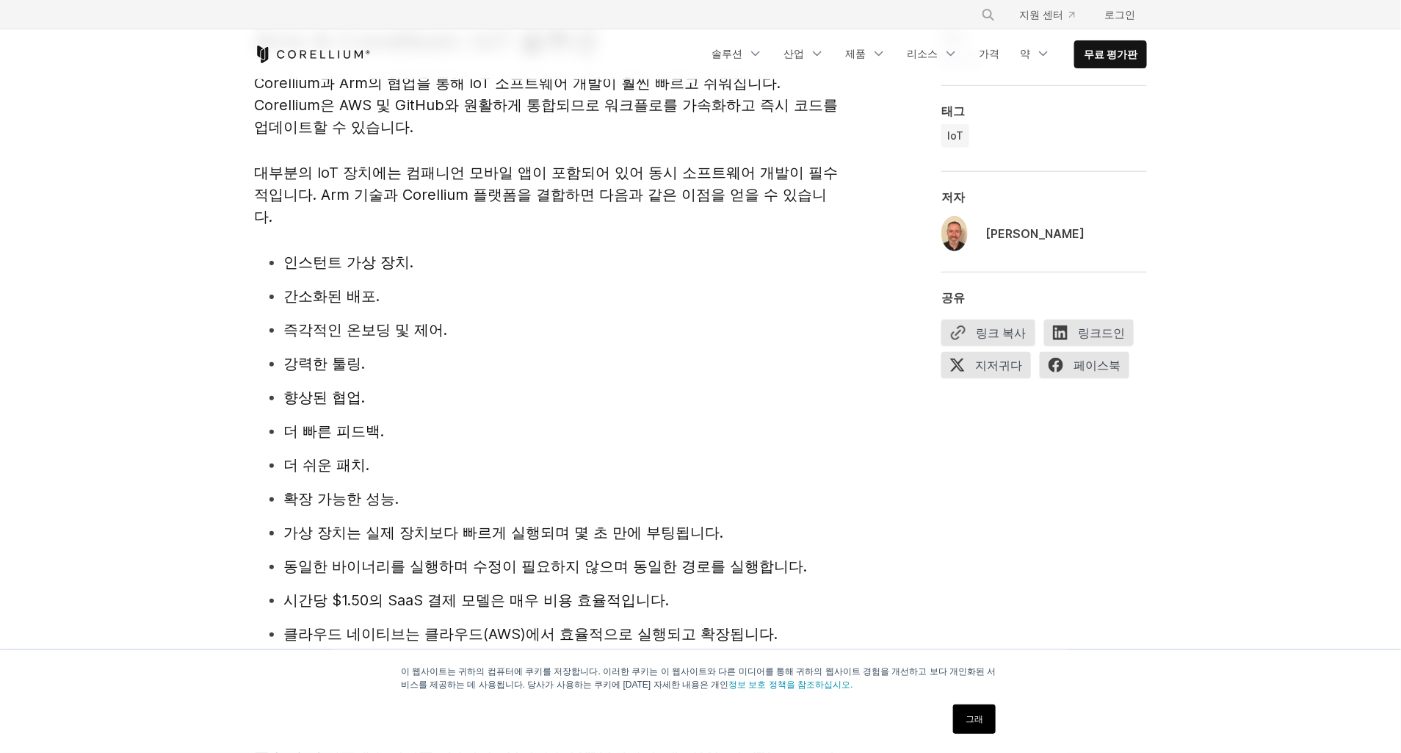
scroll to position [2737, 0]
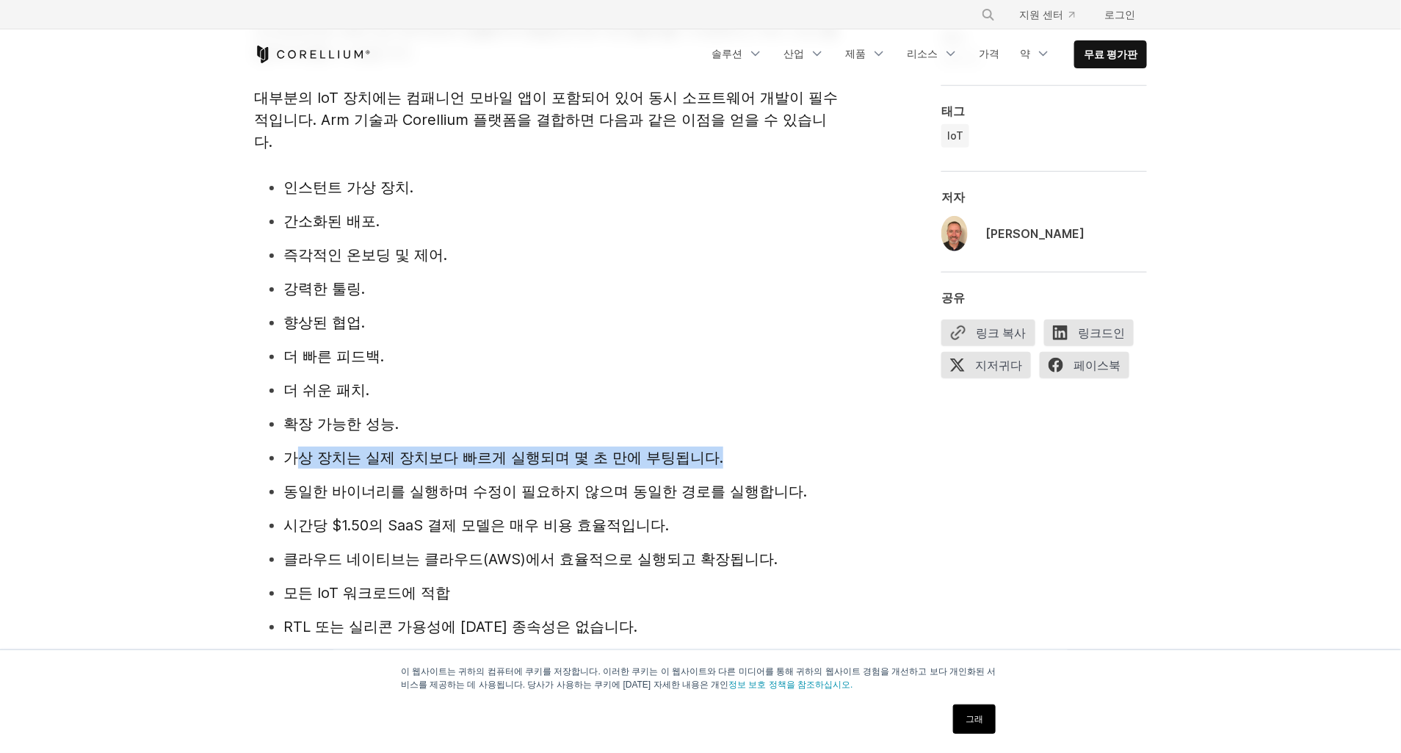
drag, startPoint x: 555, startPoint y: 448, endPoint x: 200, endPoint y: 419, distance: 356.6
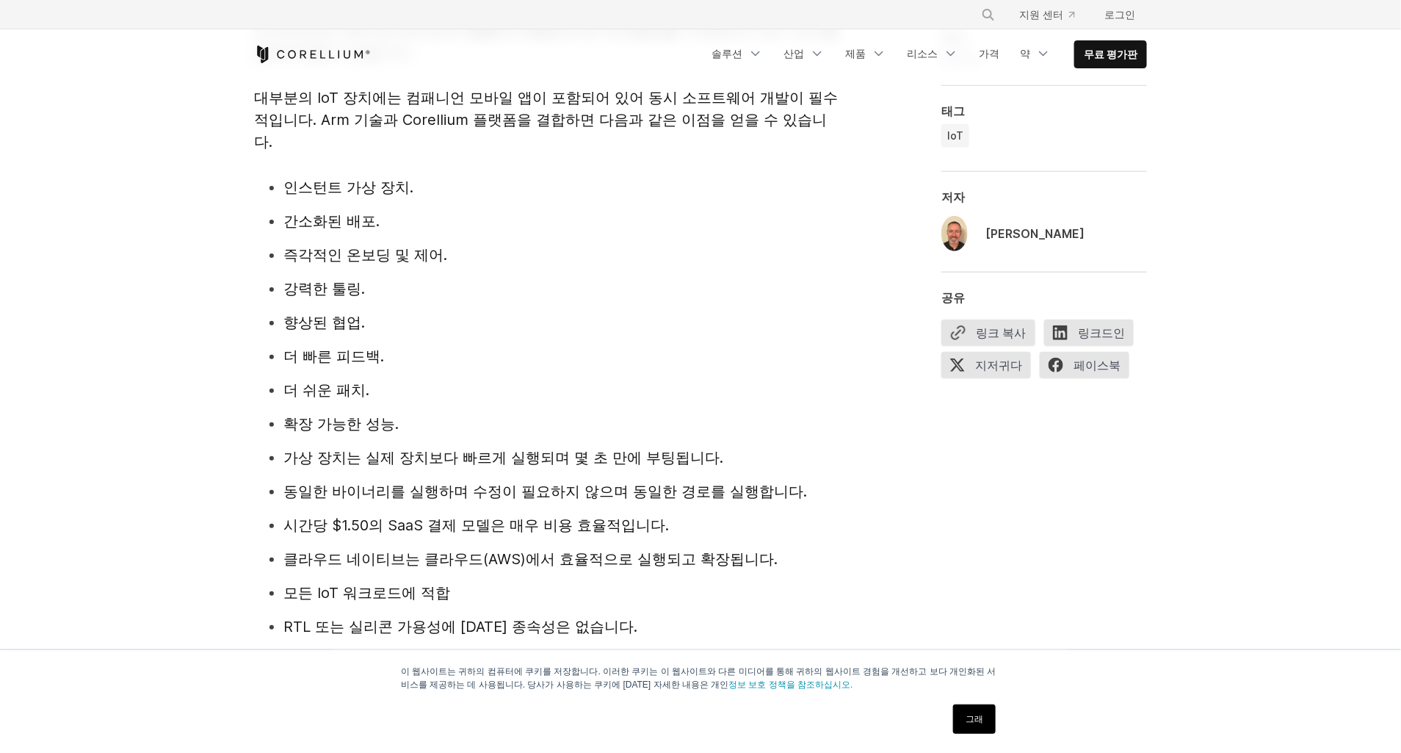
click at [637, 482] on span "동일한 바이너리를 실행하며 수정이 필요하지 않으며 동일한 경로를 실행합니다." at bounding box center [545, 491] width 524 height 18
drag, startPoint x: 774, startPoint y: 494, endPoint x: 226, endPoint y: 438, distance: 550.6
drag, startPoint x: 520, startPoint y: 565, endPoint x: 379, endPoint y: 483, distance: 162.9
click at [379, 483] on ul "인스턴트 가상 장치. 간소화된 배포. 즉각적인 온보딩 및 제어. 강력한 툴링. 향상된 협업. 더 빠른 피드백. 더 쉬운 패치. 확장 가능한 성…" at bounding box center [547, 406] width 587 height 461
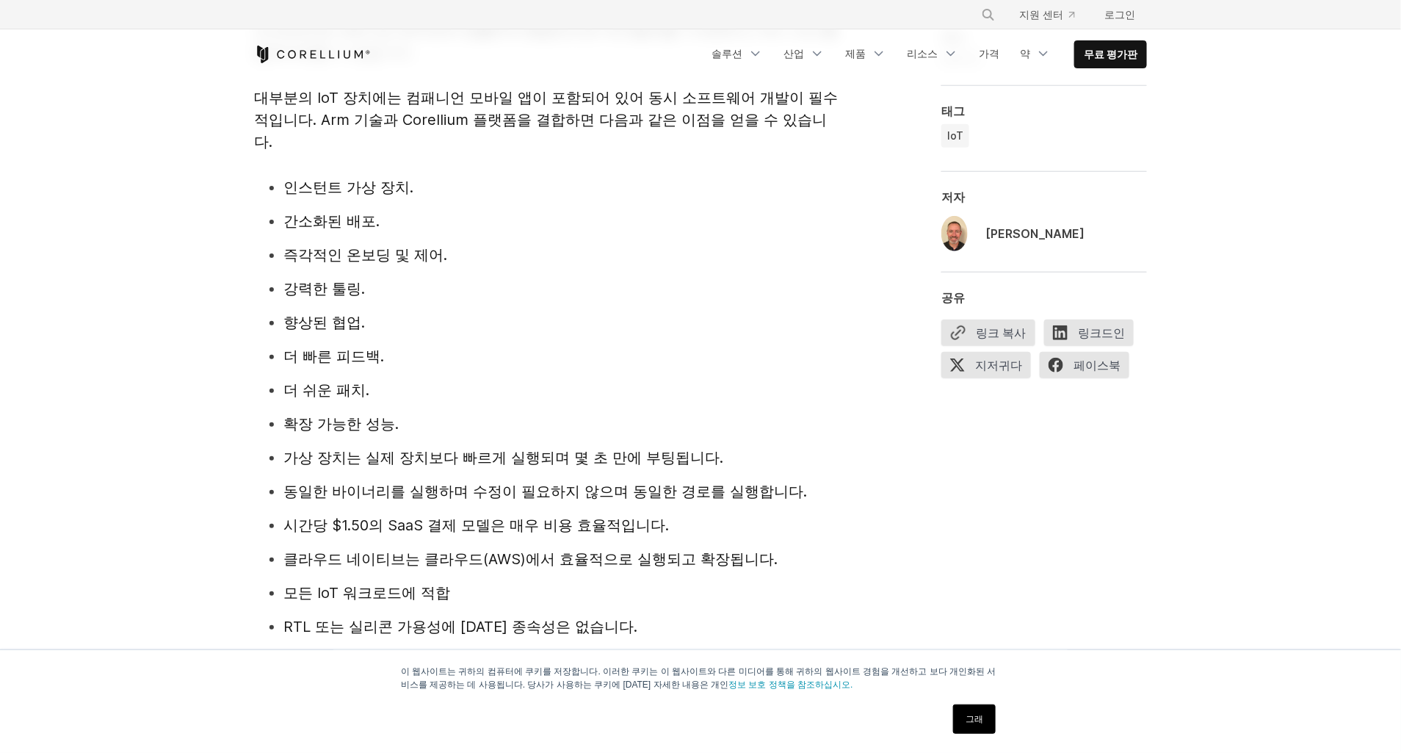
click at [793, 557] on ul "인스턴트 가상 장치. 간소화된 배포. 즉각적인 온보딩 및 제어. 강력한 툴링. 향상된 협업. 더 빠른 피드백. 더 쉬운 패치. 확장 가능한 성…" at bounding box center [547, 406] width 587 height 461
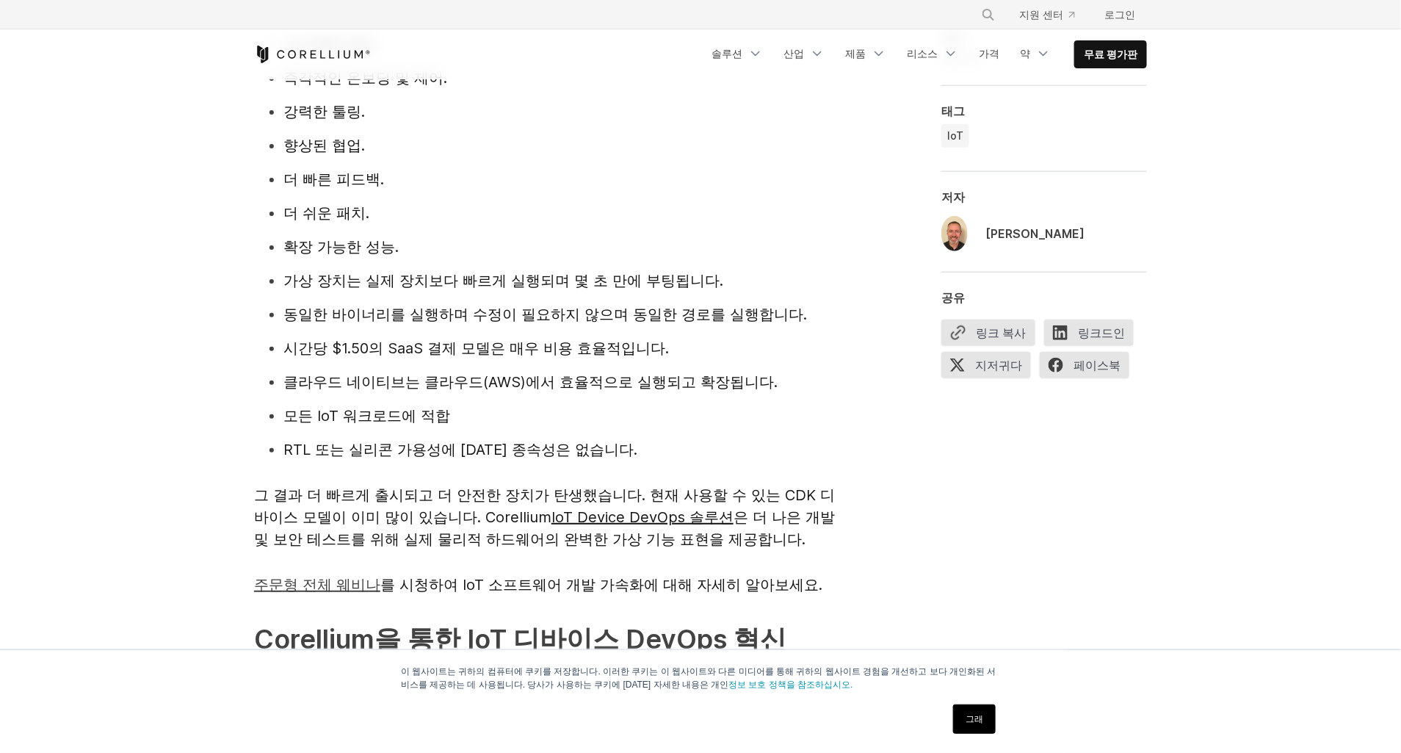
scroll to position [2937, 0]
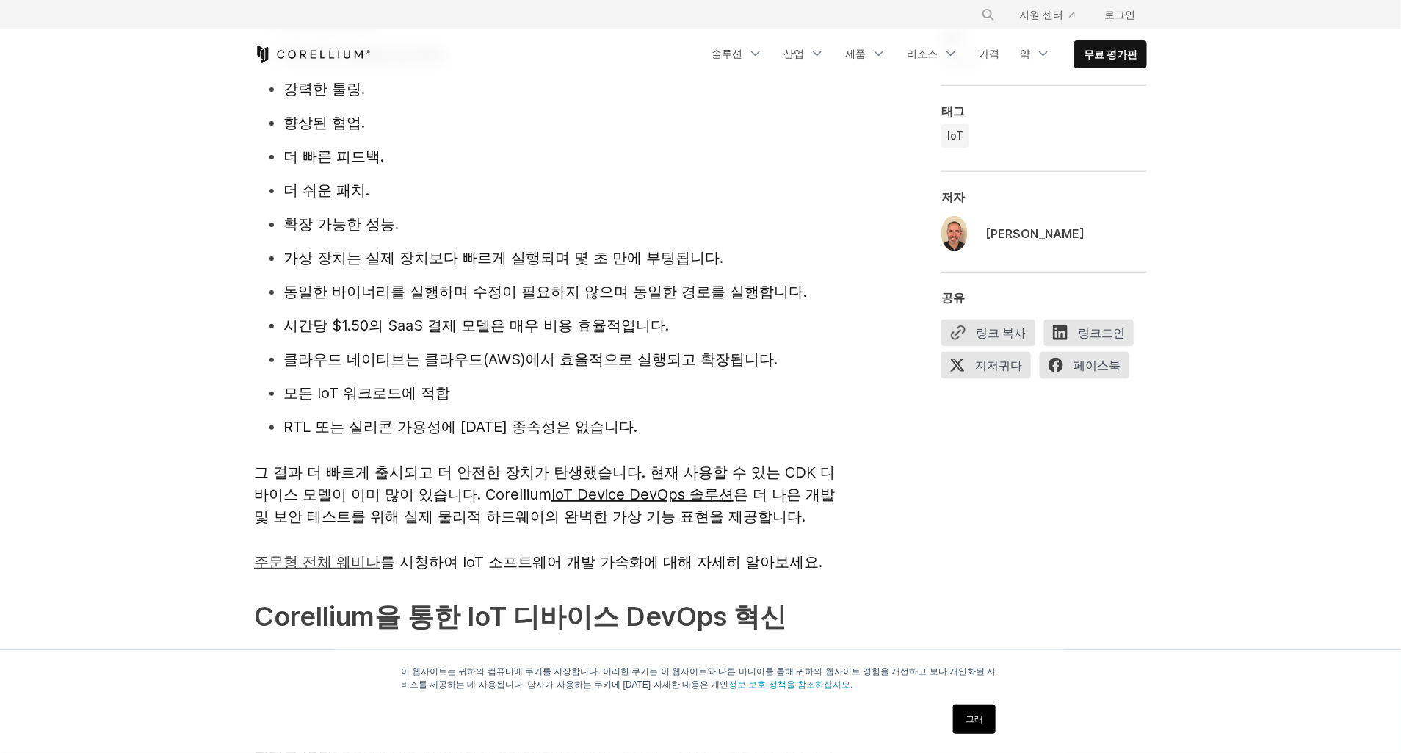
click at [706, 416] on li "RTL 또는 실리콘 가용성에 대한 종속성은 없습니다." at bounding box center [562, 427] width 558 height 22
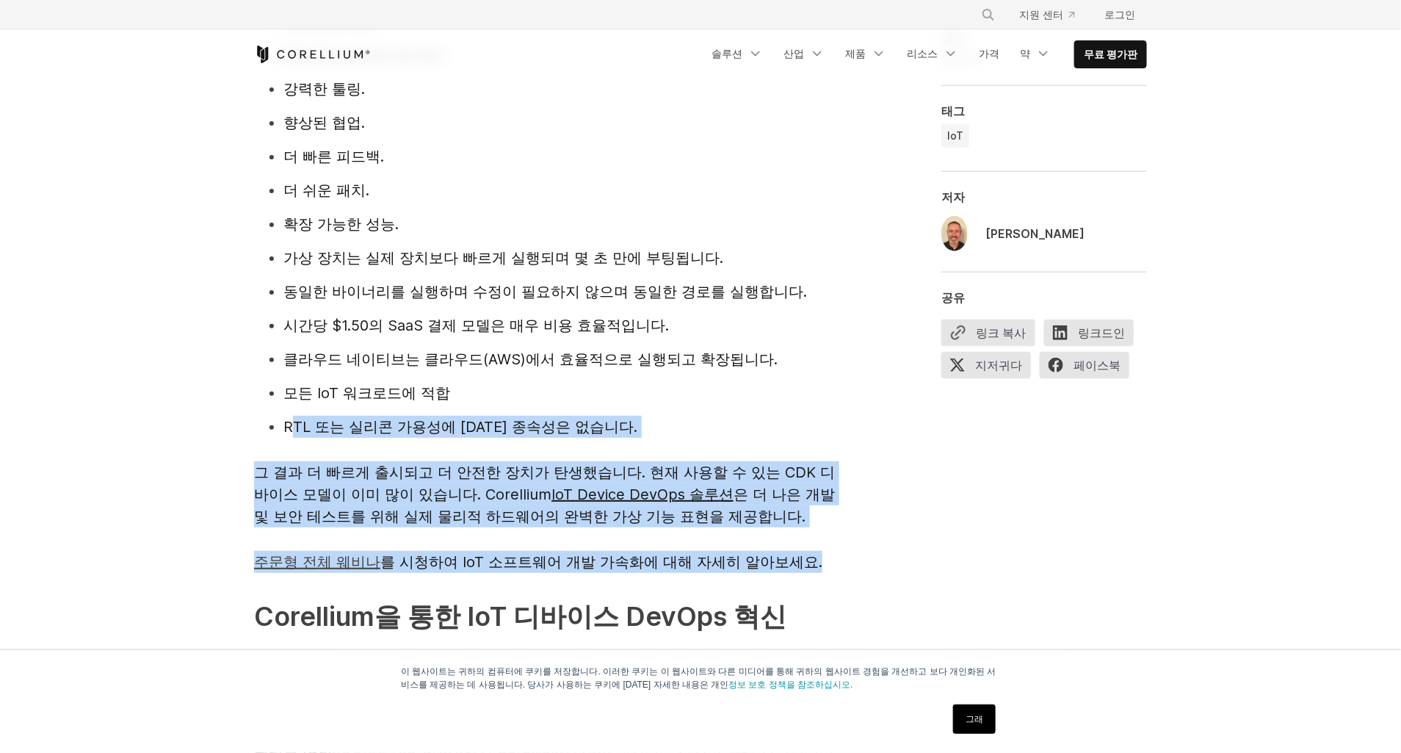
drag, startPoint x: 852, startPoint y: 533, endPoint x: 143, endPoint y: 413, distance: 718.7
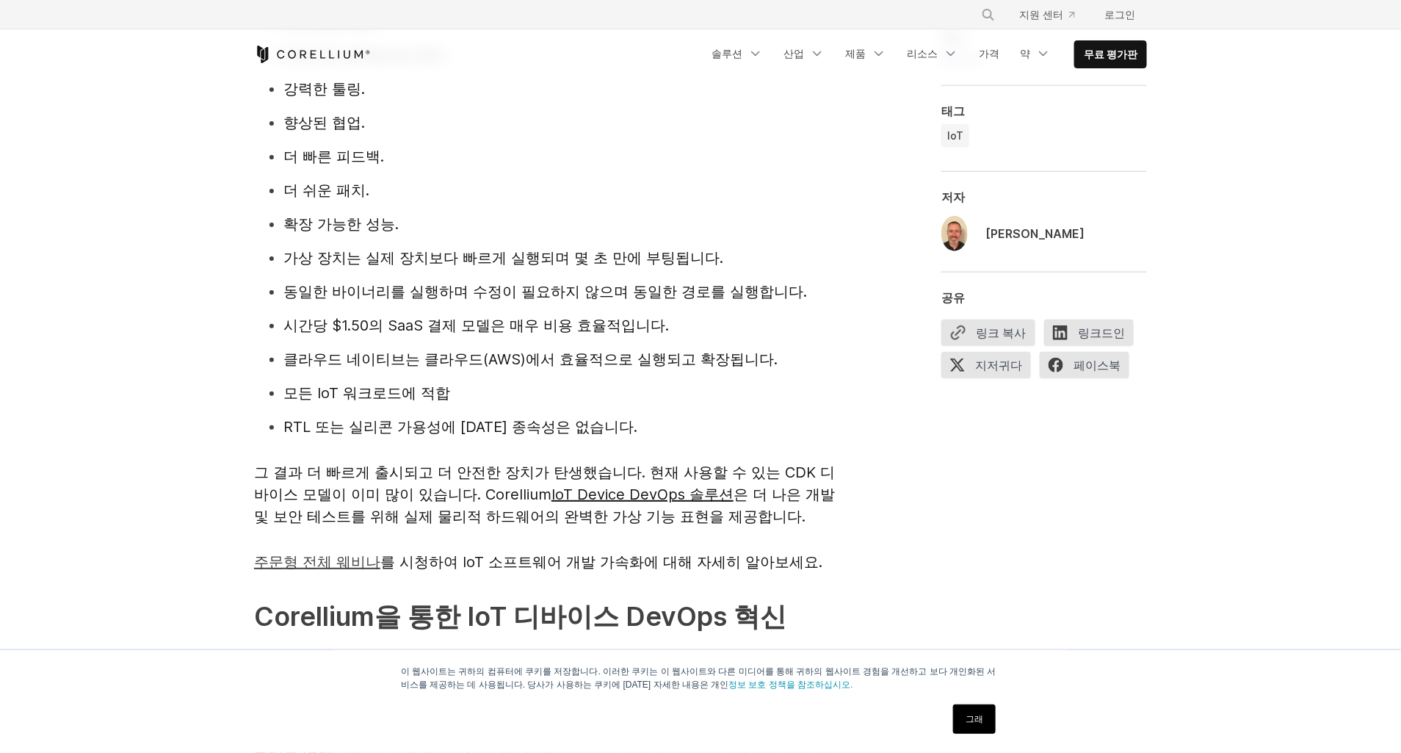
click at [673, 212] on ul "인스턴트 가상 장치. 간소화된 배포. 즉각적인 온보딩 및 제어. 강력한 툴링. 향상된 협업. 더 빠른 피드백. 더 쉬운 패치. 확장 가능한 성…" at bounding box center [547, 207] width 587 height 461
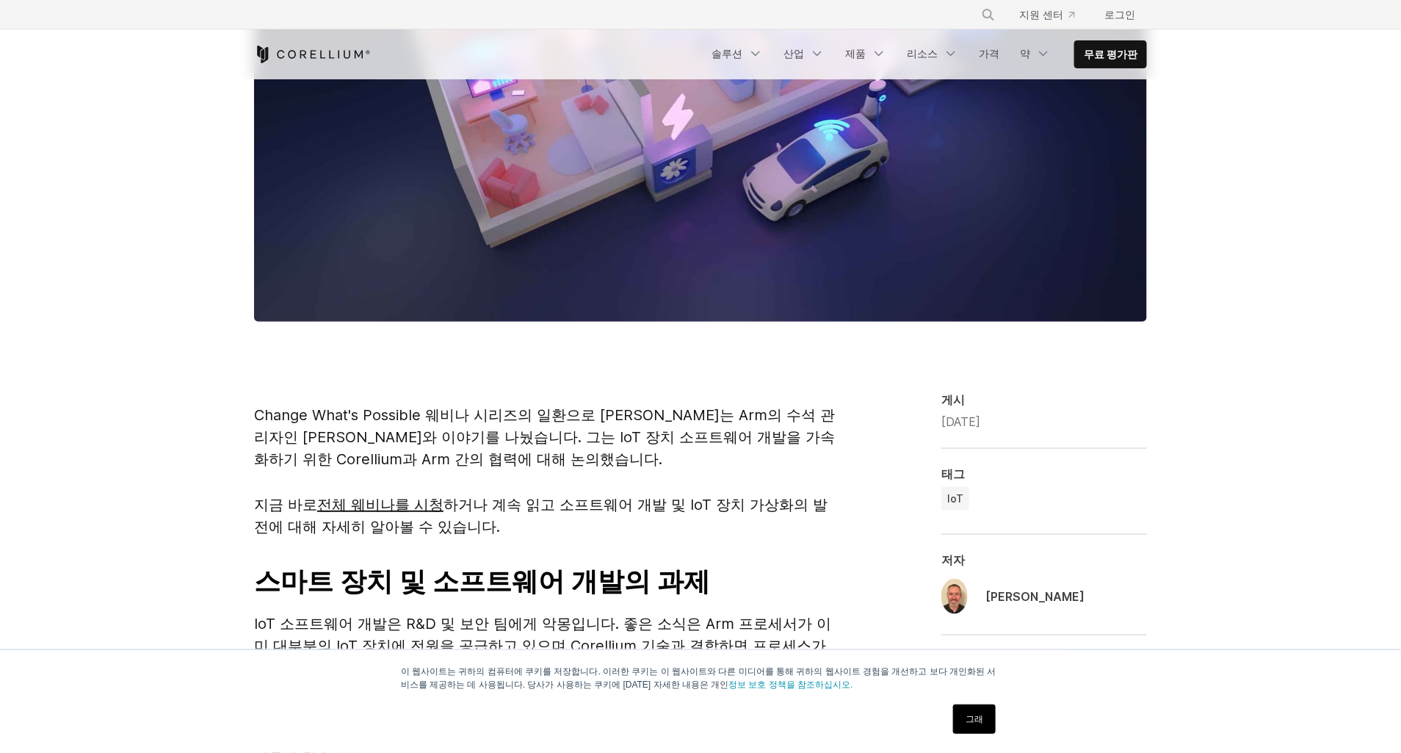
scroll to position [200, 0]
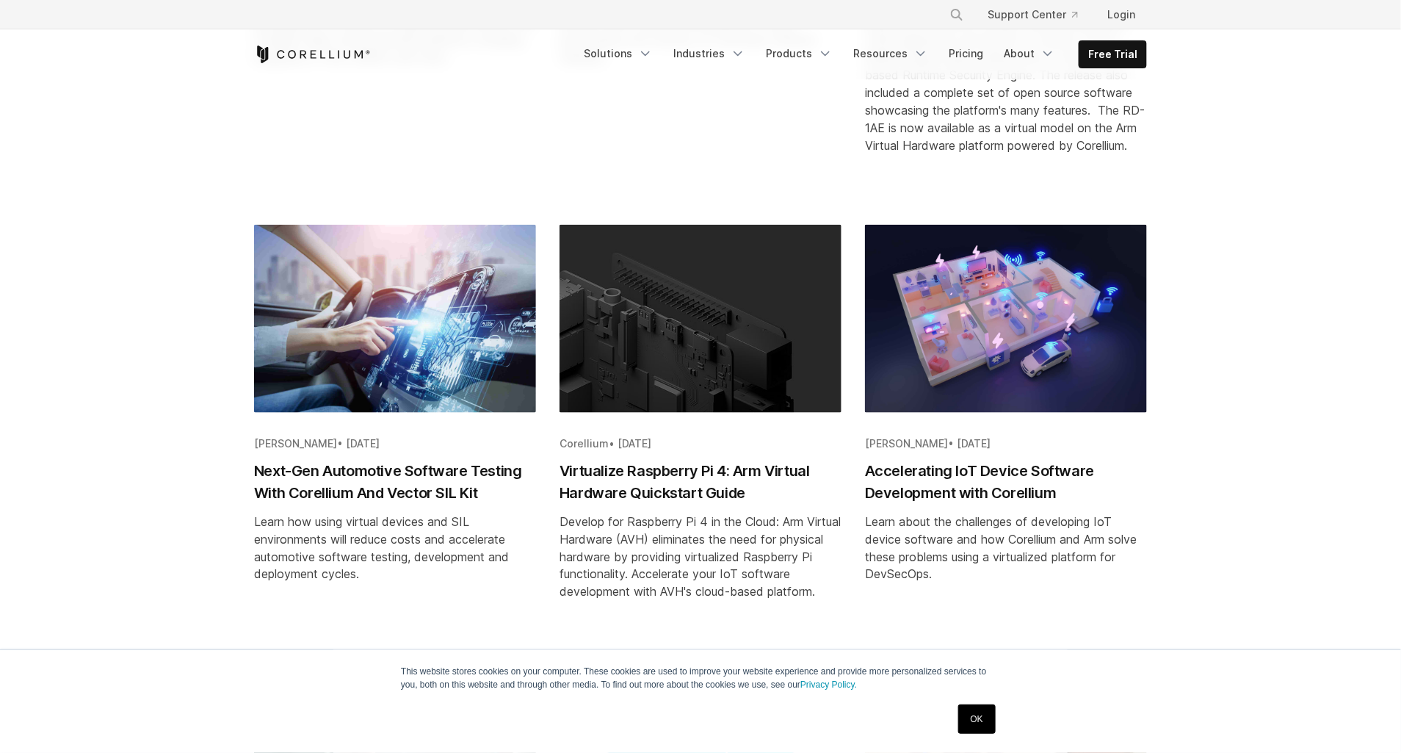
scroll to position [667, 0]
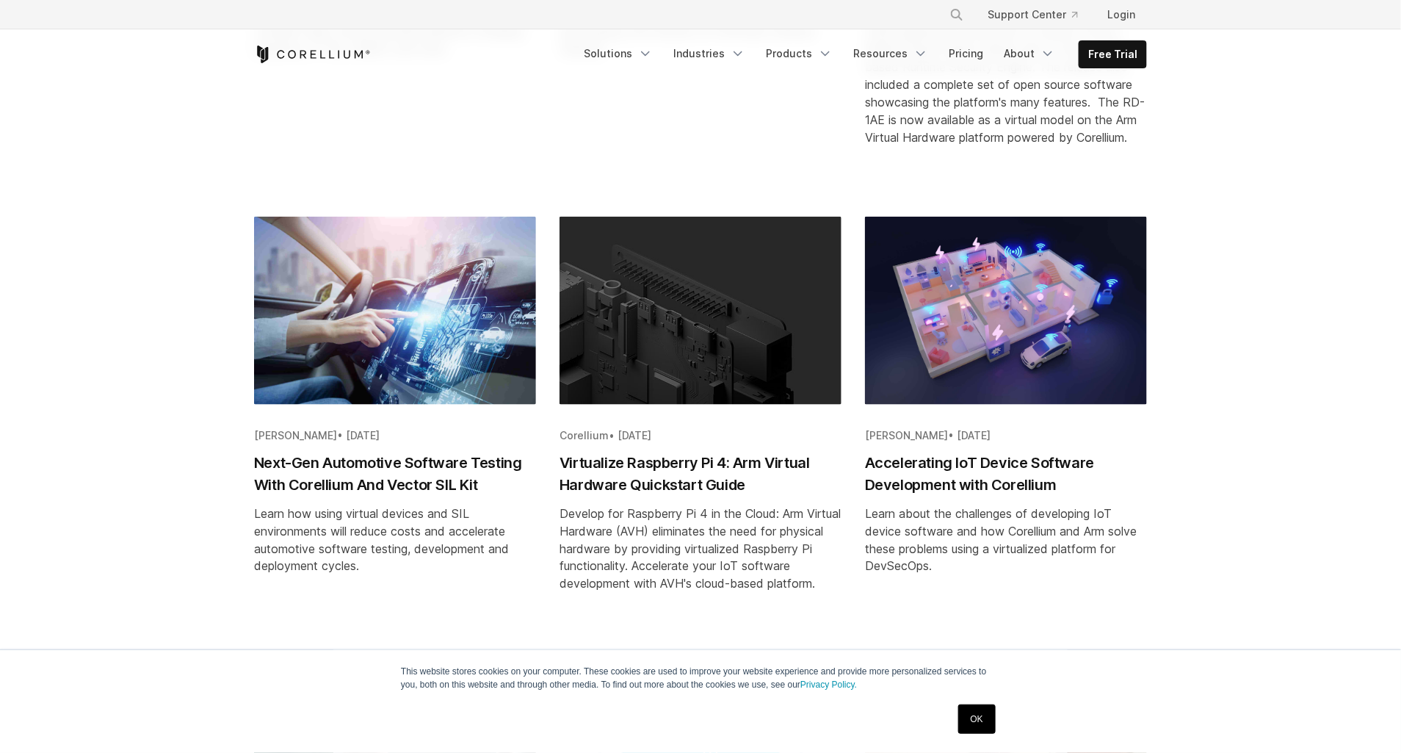
click at [657, 473] on h2 "Virtualize Raspberry Pi 4: Arm Virtual Hardware Quickstart Guide" at bounding box center [701, 474] width 282 height 44
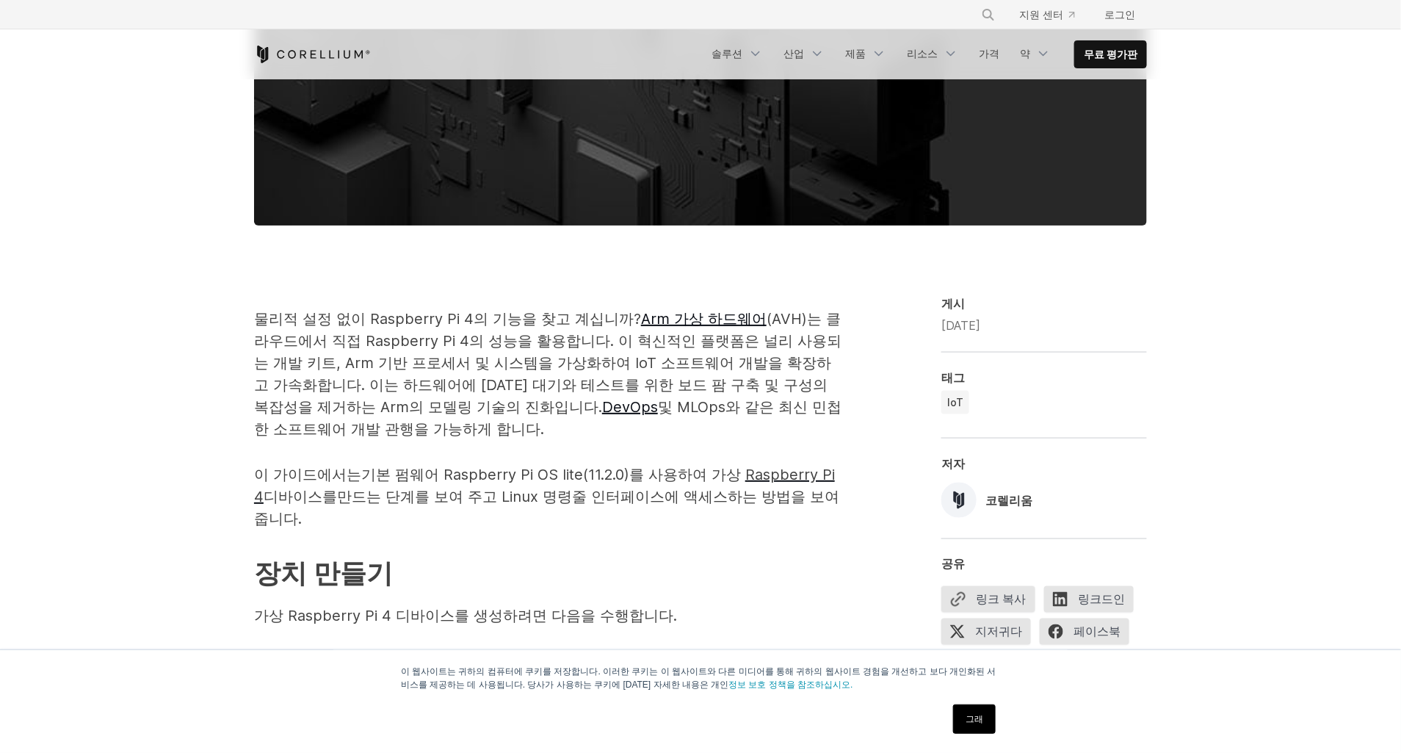
scroll to position [667, 0]
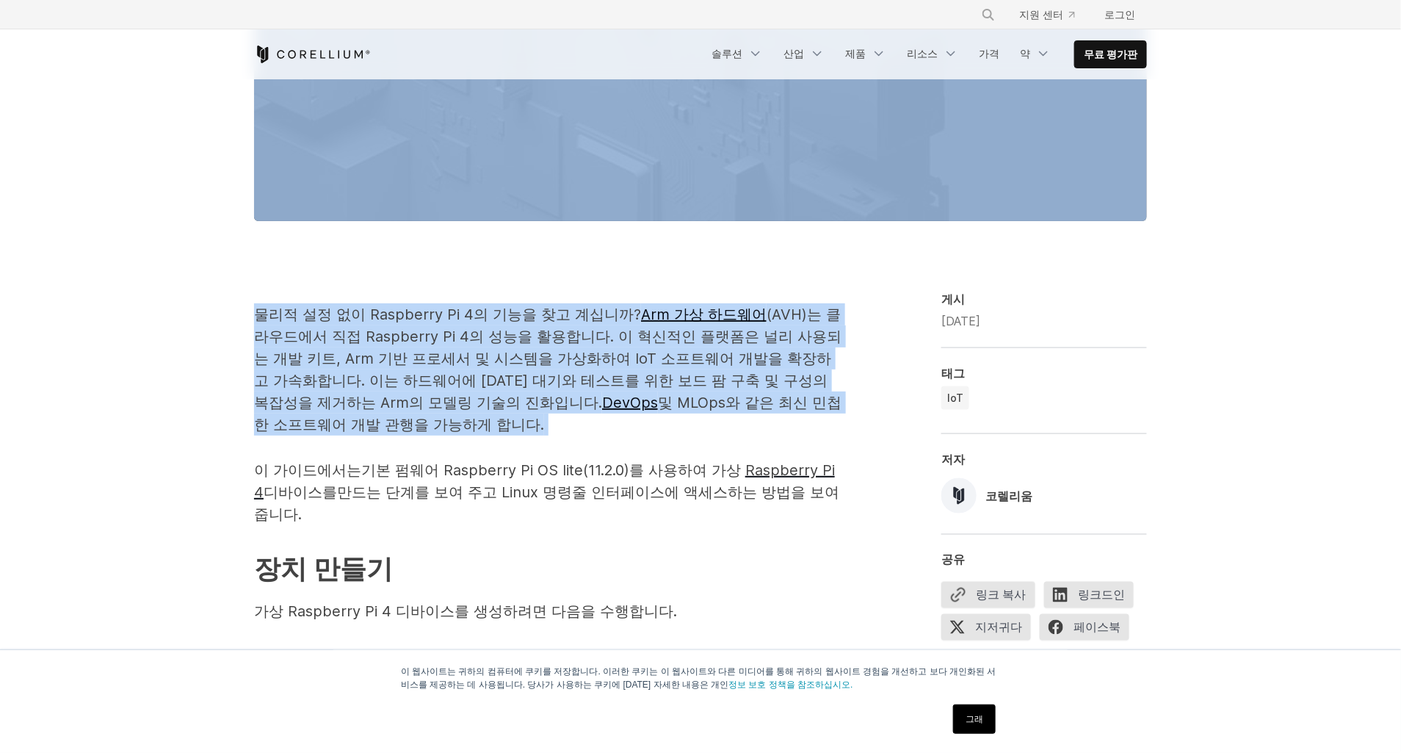
drag, startPoint x: 560, startPoint y: 427, endPoint x: 239, endPoint y: 290, distance: 349.7
drag, startPoint x: 239, startPoint y: 290, endPoint x: 133, endPoint y: 378, distance: 137.6
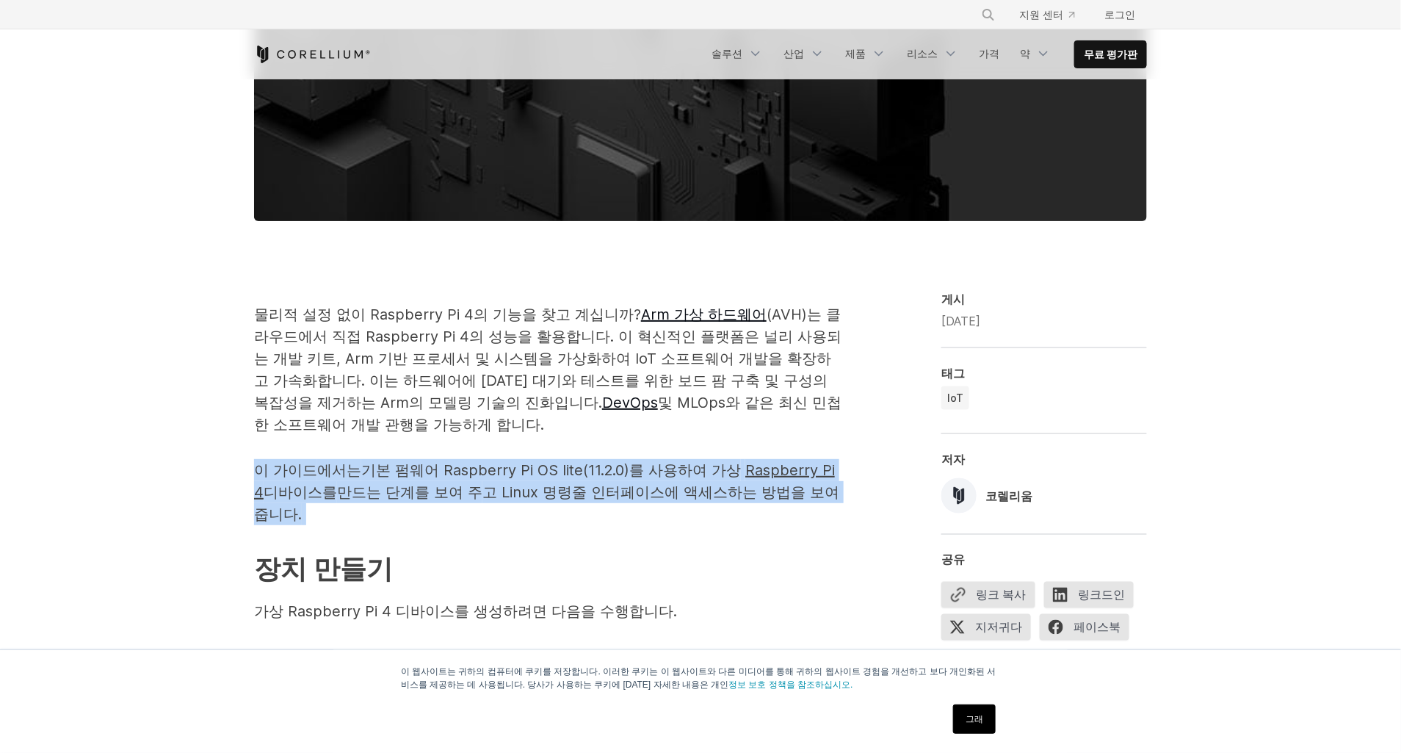
drag, startPoint x: 348, startPoint y: 517, endPoint x: 241, endPoint y: 464, distance: 119.5
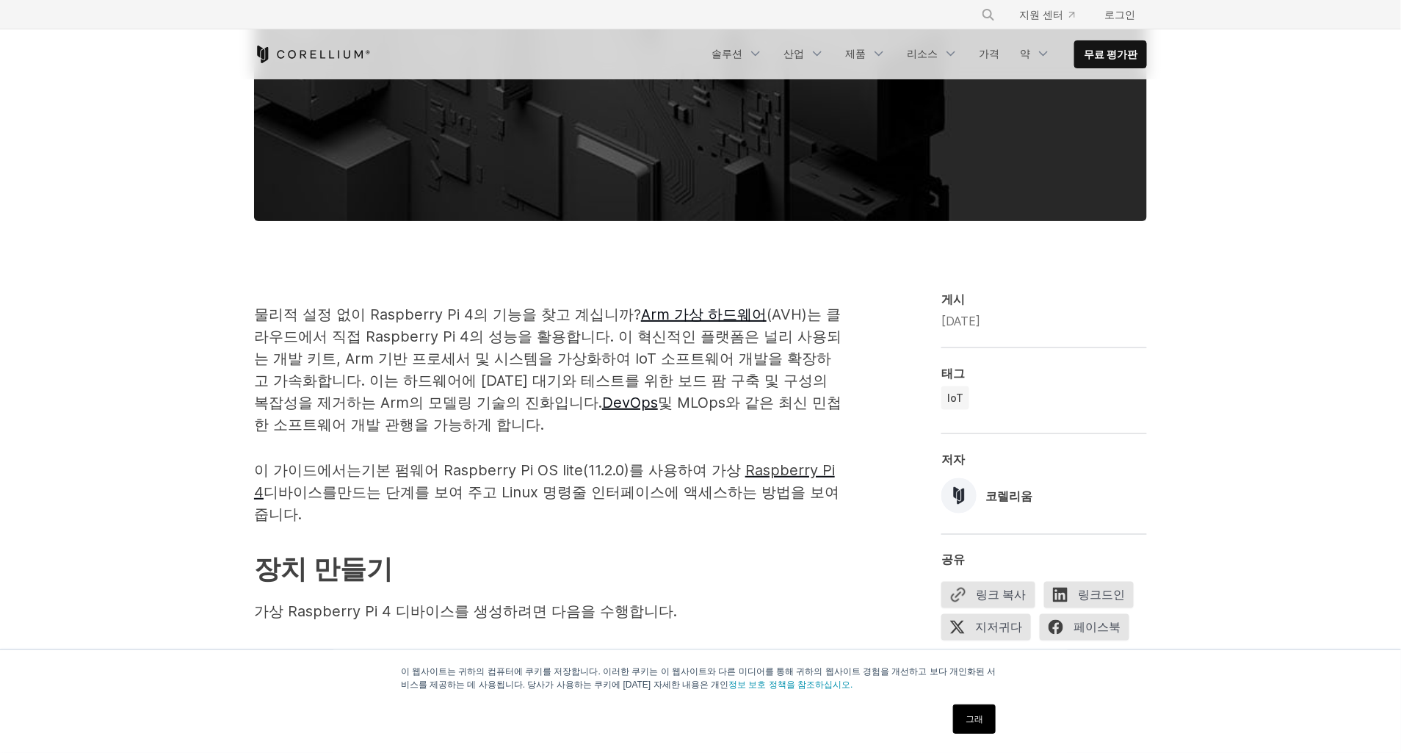
click at [575, 430] on p "물리적 설정 없이 Raspberry Pi 4의 기능을 찾고 계십니까? Arm 가상 하드웨어 (AVH)는 클라우드에서 직접 Raspberry P…" at bounding box center [547, 369] width 587 height 132
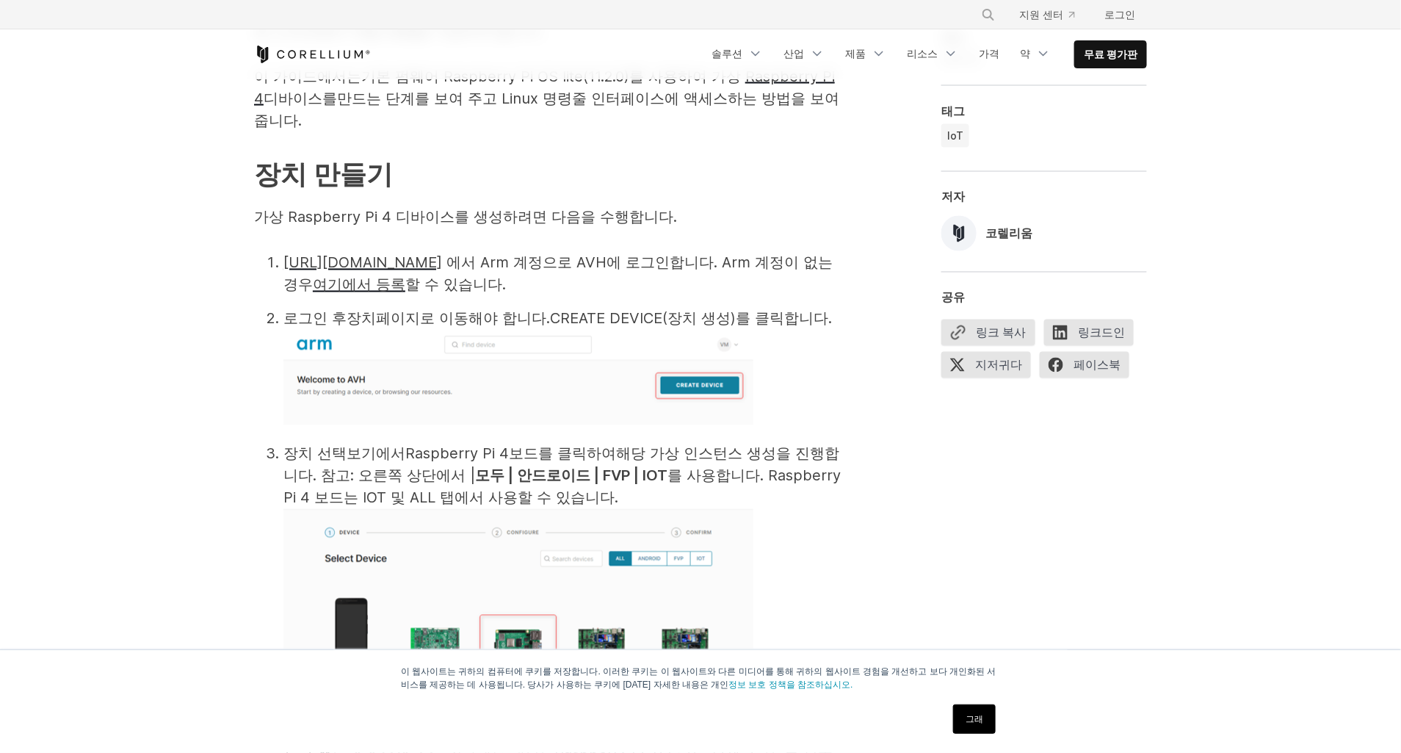
scroll to position [1068, 0]
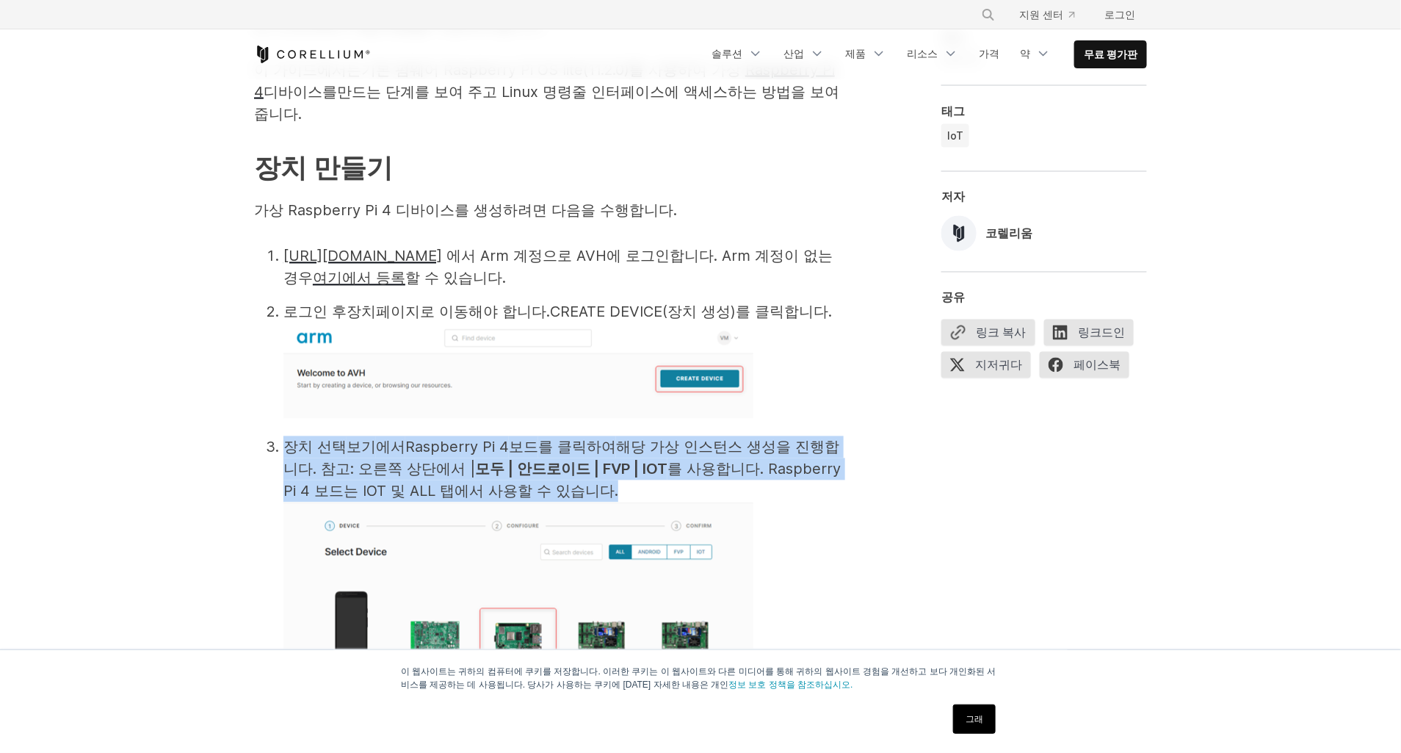
drag, startPoint x: 706, startPoint y: 487, endPoint x: 283, endPoint y: 449, distance: 425.4
click at [283, 449] on li "장치 선택 보기 에서 Raspberry Pi 4 보드 를 클릭하여 해당 가상 인스턴스 생성을 진행합니다. 참고: 오른쪽 상단에서 | 모두 | …" at bounding box center [562, 566] width 558 height 261
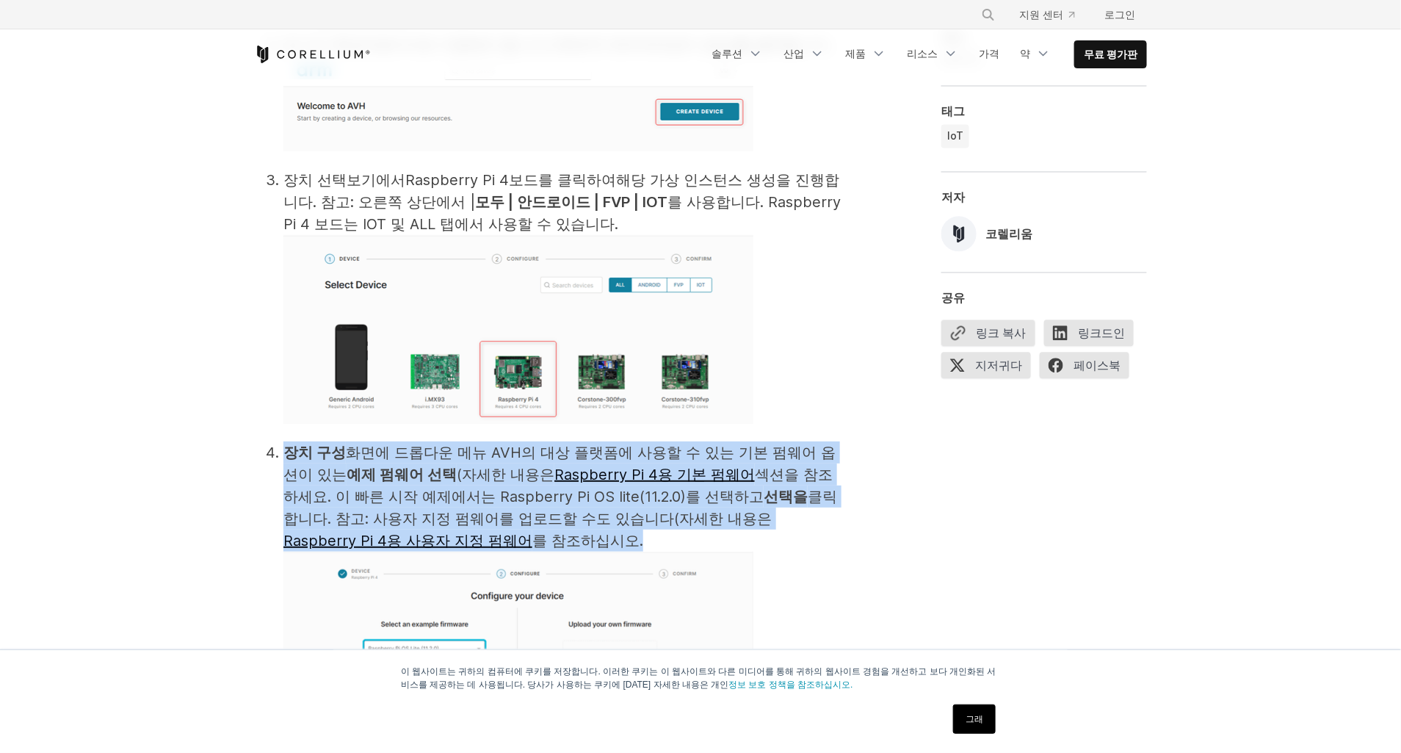
drag, startPoint x: 684, startPoint y: 541, endPoint x: 282, endPoint y: 452, distance: 411.4
click at [283, 452] on li "장치 구성 화면에 드롭다운 메뉴 AVH의 대상 플랫폼에 사용할 수 있는 기본 펌웨어 옵션이 있는 예제 펌웨어 선택 (자세한 내용은 Raspbe…" at bounding box center [562, 620] width 558 height 358
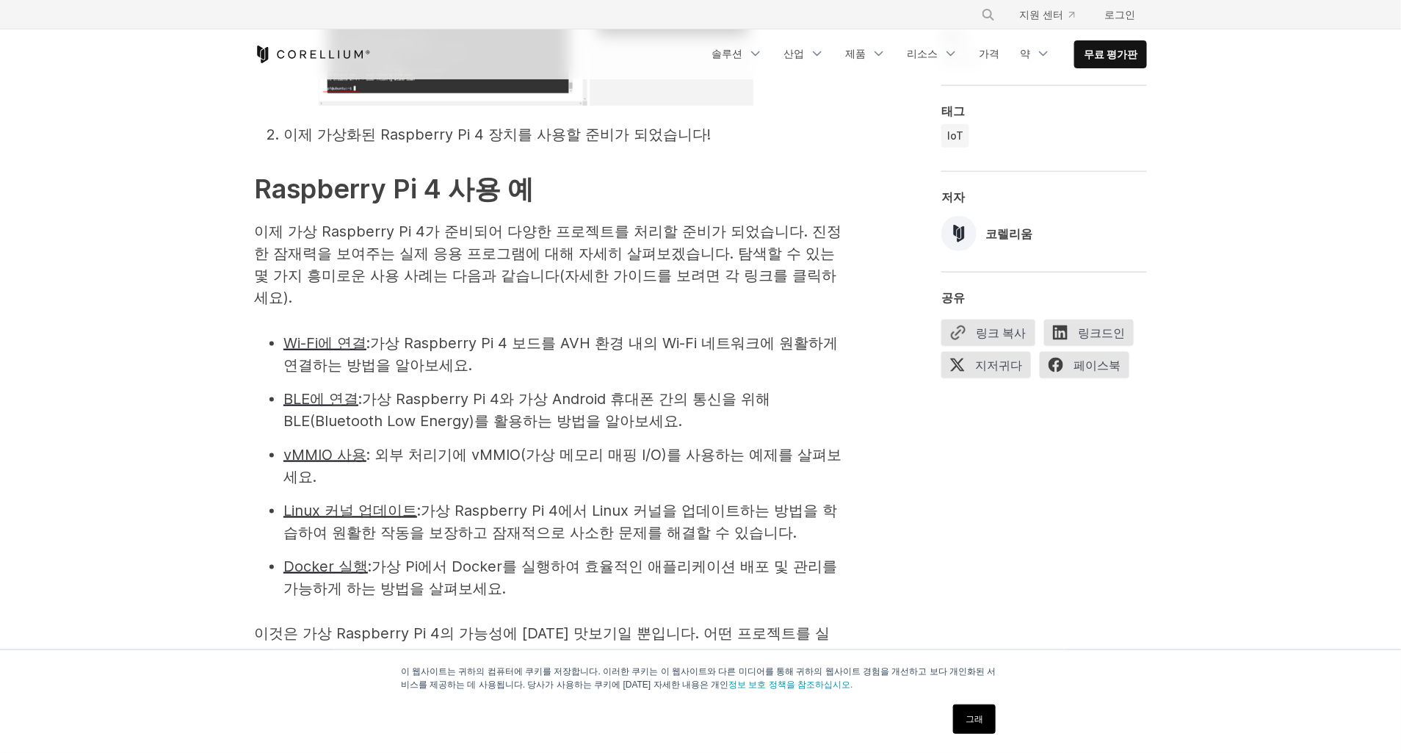
scroll to position [3070, 0]
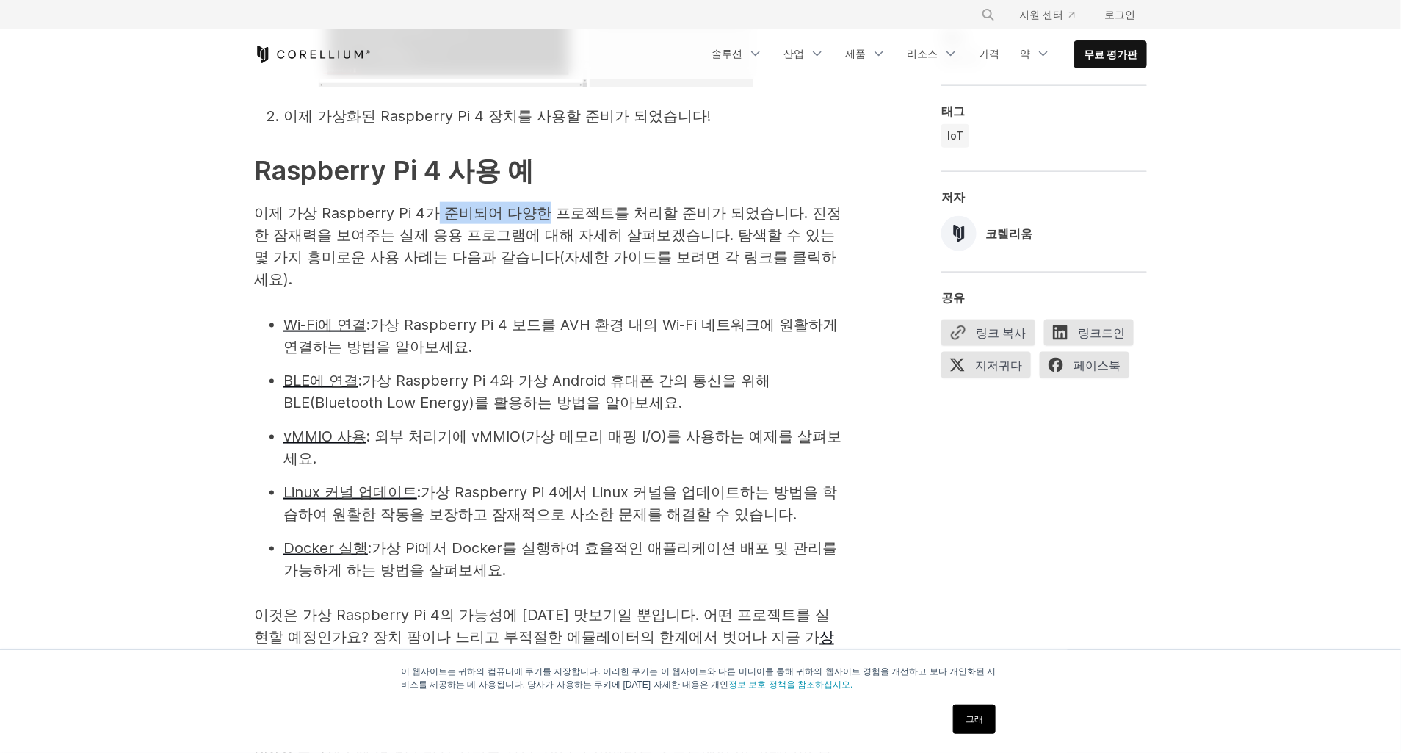
drag, startPoint x: 435, startPoint y: 187, endPoint x: 547, endPoint y: 200, distance: 113.1
click at [547, 204] on span "이제 가상 Raspberry Pi 4가 준비되어 다양한 프로젝트를 처리할 준비가 되었습니다. 진정한 잠재력을 보여주는 실제 응용 프로그램에 대…" at bounding box center [547, 246] width 587 height 84
drag, startPoint x: 547, startPoint y: 200, endPoint x: 448, endPoint y: 262, distance: 117.1
click at [448, 262] on p "이제 가상 Raspberry Pi 4가 준비되어 다양한 프로젝트를 처리할 준비가 되었습니다. 진정한 잠재력을 보여주는 실제 응용 프로그램에 대…" at bounding box center [547, 246] width 587 height 88
drag, startPoint x: 409, startPoint y: 239, endPoint x: 531, endPoint y: 242, distance: 121.9
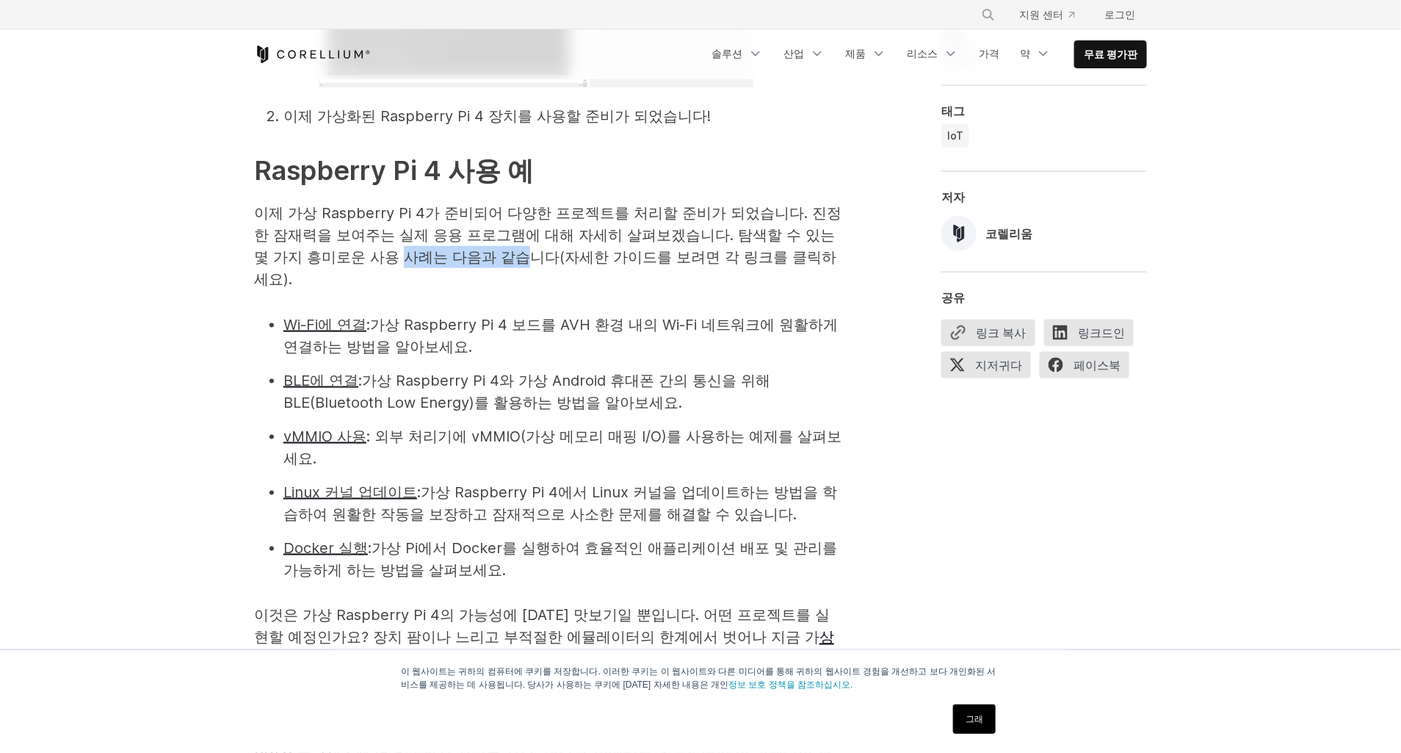
click at [531, 242] on span "이제 가상 Raspberry Pi 4가 준비되어 다양한 프로젝트를 처리할 준비가 되었습니다. 진정한 잠재력을 보여주는 실제 응용 프로그램에 대…" at bounding box center [547, 246] width 587 height 84
drag, startPoint x: 531, startPoint y: 242, endPoint x: 709, endPoint y: 253, distance: 178.0
click at [709, 253] on p "이제 가상 Raspberry Pi 4가 준비되어 다양한 프로젝트를 처리할 준비가 되었습니다. 진정한 잠재력을 보여주는 실제 응용 프로그램에 대…" at bounding box center [547, 246] width 587 height 88
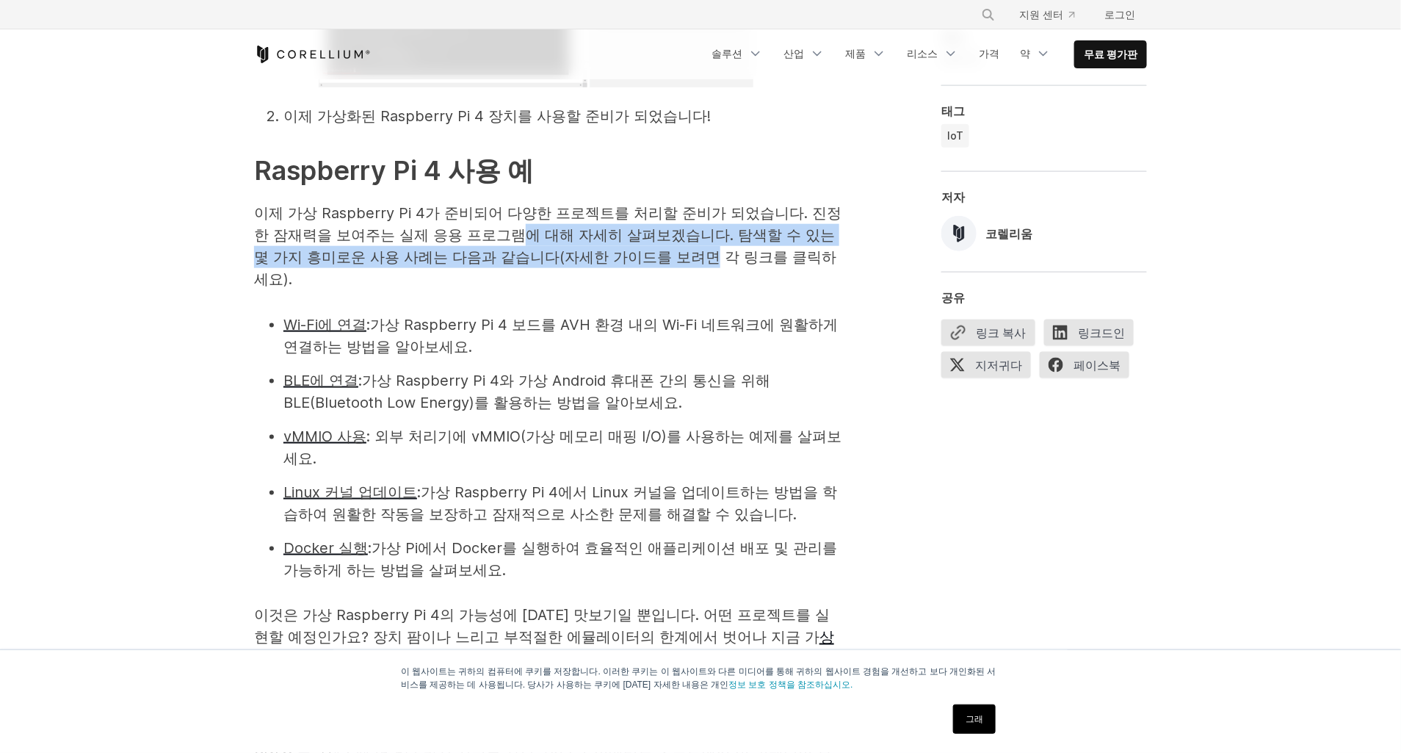
drag, startPoint x: 703, startPoint y: 239, endPoint x: 529, endPoint y: 225, distance: 174.6
click at [529, 225] on p "이제 가상 Raspberry Pi 4가 준비되어 다양한 프로젝트를 처리할 준비가 되었습니다. 진정한 잠재력을 보여주는 실제 응용 프로그램에 대…" at bounding box center [547, 246] width 587 height 88
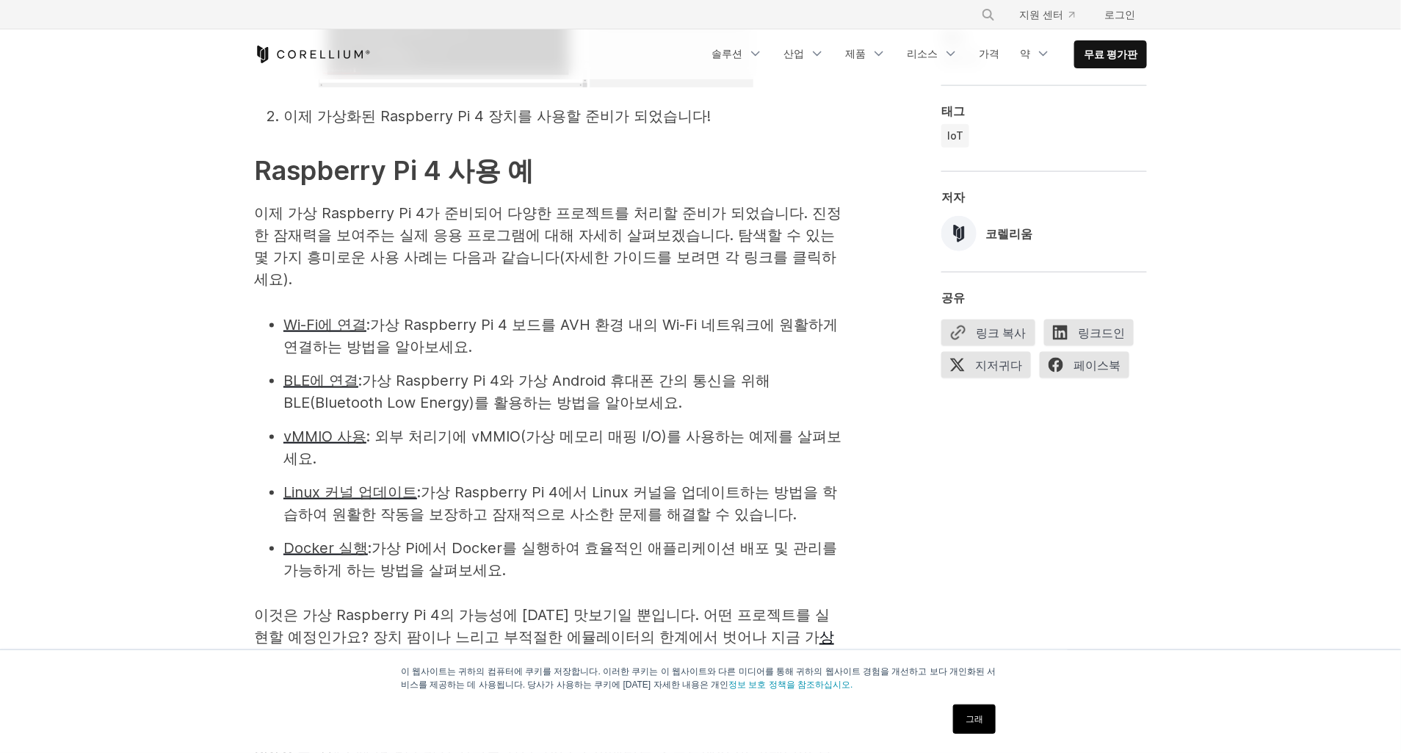
drag, startPoint x: 529, startPoint y: 225, endPoint x: 454, endPoint y: 250, distance: 79.9
click at [454, 250] on p "이제 가상 Raspberry Pi 4가 준비되어 다양한 프로젝트를 처리할 준비가 되었습니다. 진정한 잠재력을 보여주는 실제 응용 프로그램에 대…" at bounding box center [547, 246] width 587 height 88
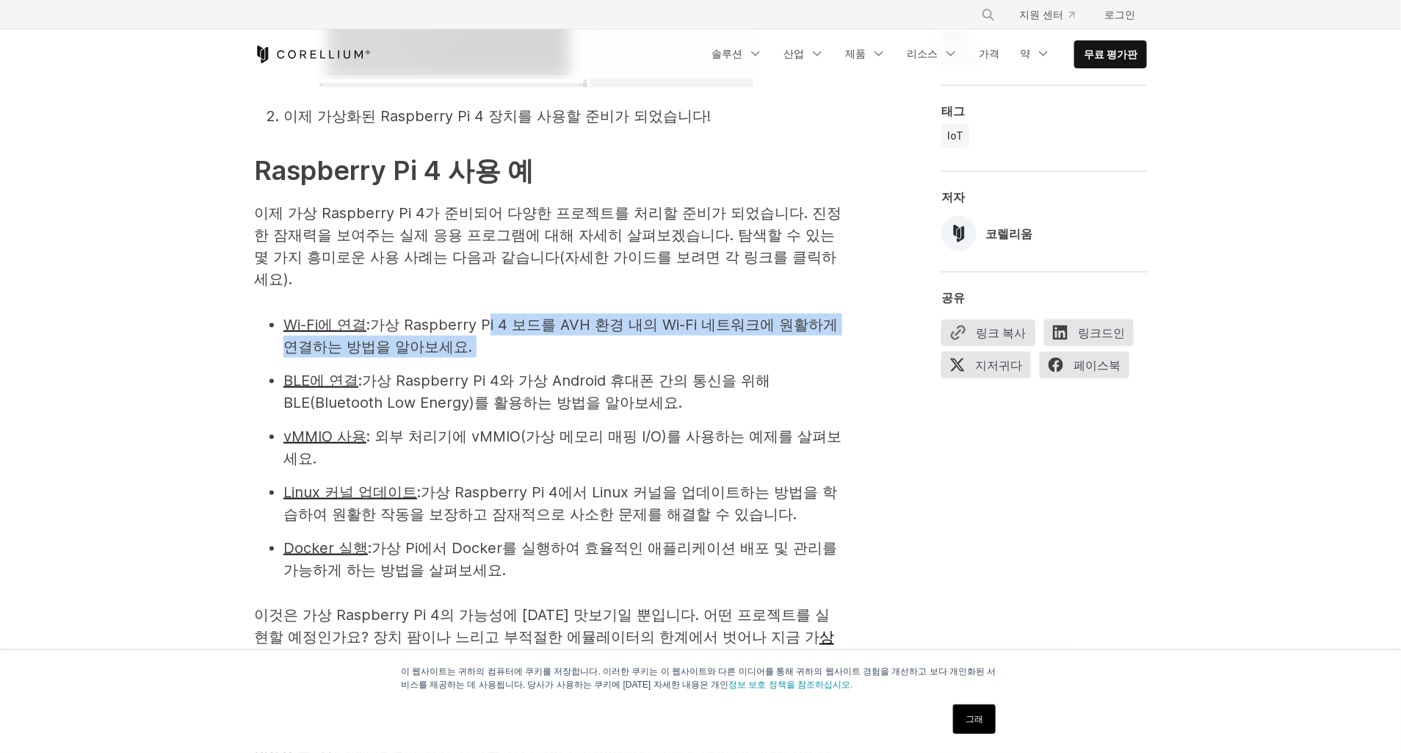
drag, startPoint x: 491, startPoint y: 329, endPoint x: 486, endPoint y: 283, distance: 46.5
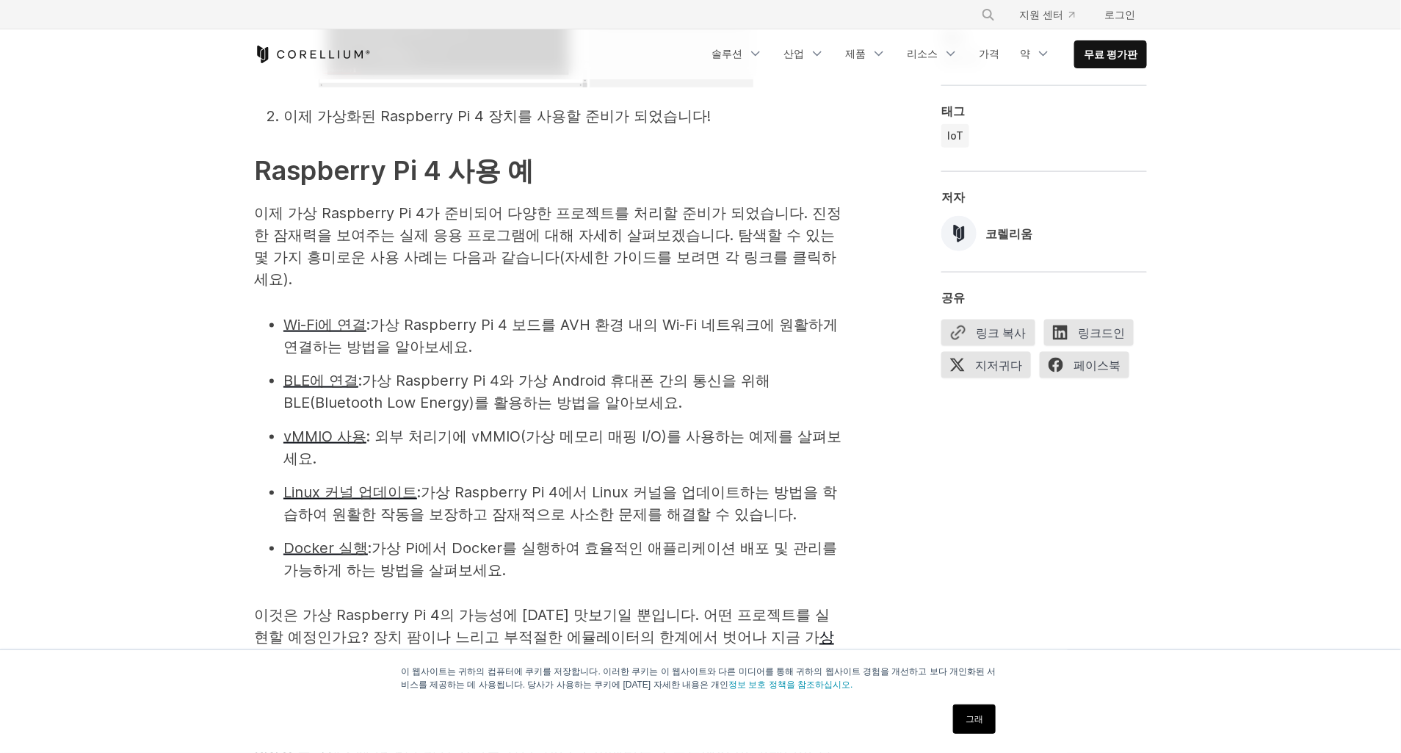
click at [750, 395] on ul "Wi-Fi에 연결 : 가상 Raspberry Pi 4 보드를 AVH 환경 내의 Wi-Fi 네트워크에 원활하게 연결하는 방법을 알아보세요. BL…" at bounding box center [547, 447] width 587 height 267
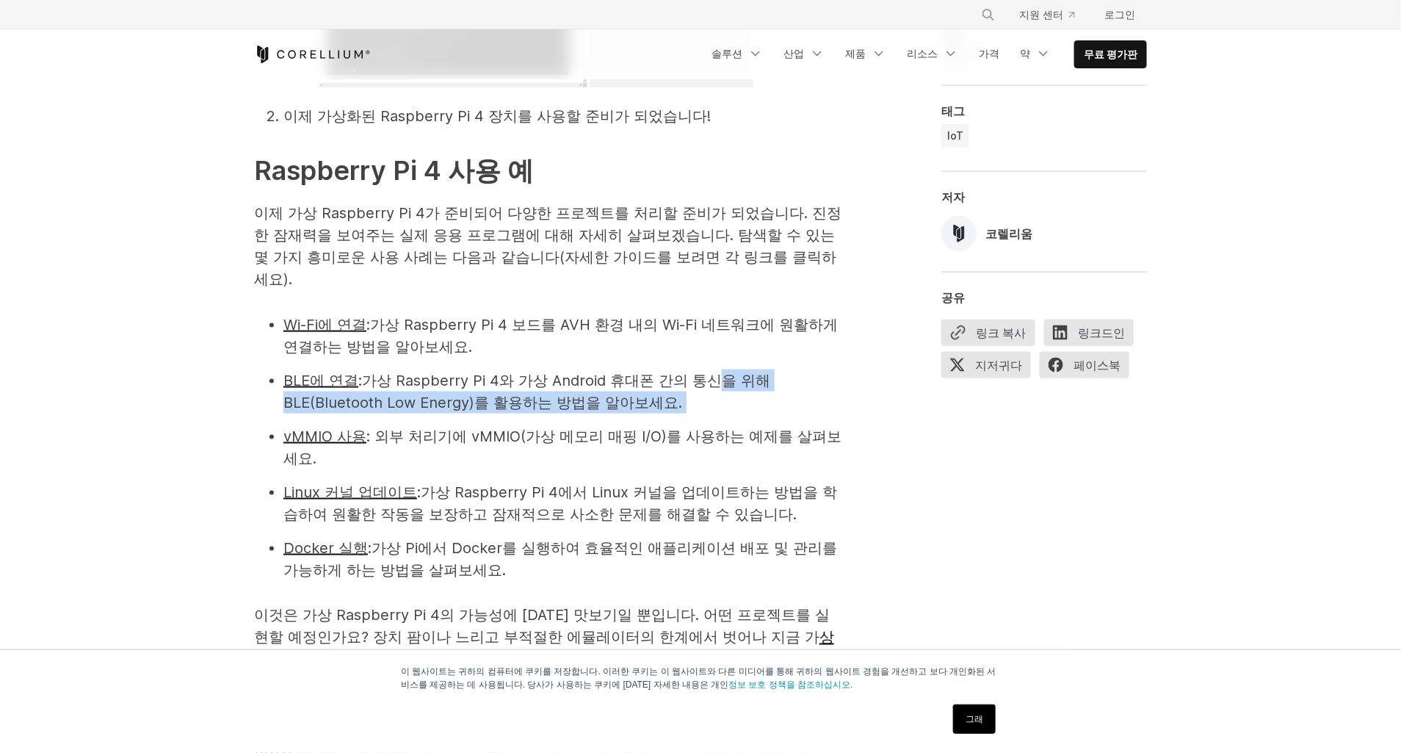
drag, startPoint x: 726, startPoint y: 379, endPoint x: 712, endPoint y: 341, distance: 40.0
click at [712, 341] on ul "Wi-Fi에 연결 : 가상 Raspberry Pi 4 보드를 AVH 환경 내의 Wi-Fi 네트워크에 원활하게 연결하는 방법을 알아보세요. BL…" at bounding box center [547, 447] width 587 height 267
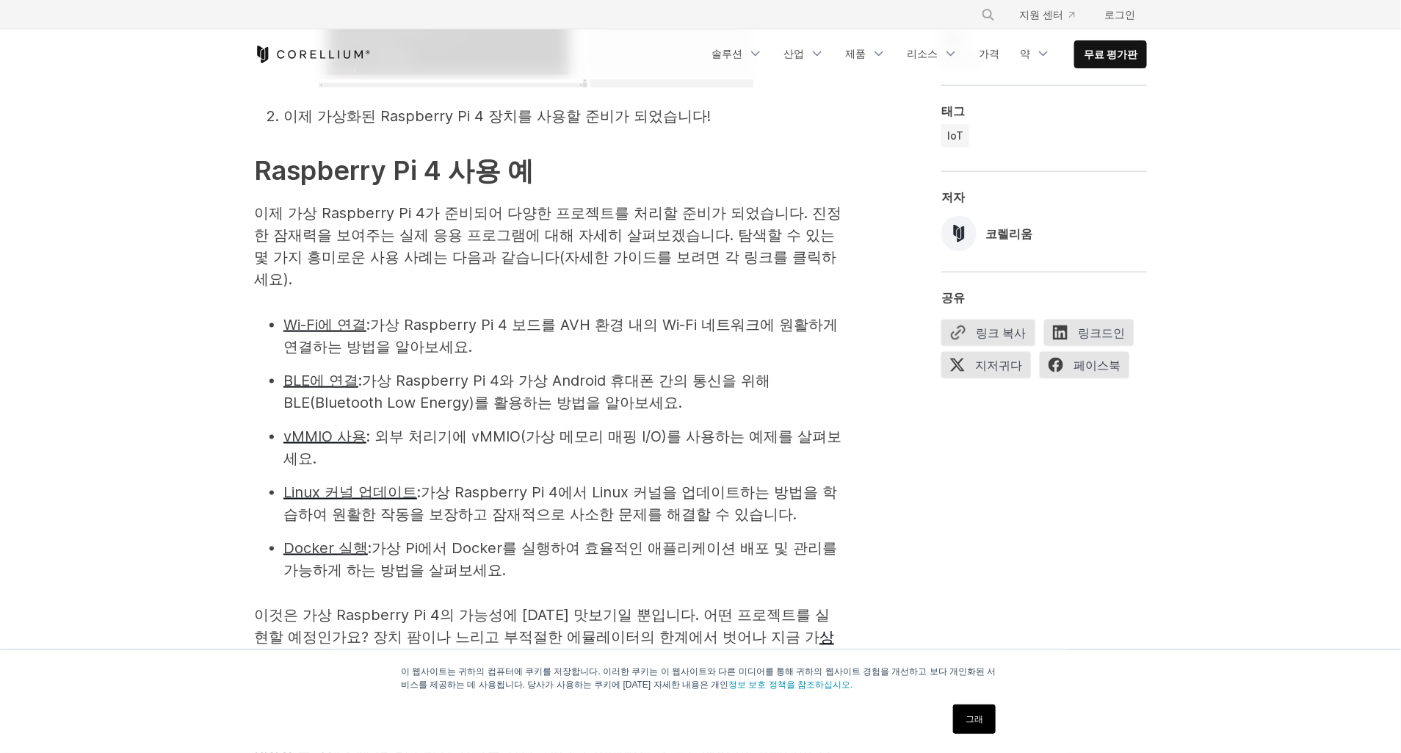
click at [708, 429] on li "vMMIO 사용 : 외부 처리기에 vMMIO(가상 메모리 매핑 I/O)를 사용하는 예제 를 살펴보세요 ." at bounding box center [562, 447] width 558 height 44
drag, startPoint x: 695, startPoint y: 437, endPoint x: 711, endPoint y: 408, distance: 32.5
click at [711, 425] on li "vMMIO 사용 : 외부 처리기에 vMMIO(가상 메모리 매핑 I/O)를 사용하는 예제 를 살펴보세요 ." at bounding box center [562, 447] width 558 height 44
click at [517, 437] on li "vMMIO 사용 : 외부 처리기에 vMMIO(가상 메모리 매핑 I/O)를 사용하는 예제 를 살펴보세요 ." at bounding box center [562, 447] width 558 height 44
click at [479, 427] on span "외부 처리기에 vMMIO(가상 메모리 매핑 I/O)를 사용하는 예제" at bounding box center [577, 436] width 404 height 18
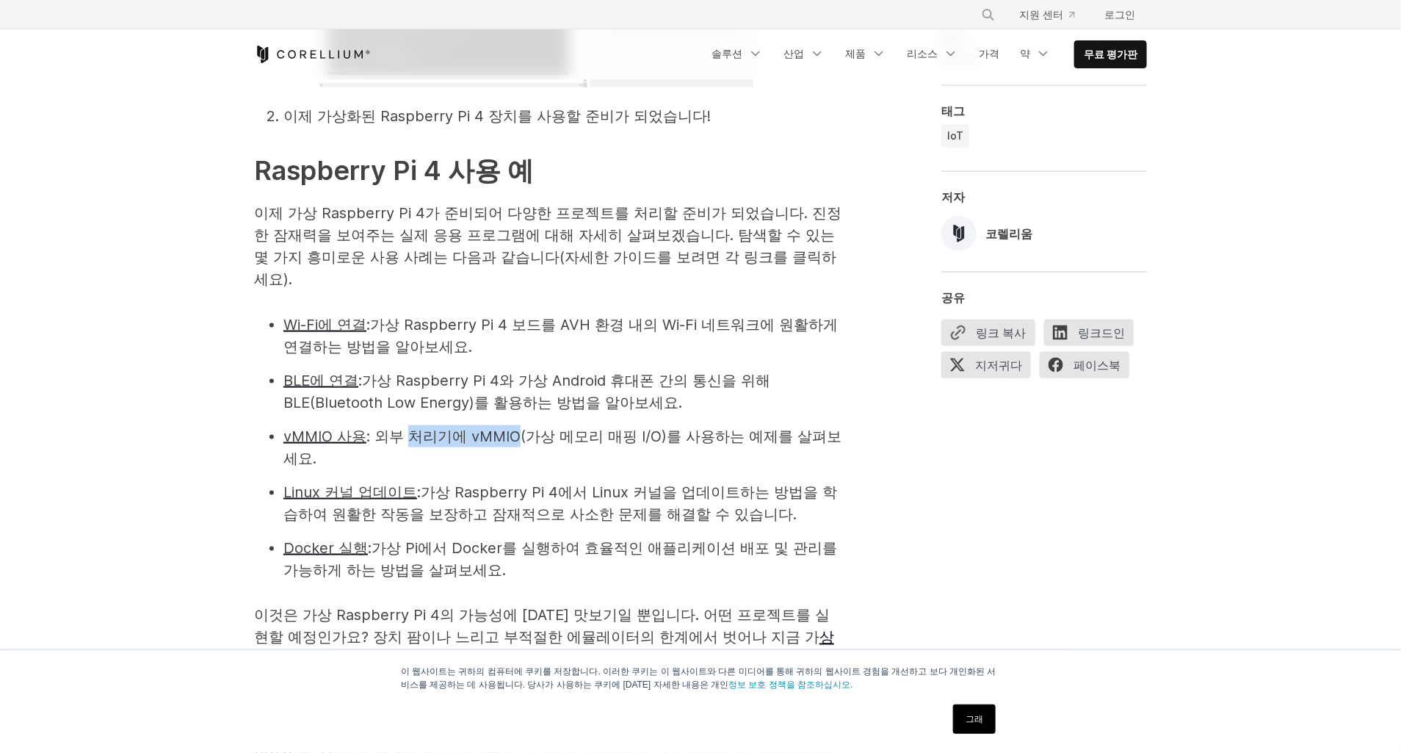
drag, startPoint x: 414, startPoint y: 413, endPoint x: 519, endPoint y: 413, distance: 105.0
click at [519, 427] on span "외부 처리기에 vMMIO(가상 메모리 매핑 I/O)를 사용하는 예제" at bounding box center [577, 436] width 404 height 18
click at [731, 446] on li "vMMIO 사용 : 외부 처리기에 vMMIO(가상 메모리 매핑 I/O)를 사용하는 예제 를 살펴보세요 ." at bounding box center [562, 447] width 558 height 44
drag, startPoint x: 716, startPoint y: 422, endPoint x: 797, endPoint y: 418, distance: 81.6
click at [797, 427] on font "vMMIO 사용 : 외부 처리기에 vMMIO(가상 메모리 매핑 I/O)를 사용하는 예제 를 살펴보세요 ." at bounding box center [562, 447] width 558 height 40
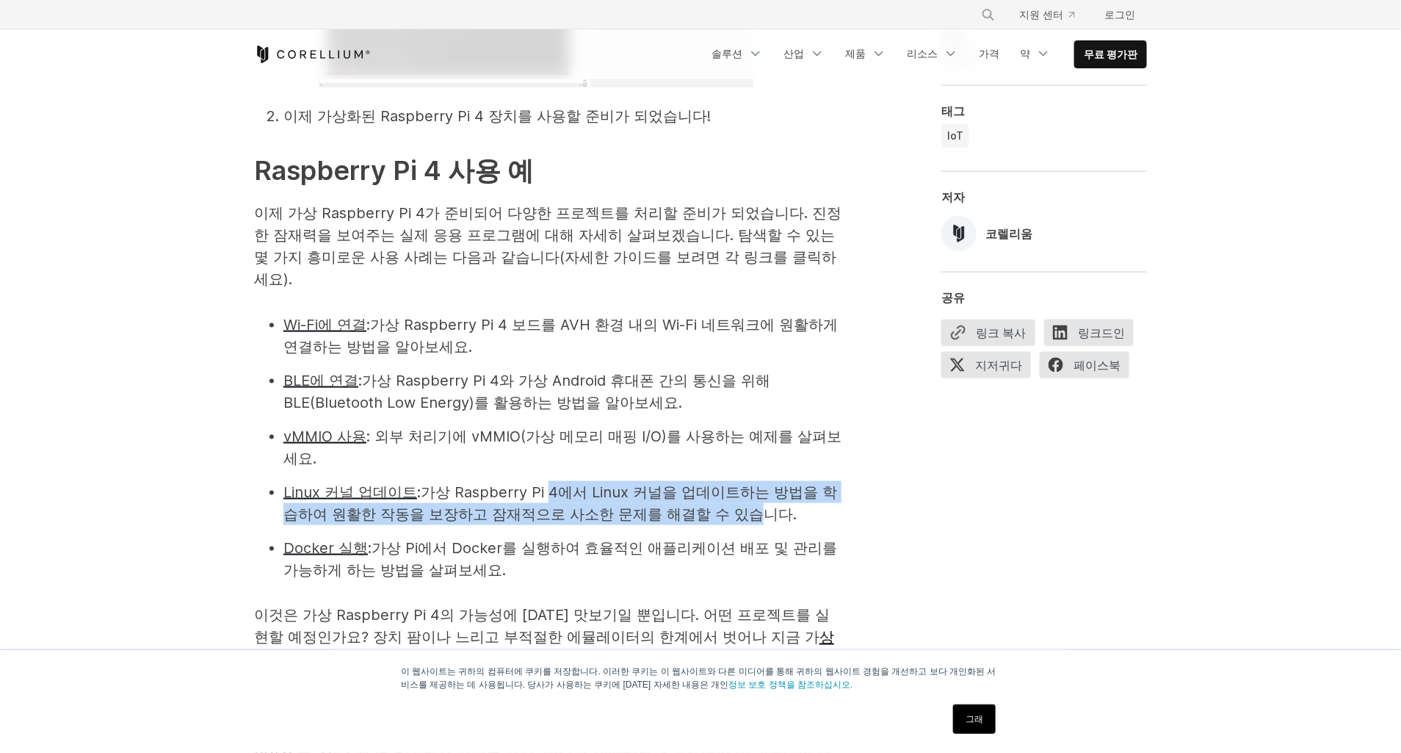
drag, startPoint x: 548, startPoint y: 475, endPoint x: 753, endPoint y: 484, distance: 205.1
click at [753, 484] on li "Linux 커널 업데이트 : 가상 Raspberry Pi 4에서 Linux 커널을 업데이트하는 방법을 학습하여 원활한 작동을 보장하고 잠재적으…" at bounding box center [562, 503] width 558 height 44
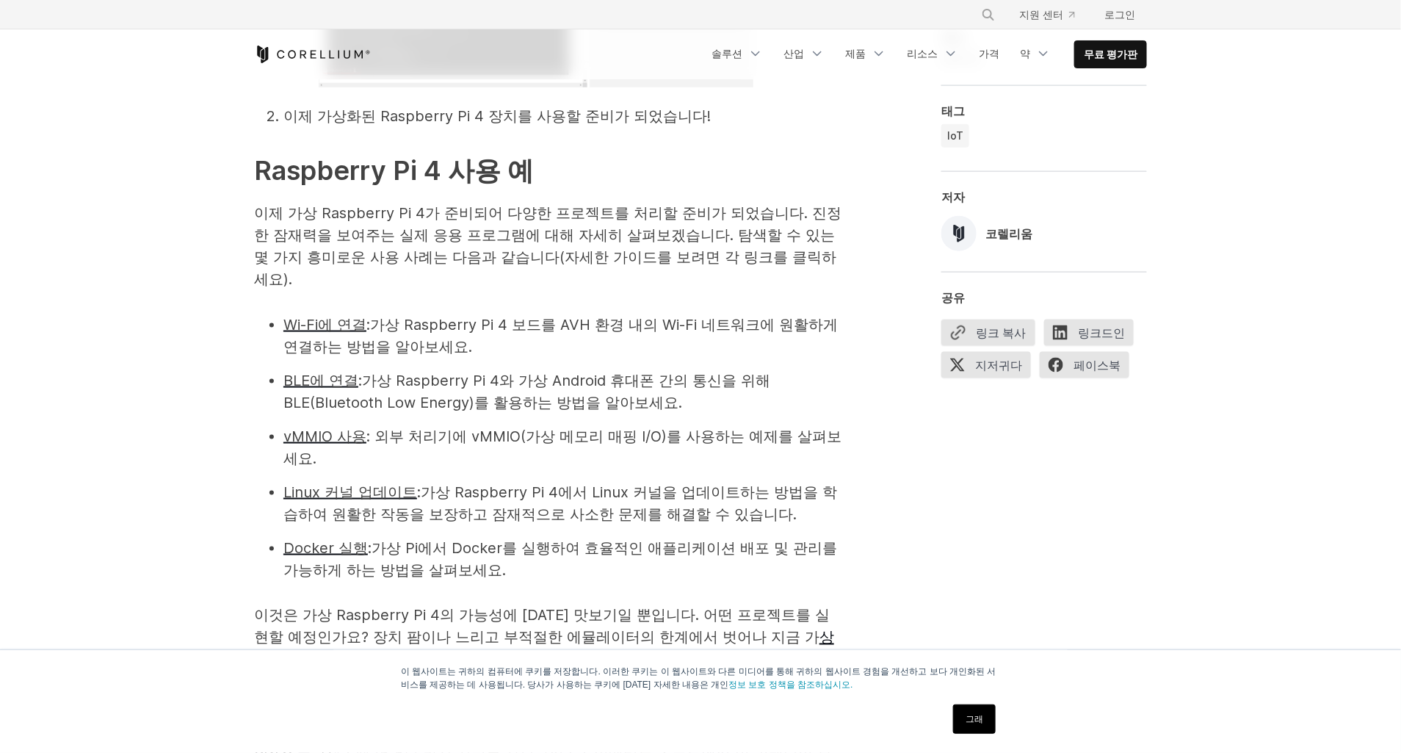
drag, startPoint x: 753, startPoint y: 484, endPoint x: 869, endPoint y: 501, distance: 117.2
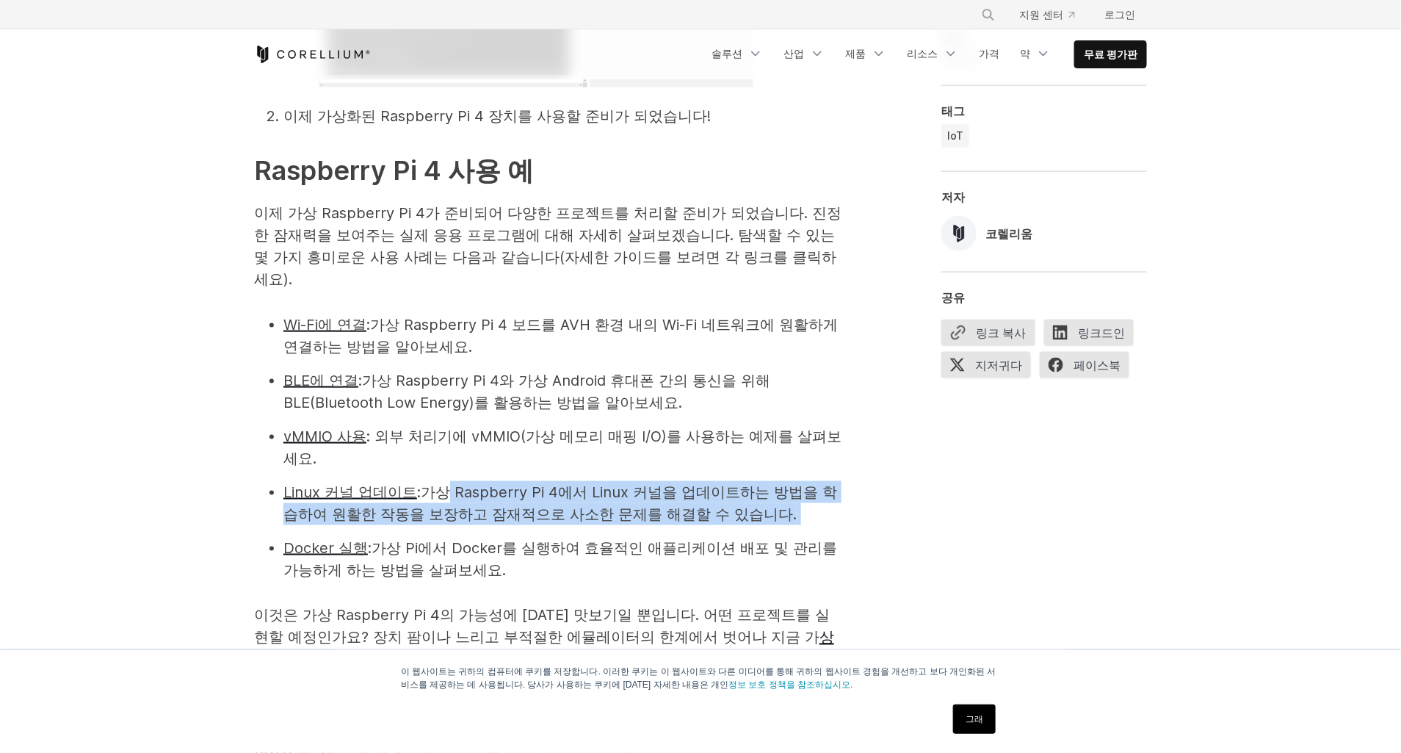
drag, startPoint x: 825, startPoint y: 496, endPoint x: 441, endPoint y: 464, distance: 386.1
click at [441, 481] on li "Linux 커널 업데이트 : 가상 Raspberry Pi 4에서 Linux 커널을 업데이트하는 방법을 학습하여 원활한 작동을 보장하고 잠재적으…" at bounding box center [562, 503] width 558 height 44
click at [831, 494] on li "Linux 커널 업데이트 : 가상 Raspberry Pi 4에서 Linux 커널을 업데이트하는 방법을 학습하여 원활한 작동을 보장하고 잠재적으…" at bounding box center [562, 503] width 558 height 44
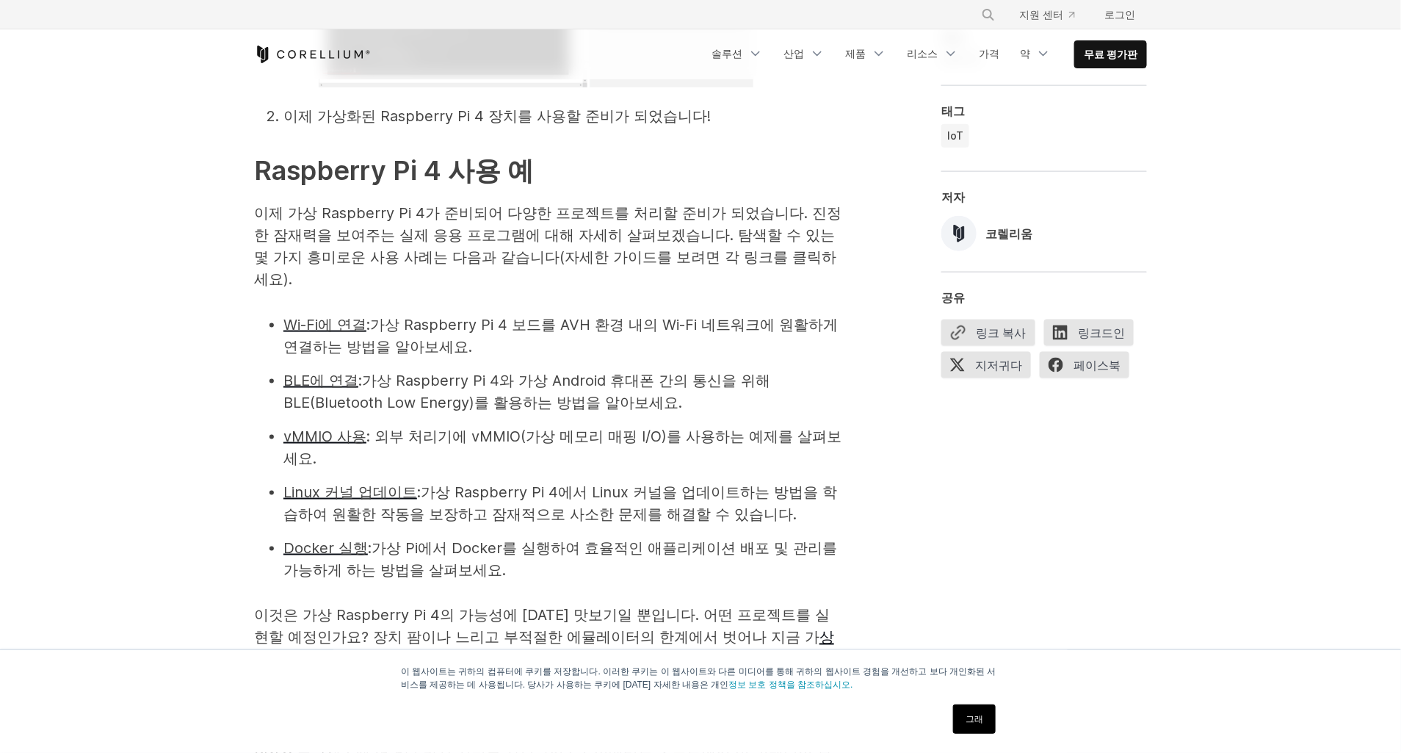
click at [670, 540] on li "Docker 실행 : 가상 Pi에서 Docker를 실행하여 효율적인 애플리케이션 배포 및 관리를 가능하게 하는 방법을 살펴보세요." at bounding box center [562, 559] width 558 height 44
drag, startPoint x: 512, startPoint y: 537, endPoint x: 643, endPoint y: 522, distance: 131.5
click at [643, 537] on li "Docker 실행 : 가상 Pi에서 Docker를 실행하여 효율적인 애플리케이션 배포 및 관리를 가능하게 하는 방법을 살펴보세요." at bounding box center [562, 559] width 558 height 44
drag, startPoint x: 643, startPoint y: 522, endPoint x: 515, endPoint y: 542, distance: 129.3
click at [515, 542] on li "Docker 실행 : 가상 Pi에서 Docker를 실행하여 효율적인 애플리케이션 배포 및 관리를 가능하게 하는 방법을 살펴보세요." at bounding box center [562, 559] width 558 height 44
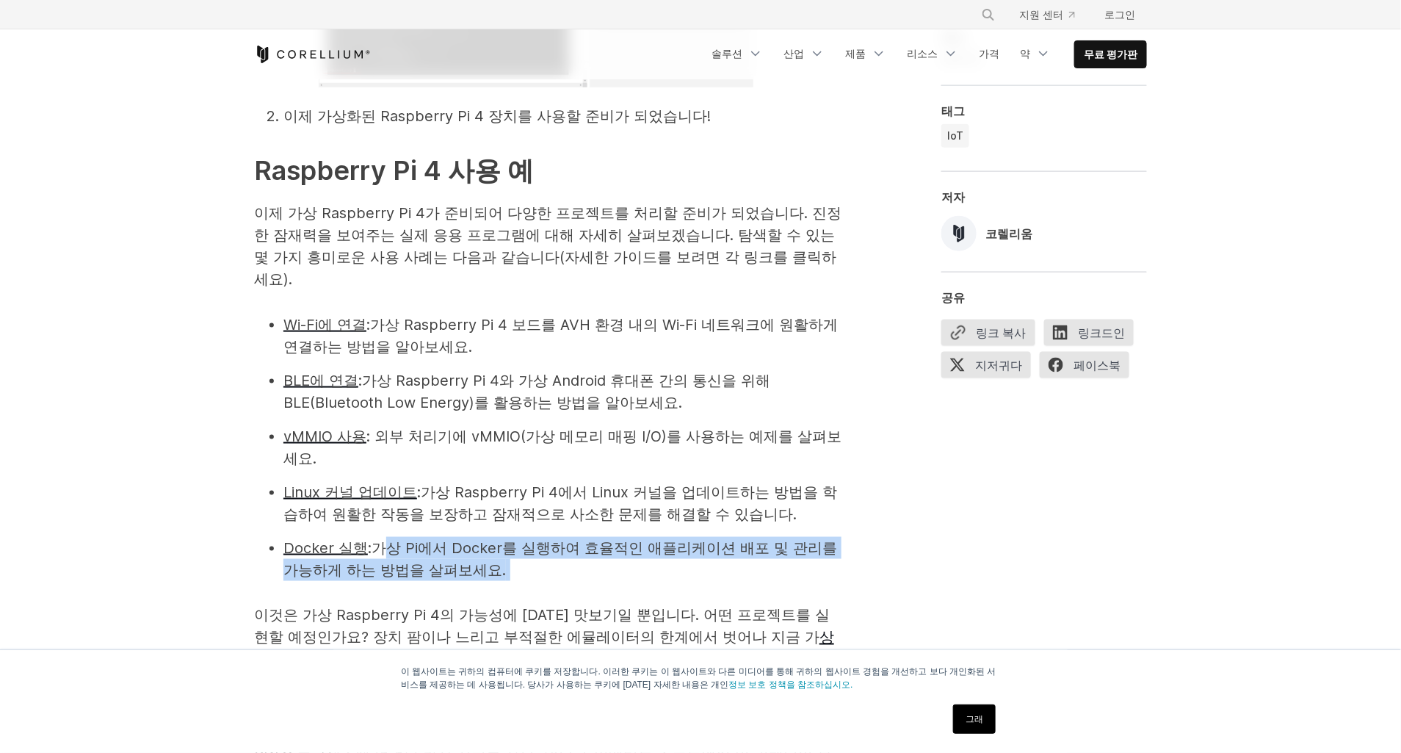
drag, startPoint x: 380, startPoint y: 523, endPoint x: 553, endPoint y: 559, distance: 176.3
click at [553, 559] on li "Docker 실행 : 가상 Pi에서 Docker를 실행하여 효율적인 애플리케이션 배포 및 관리를 가능하게 하는 방법을 살펴보세요." at bounding box center [562, 559] width 558 height 44
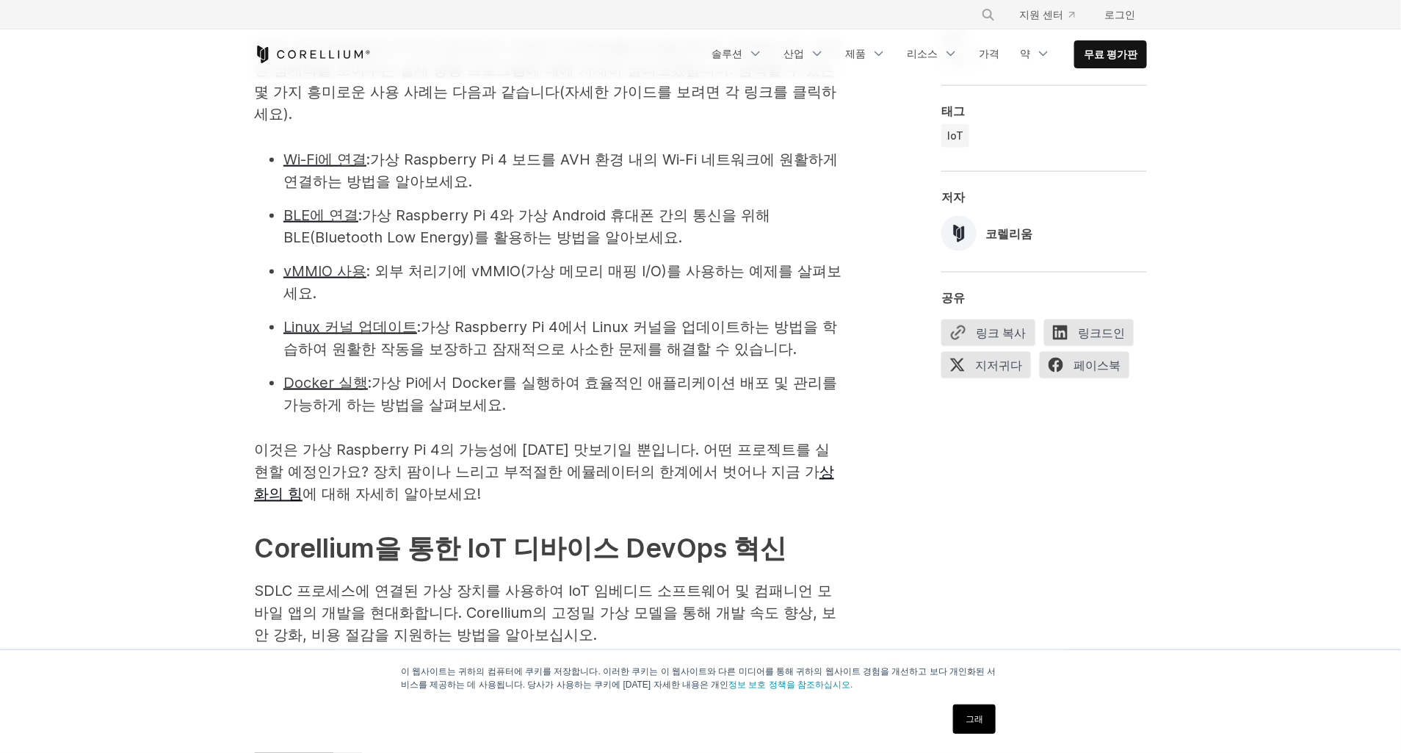
scroll to position [3271, 0]
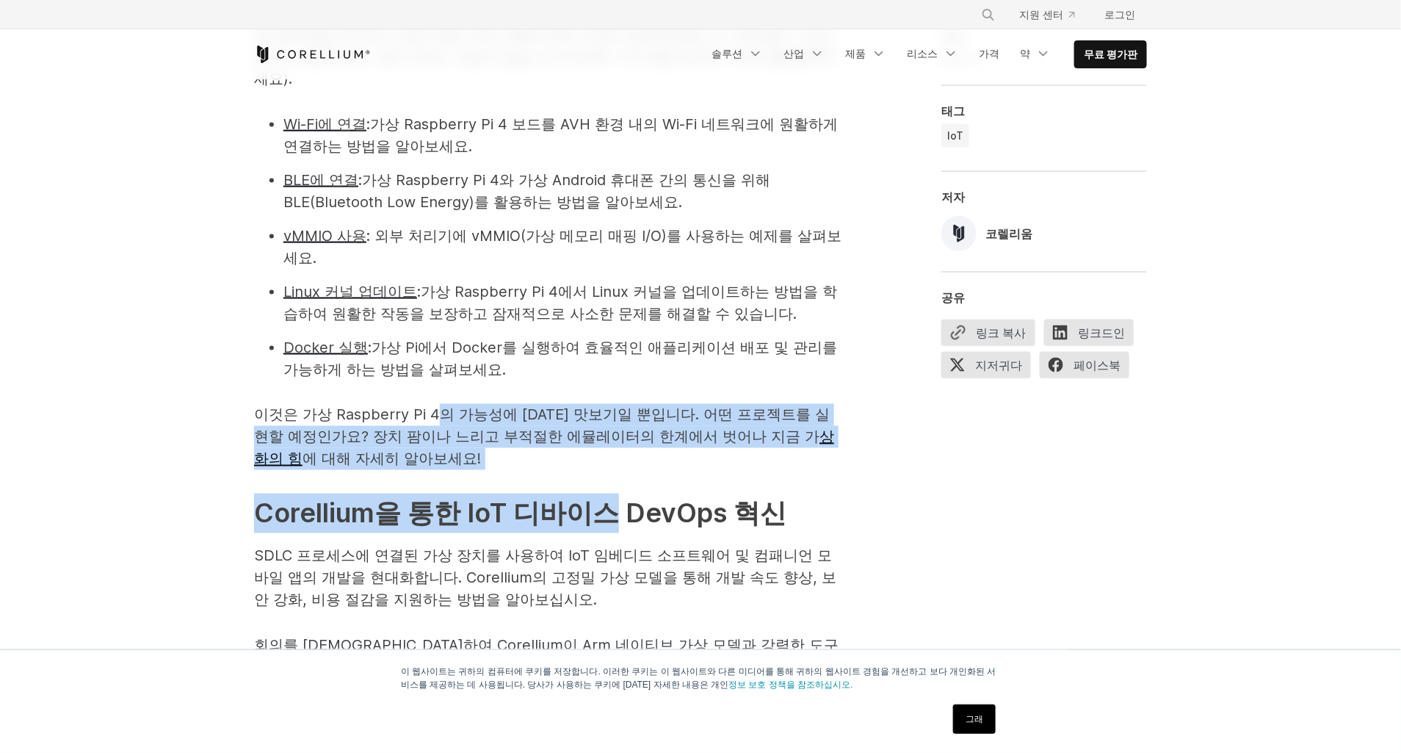
drag, startPoint x: 610, startPoint y: 454, endPoint x: 433, endPoint y: 375, distance: 193.6
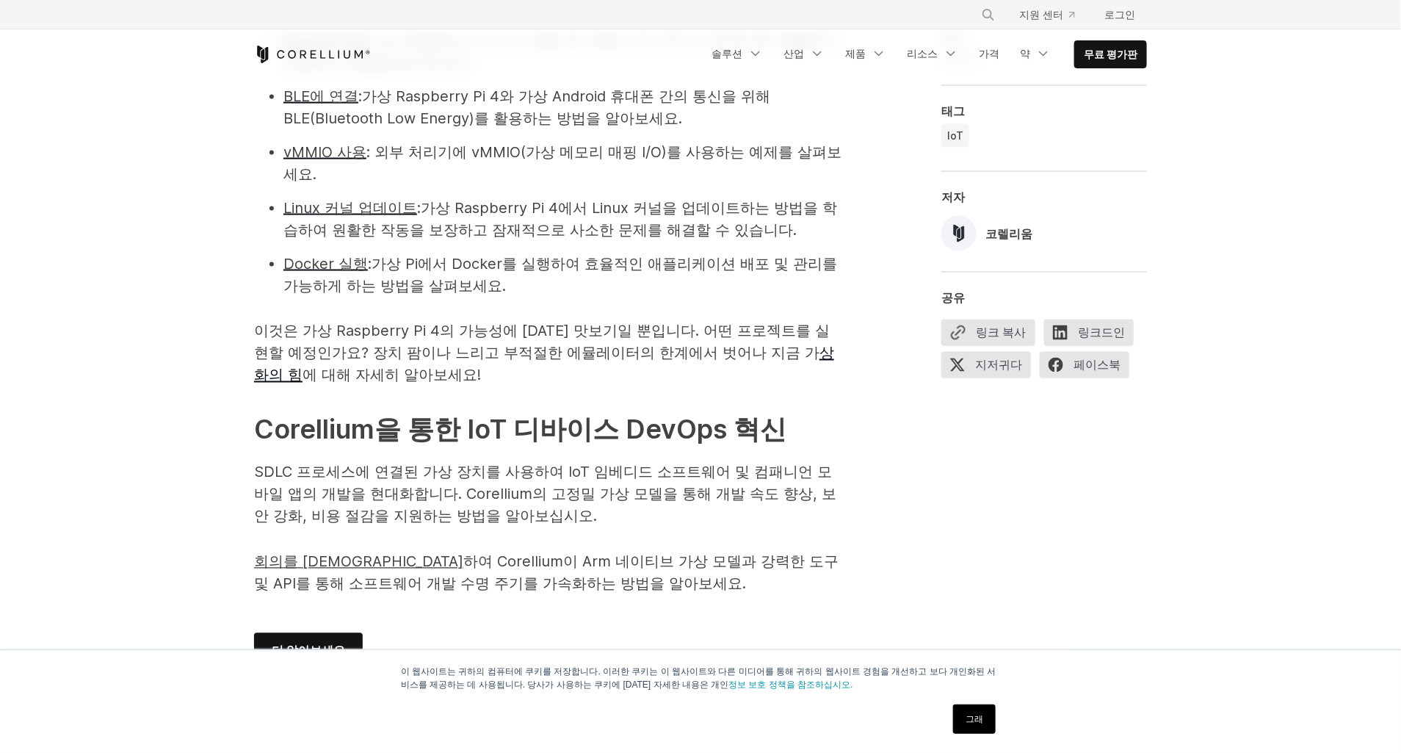
scroll to position [3404, 0]
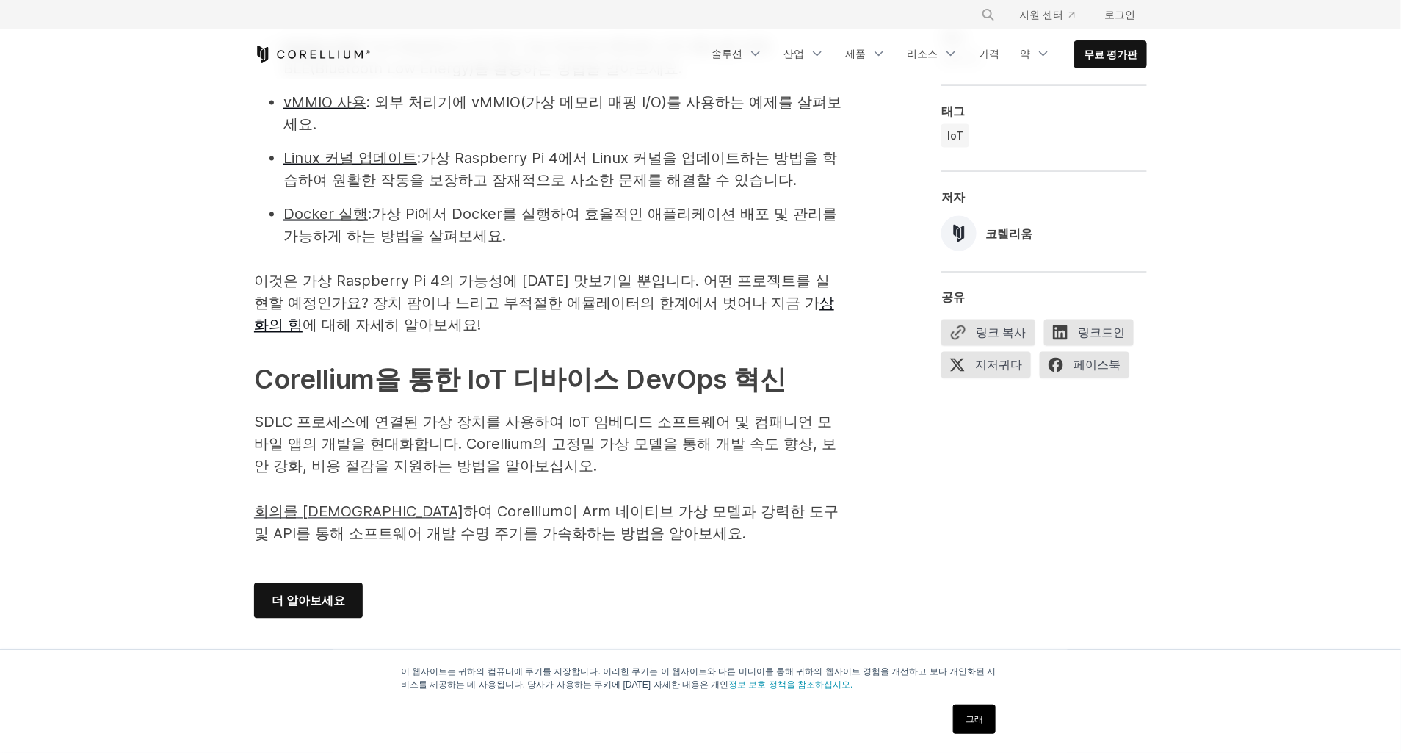
drag, startPoint x: 660, startPoint y: 530, endPoint x: 534, endPoint y: 396, distance: 184.4
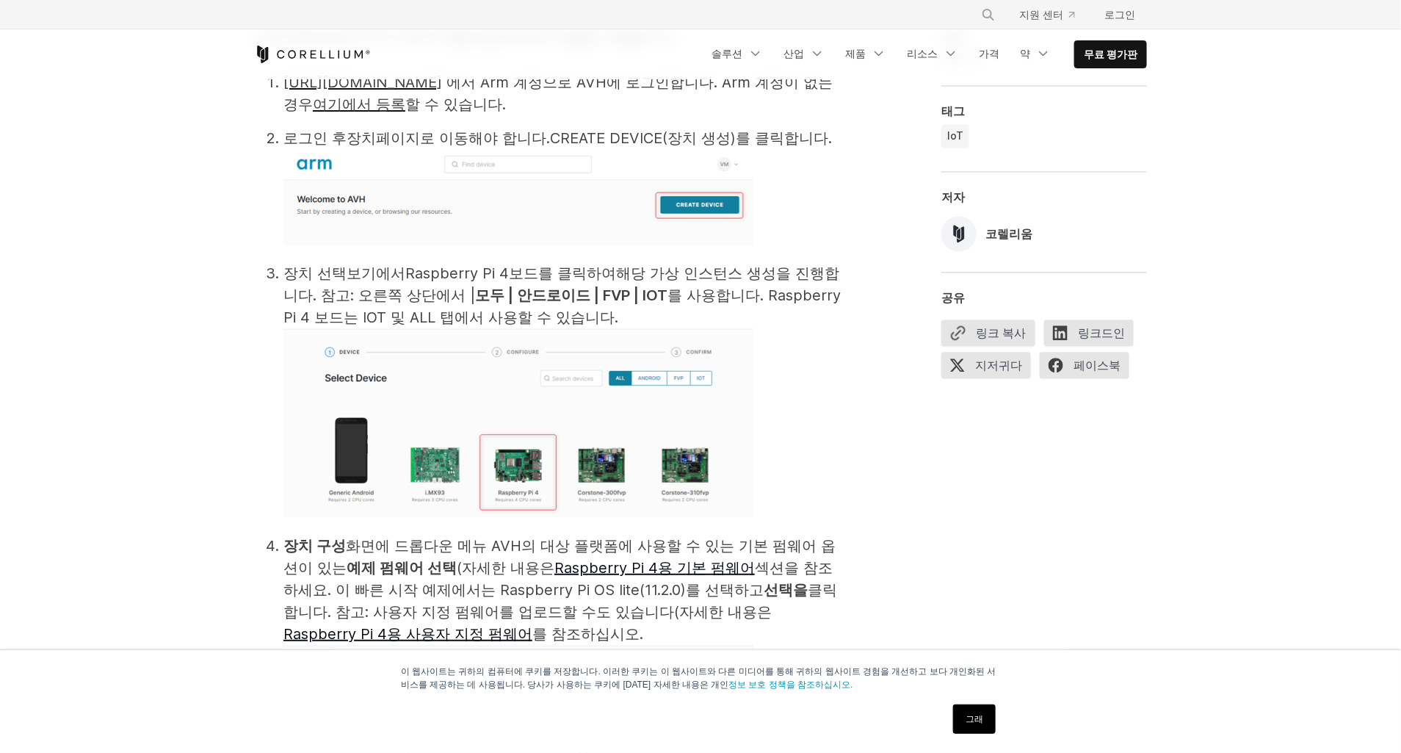
scroll to position [1268, 0]
